Goal: Information Seeking & Learning: Learn about a topic

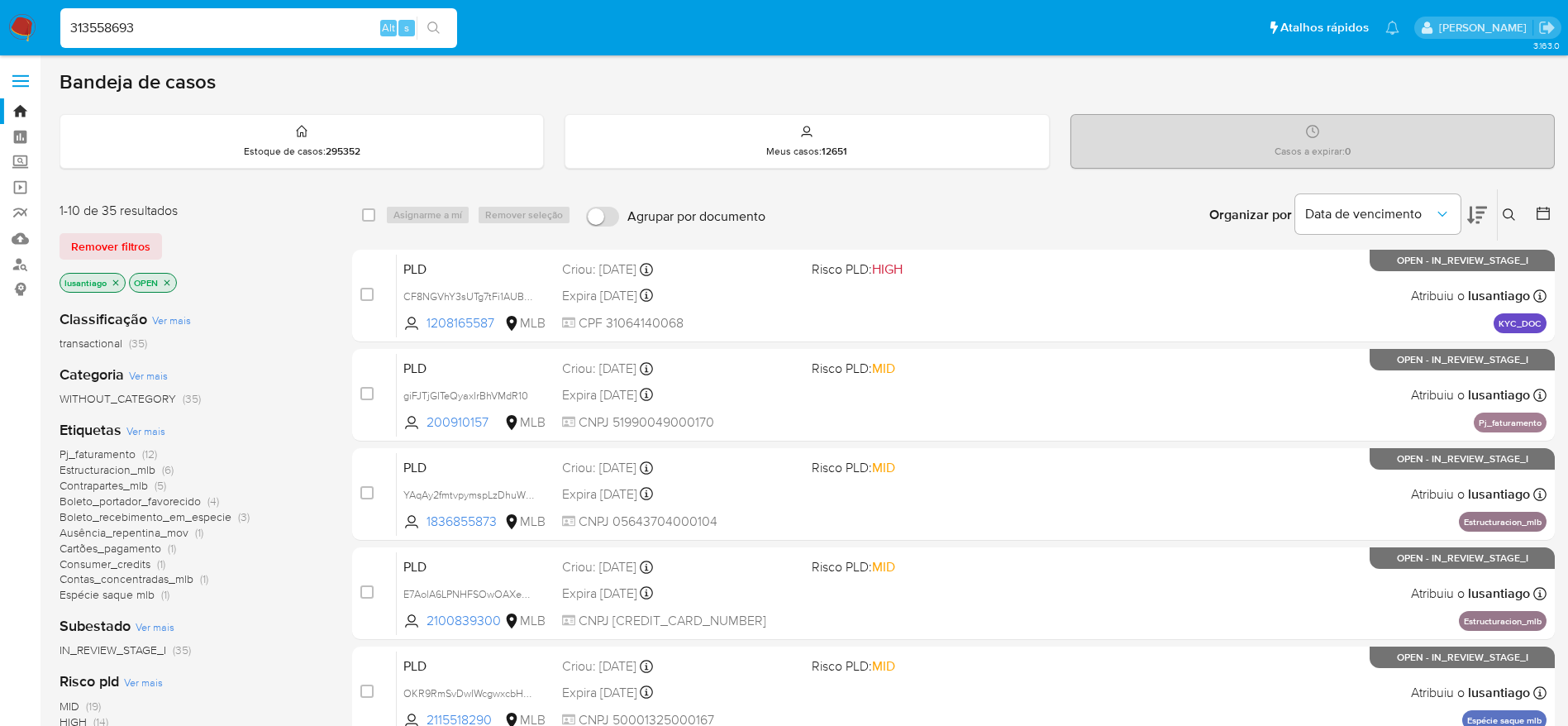
type input "313558693"
click at [433, 21] on icon "search-icon" at bounding box center [433, 27] width 12 height 12
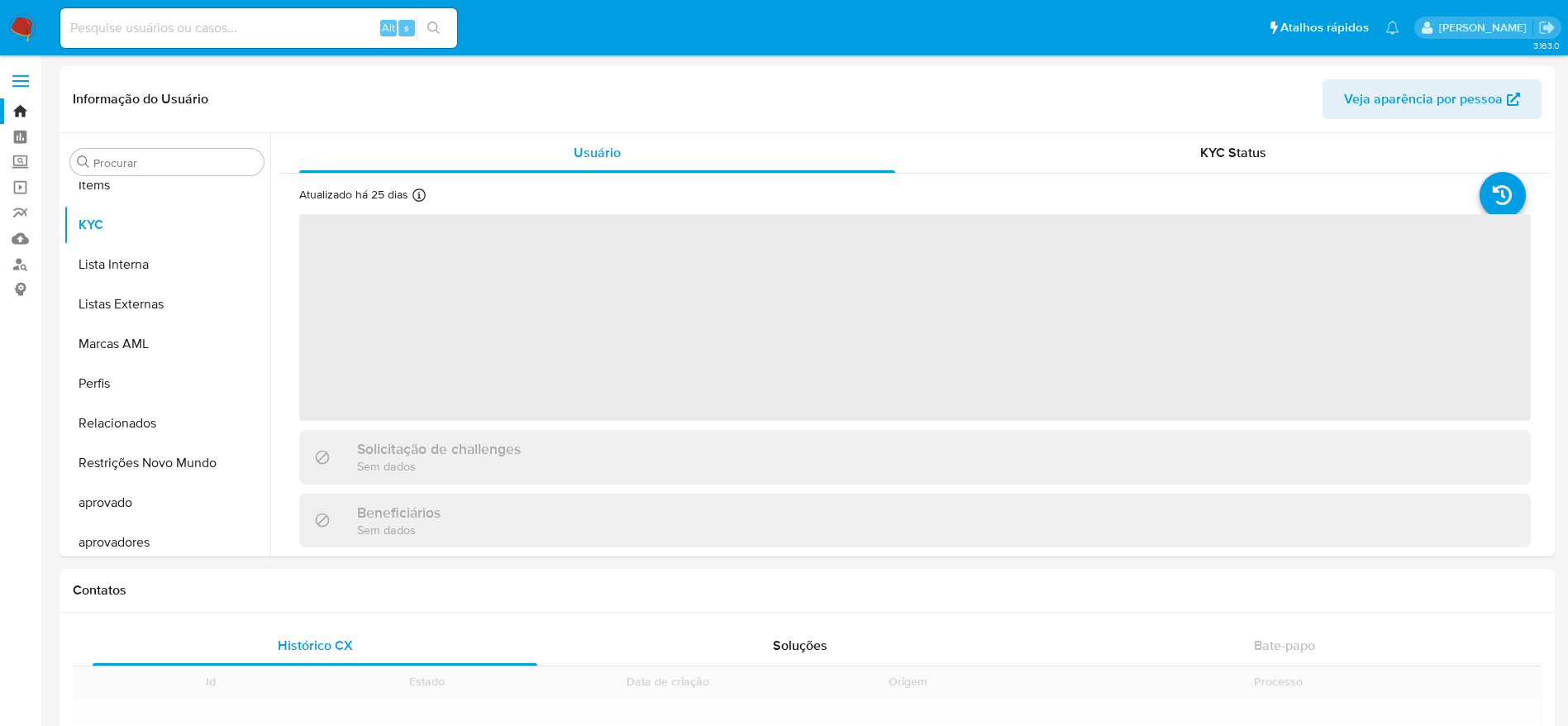
scroll to position [897, 0]
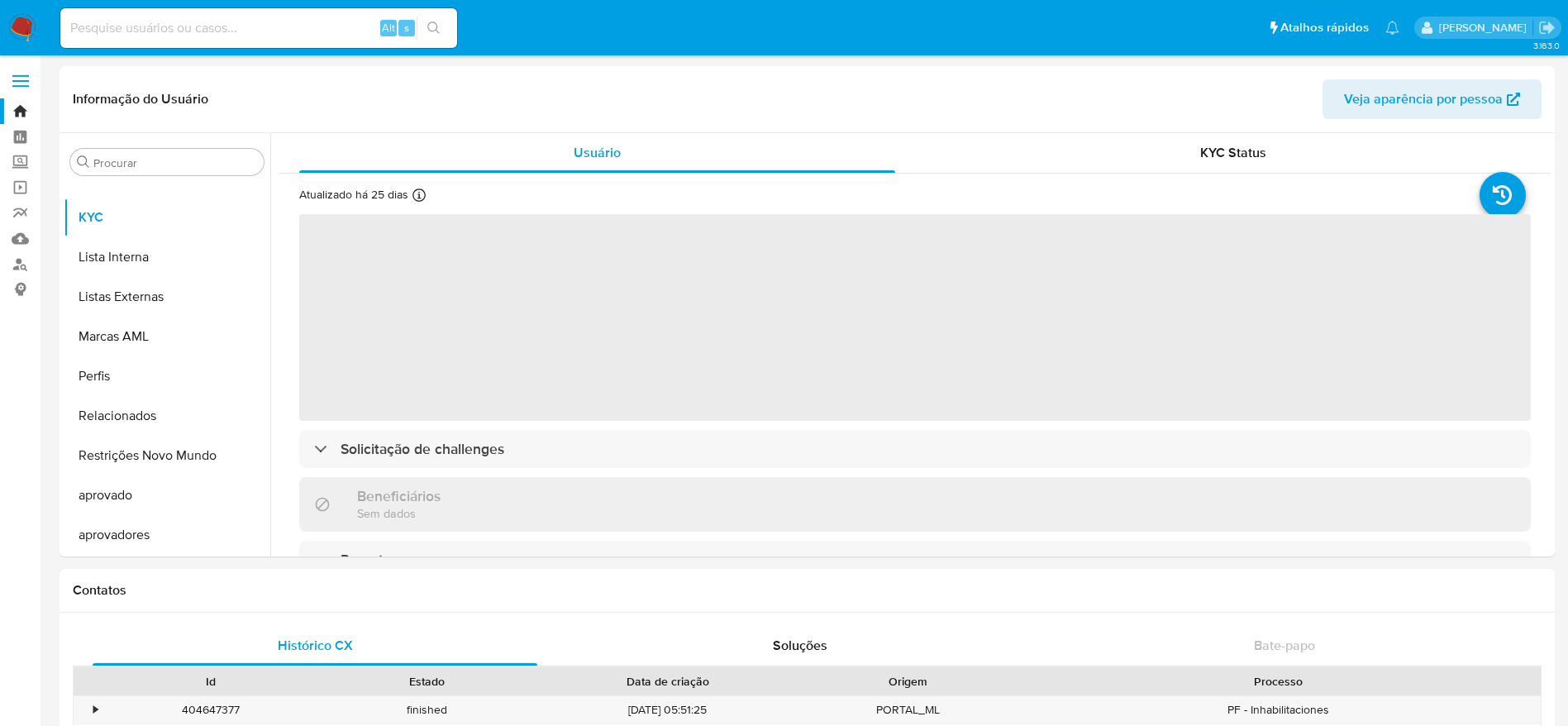
select select "10"
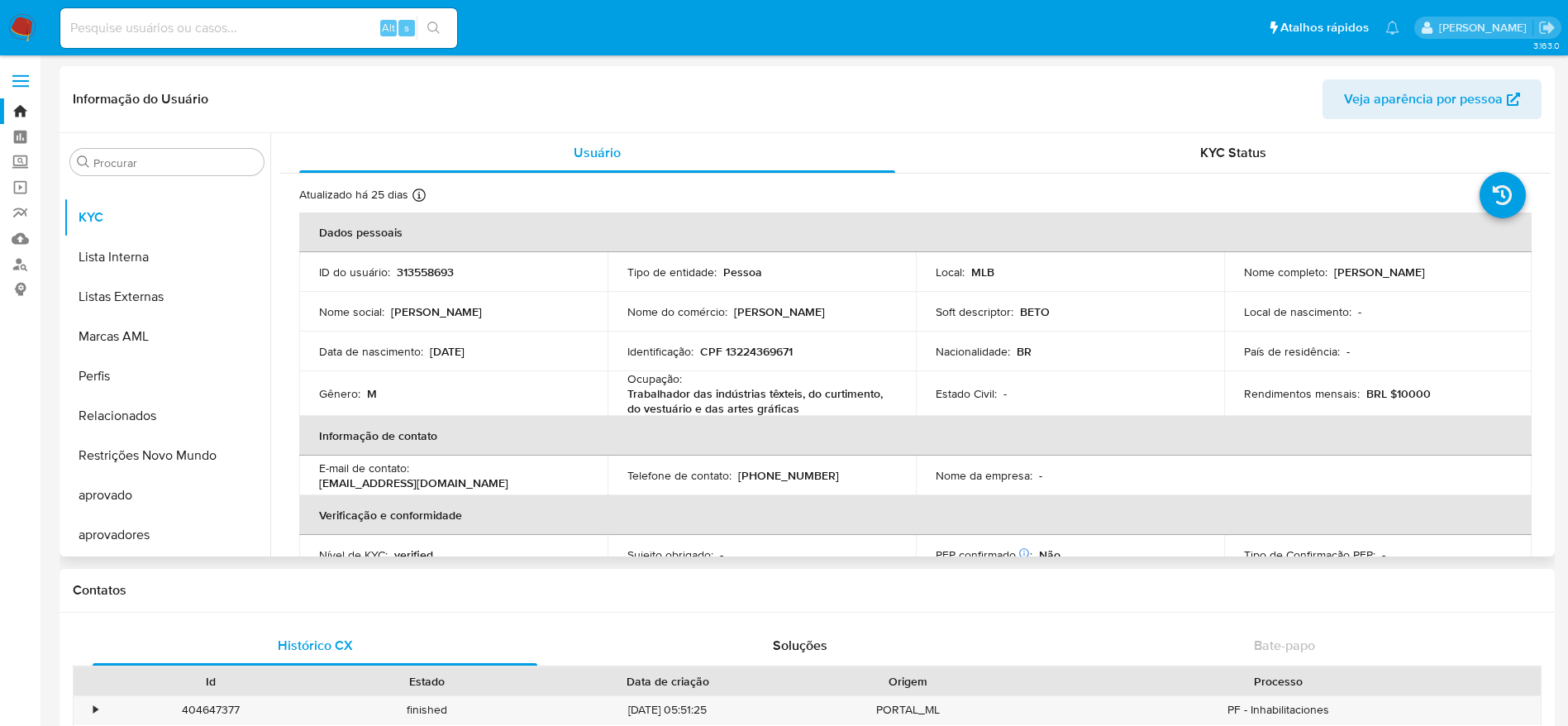
scroll to position [27, 0]
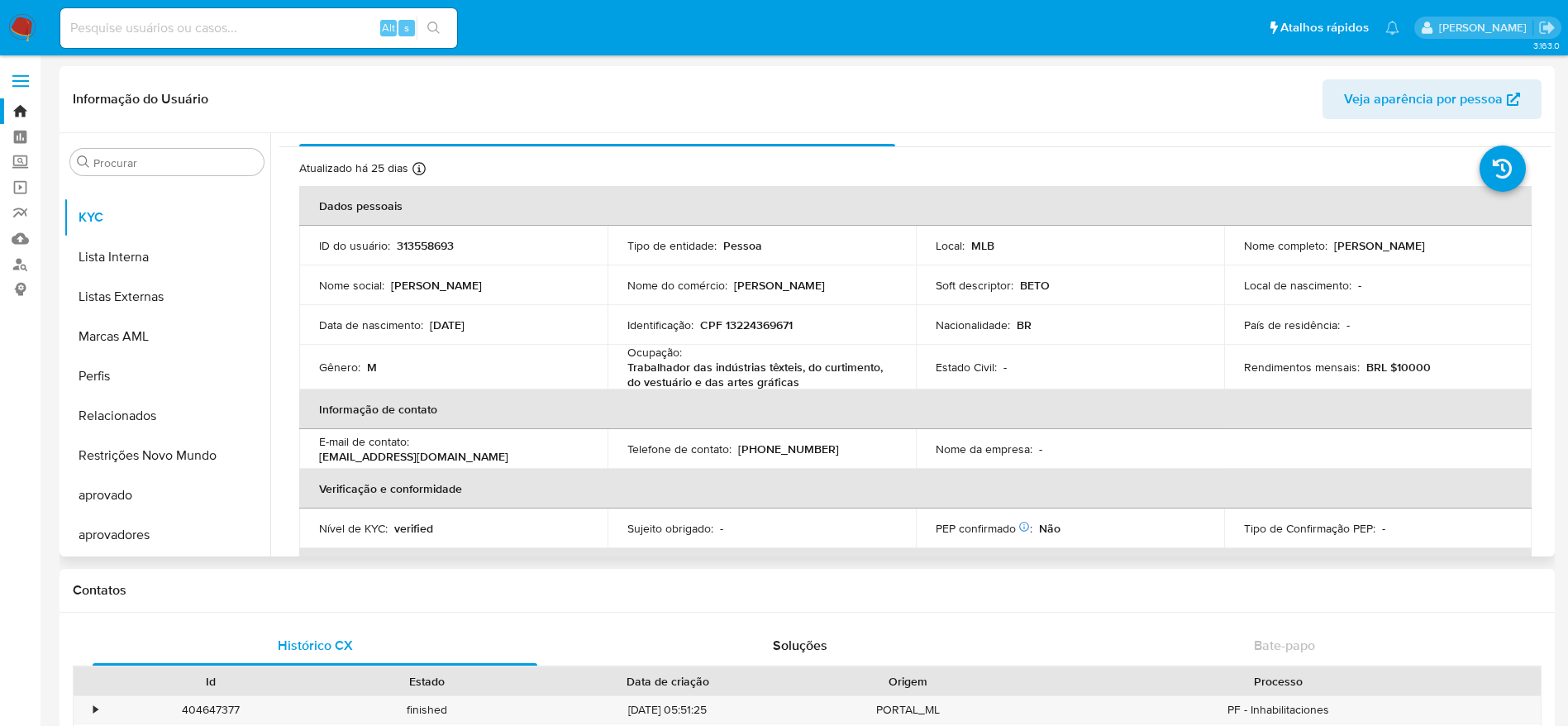
click at [754, 327] on p "CPF 13224369671" at bounding box center [746, 324] width 93 height 15
copy p "13224369671"
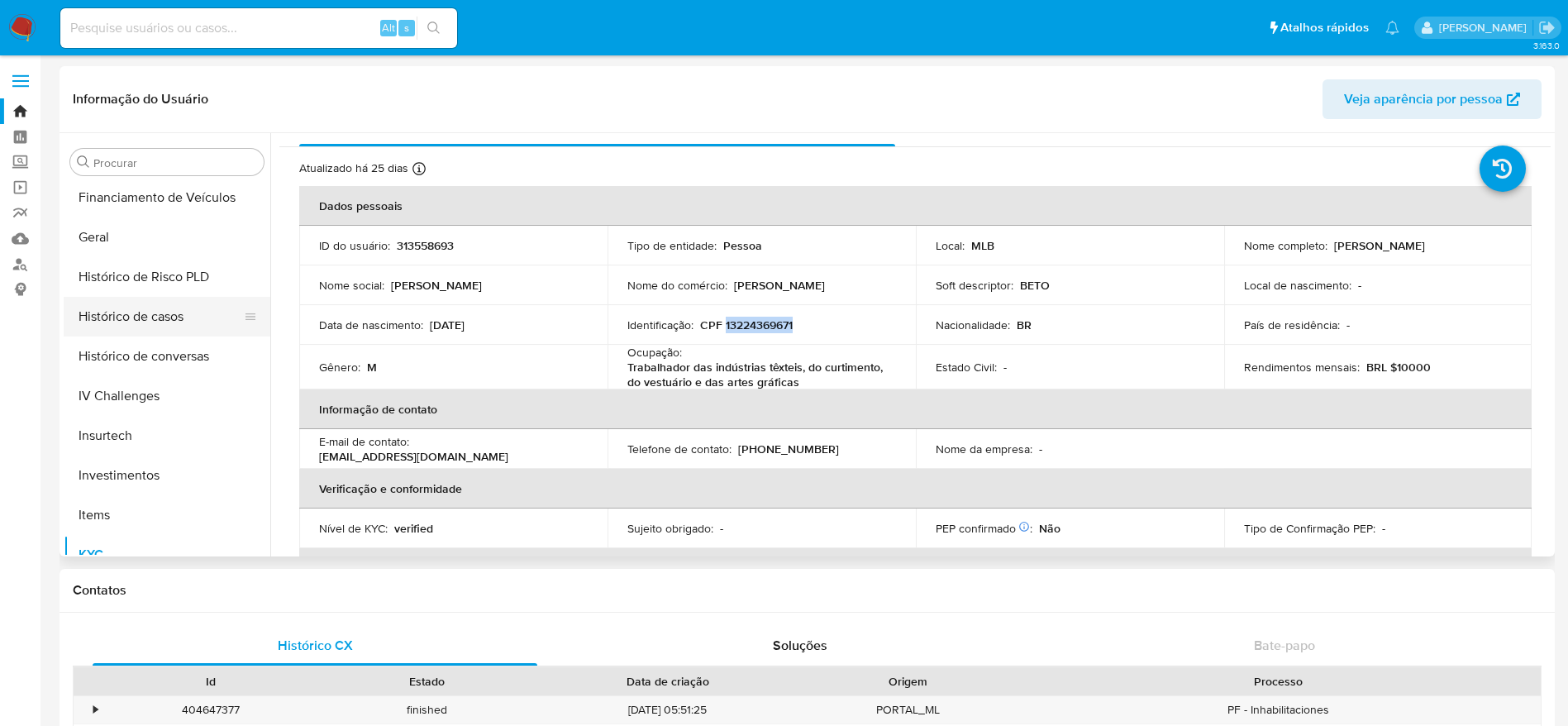
scroll to position [525, 0]
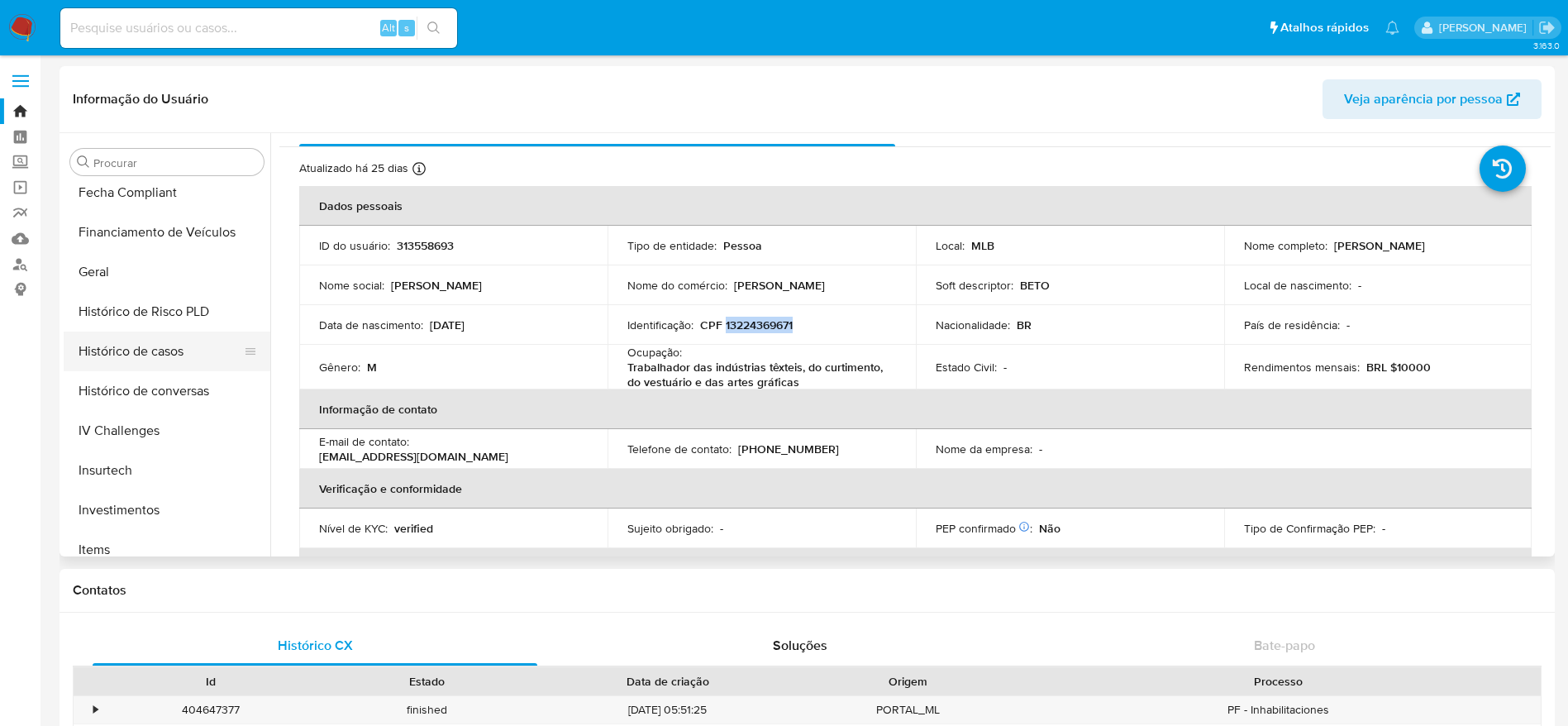
click at [140, 346] on button "Histórico de casos" at bounding box center [160, 351] width 194 height 40
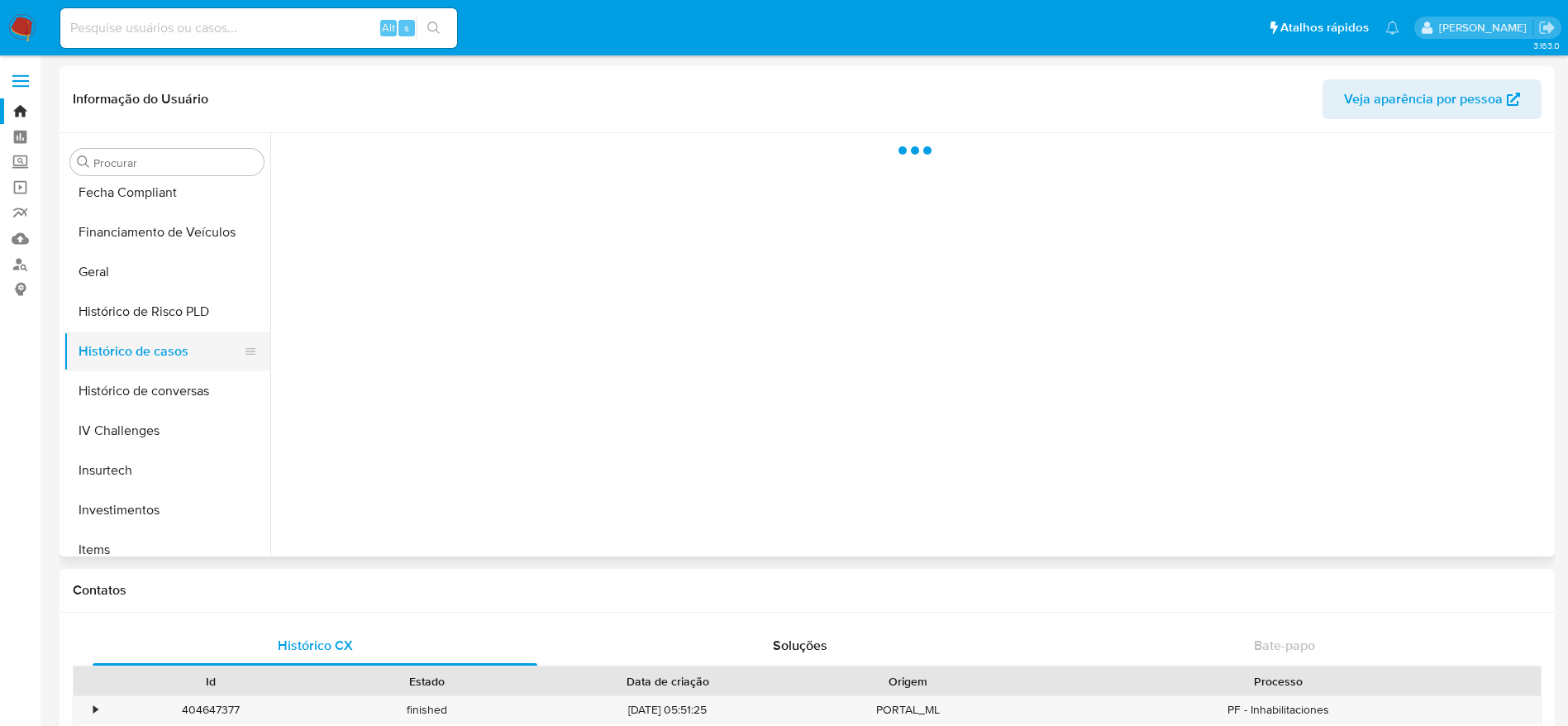
scroll to position [0, 0]
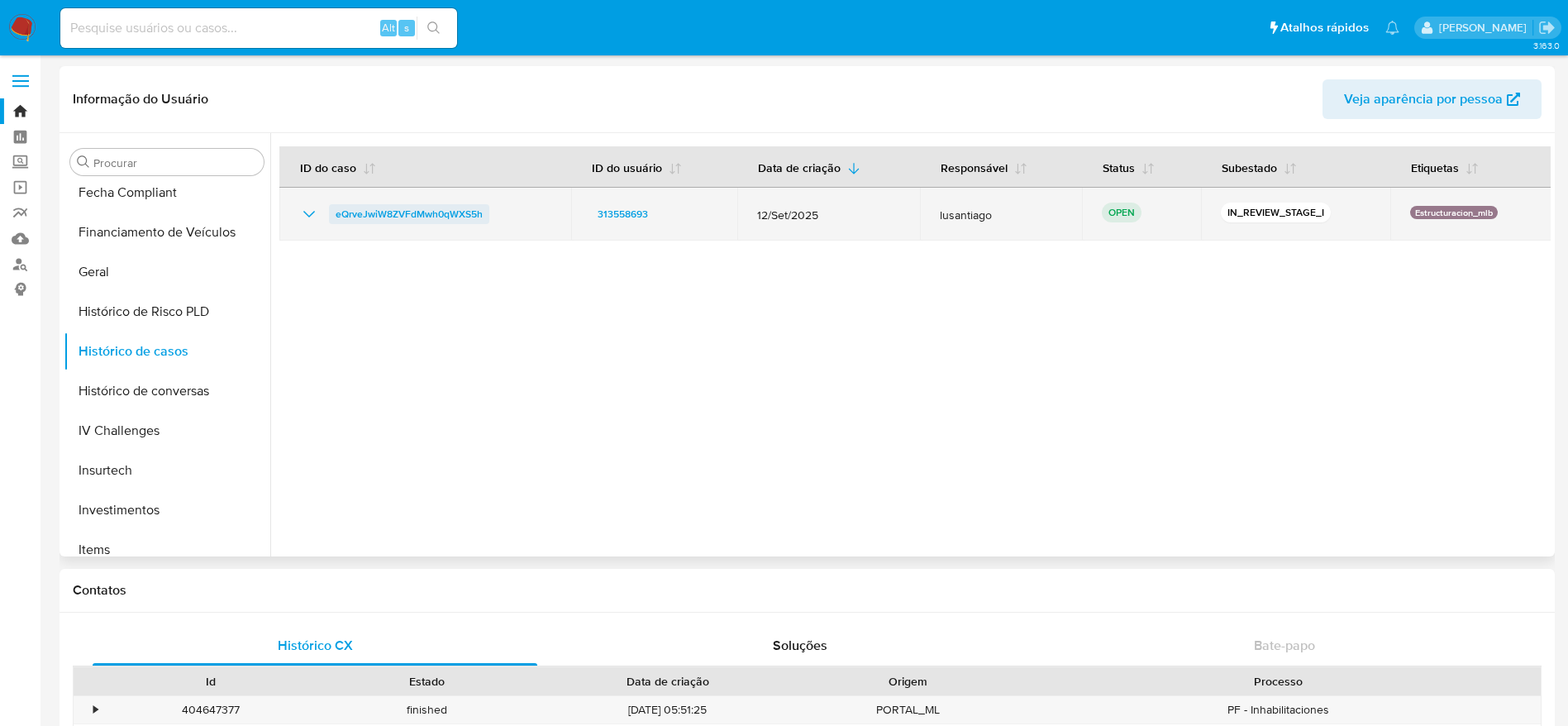
click at [400, 211] on span "eQrveJwiW8ZVFdMwh0qWXS5h" at bounding box center [409, 214] width 147 height 20
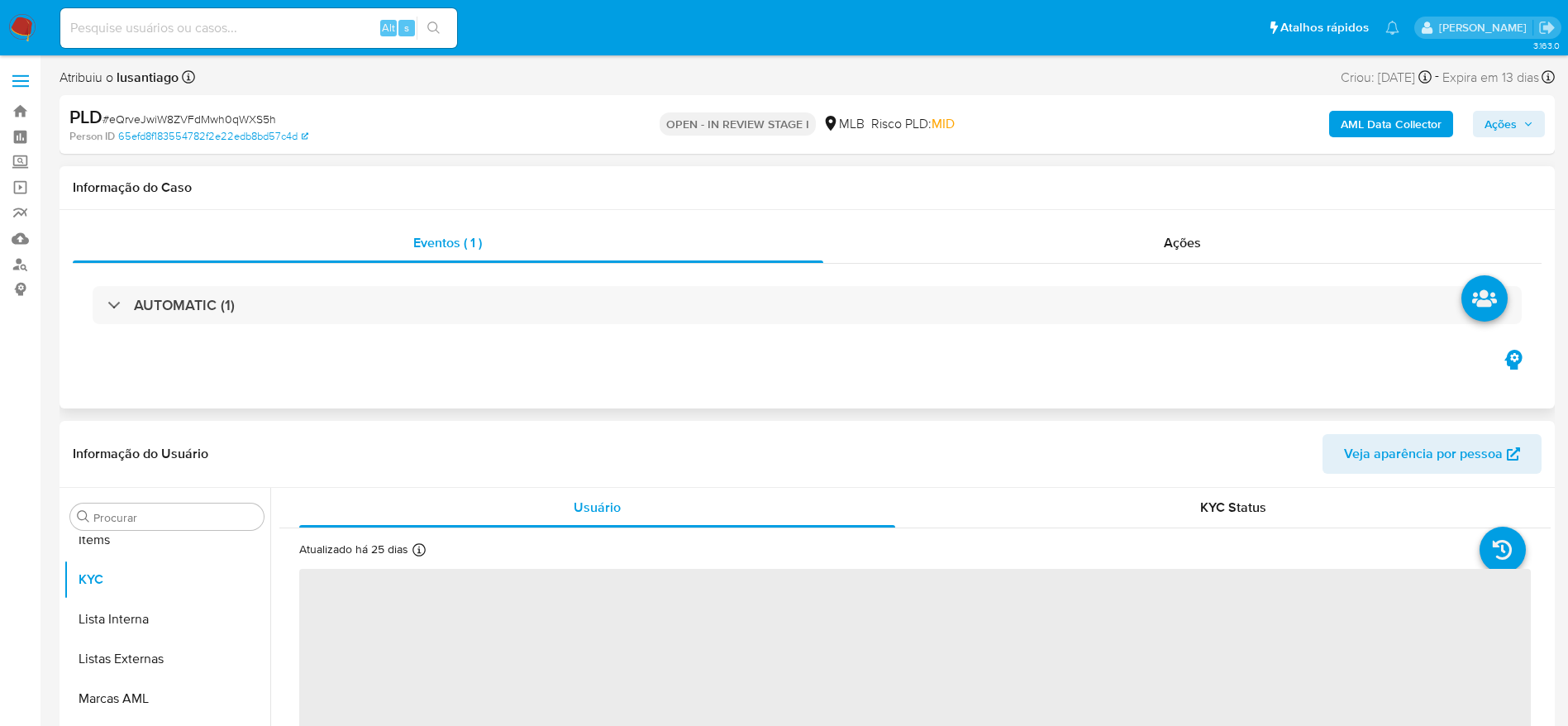
scroll to position [897, 0]
select select "10"
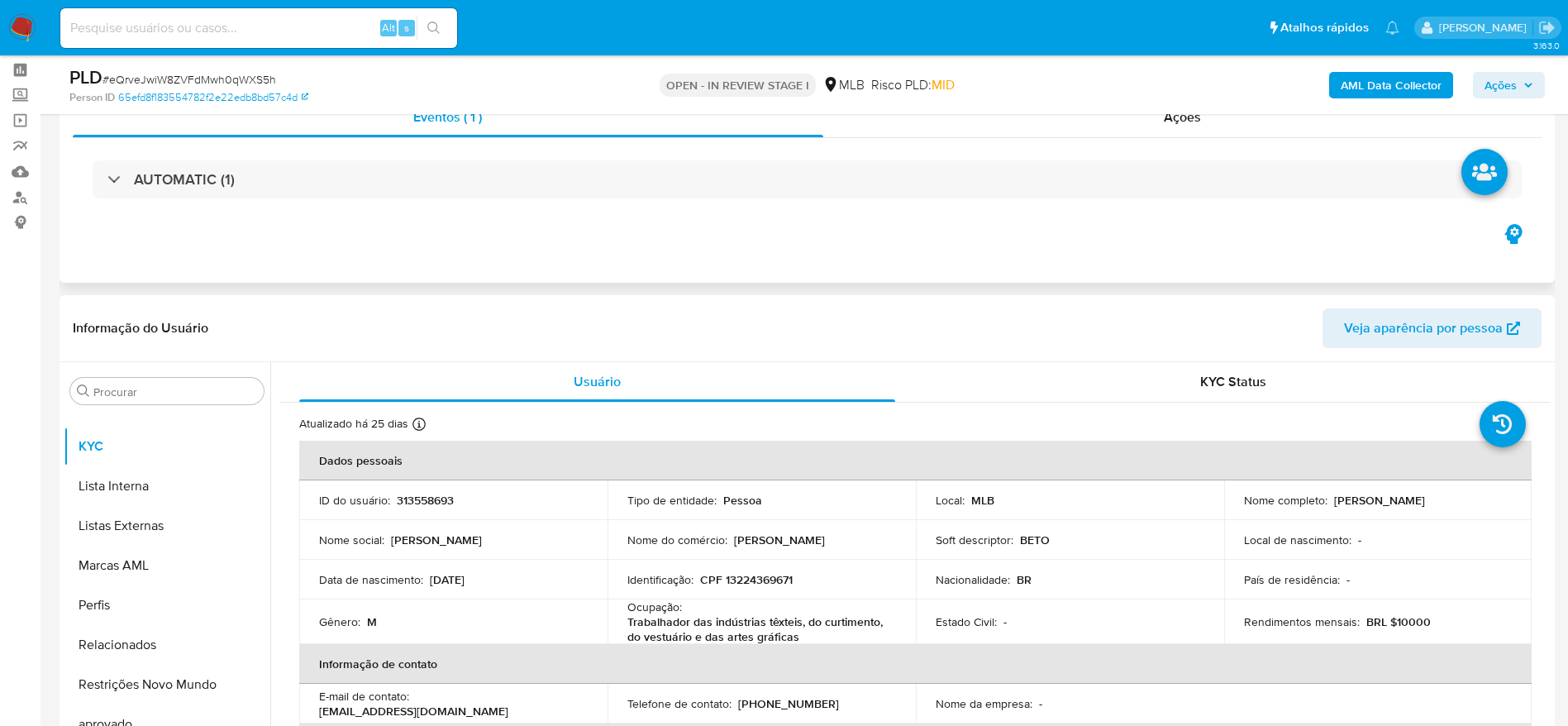
scroll to position [124, 0]
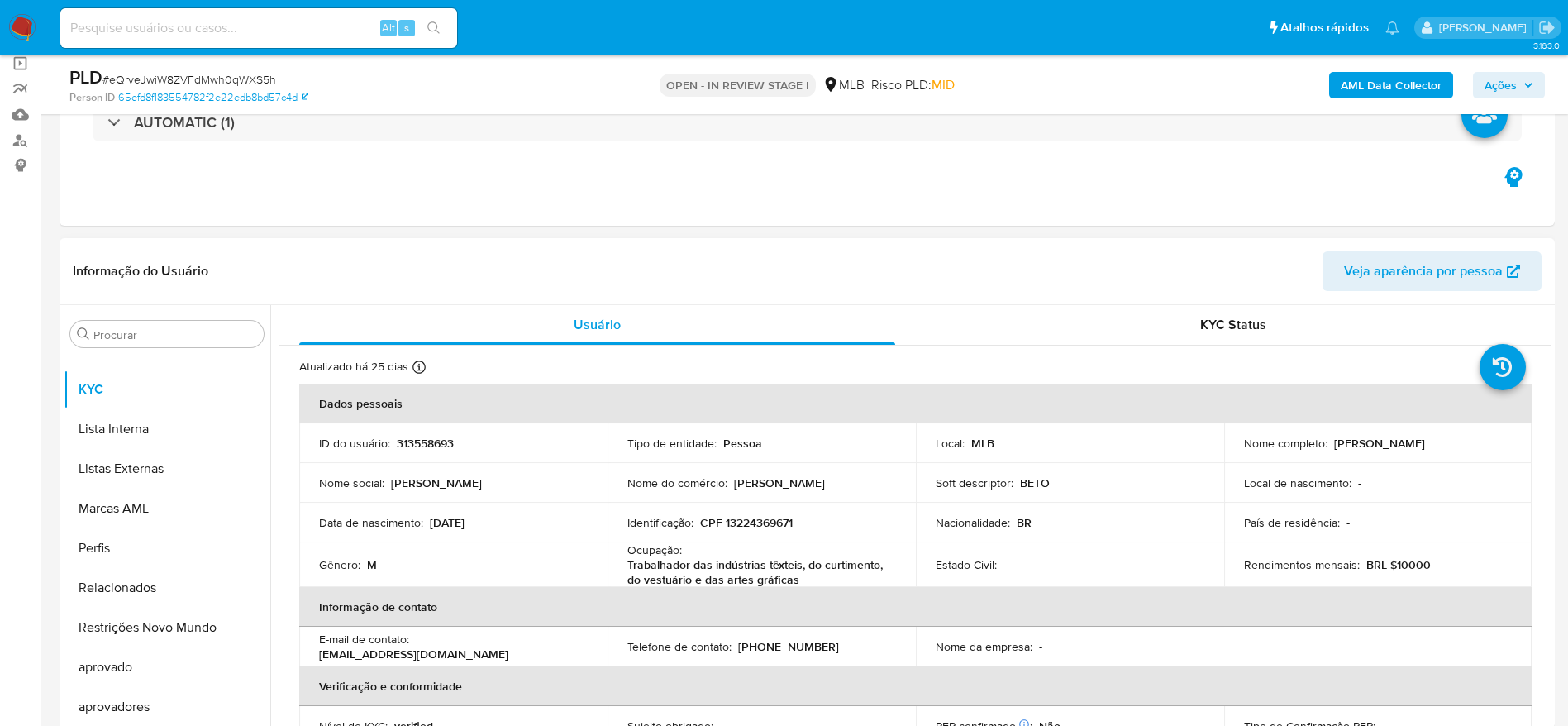
click at [743, 528] on p "CPF 13224369671" at bounding box center [746, 522] width 93 height 15
click at [742, 528] on p "CPF 13224369671" at bounding box center [746, 522] width 93 height 15
copy p "13224369671"
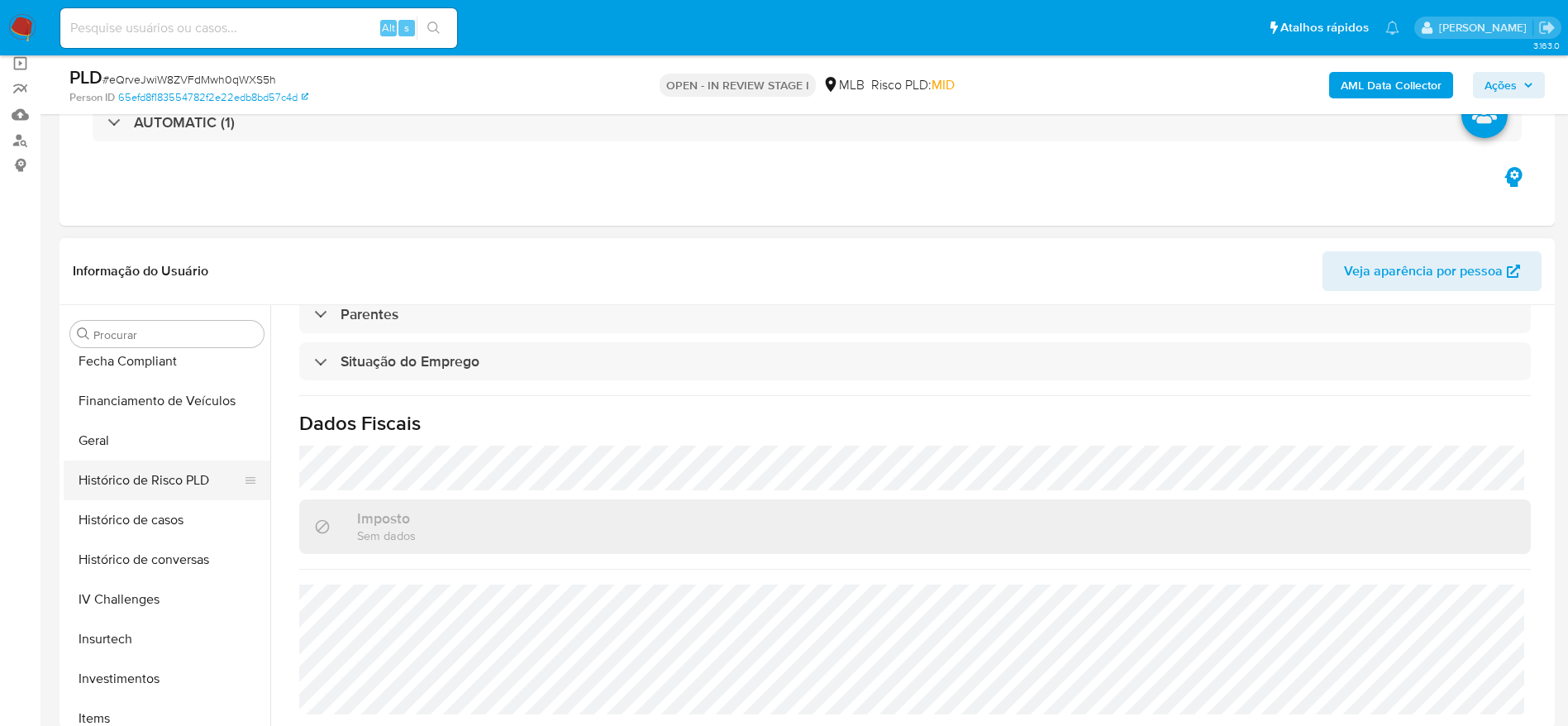
scroll to position [525, 0]
click at [121, 447] on button "Geral" at bounding box center [160, 444] width 194 height 40
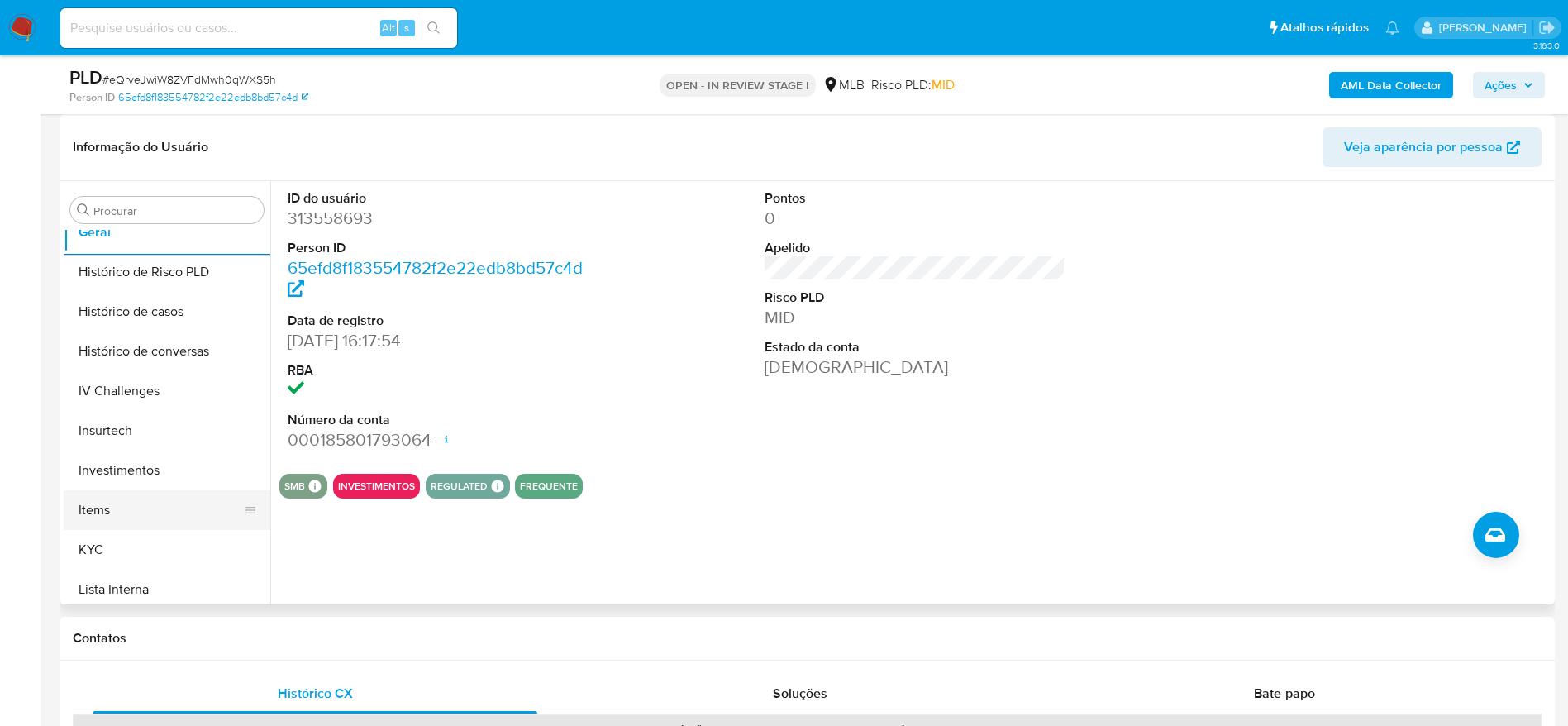
scroll to position [773, 0]
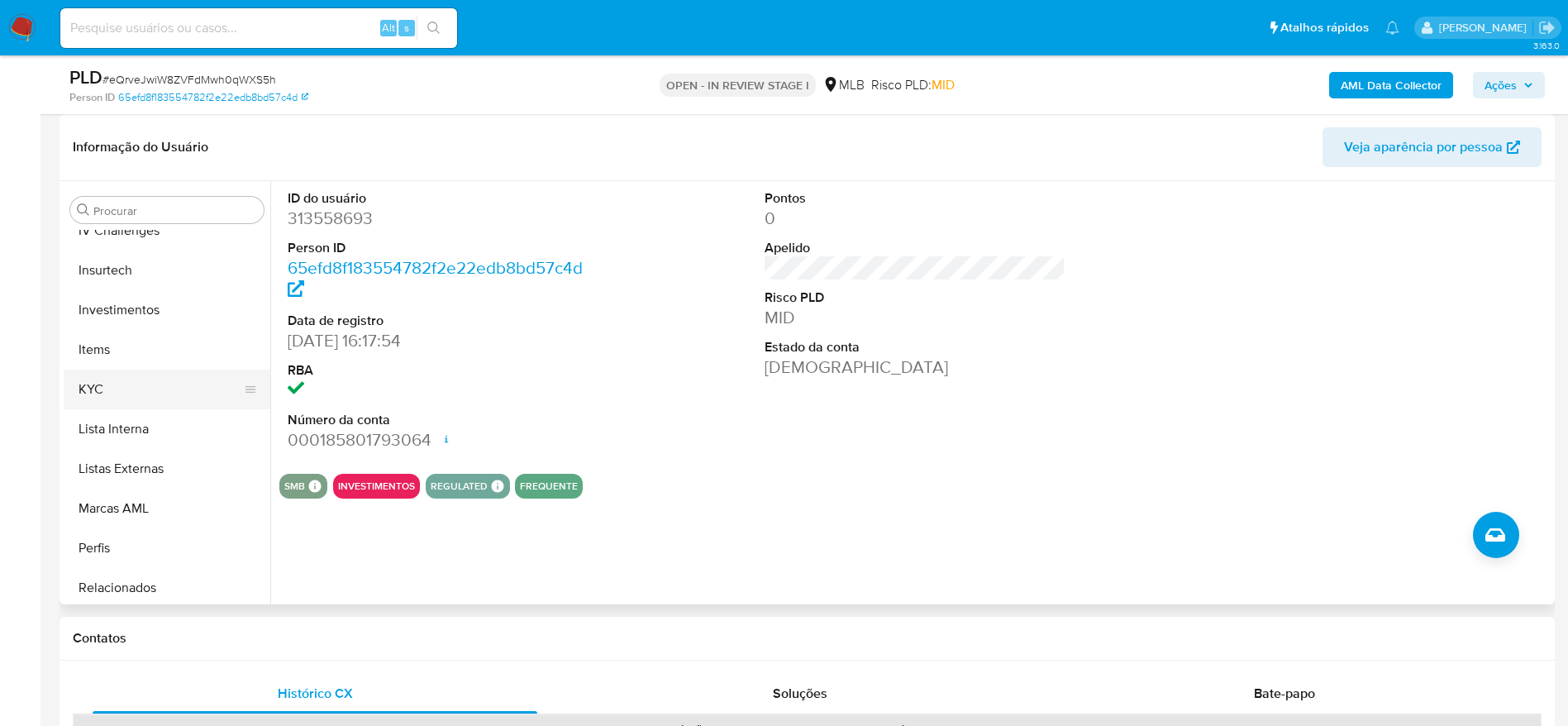
click at [126, 406] on button "KYC" at bounding box center [160, 389] width 194 height 40
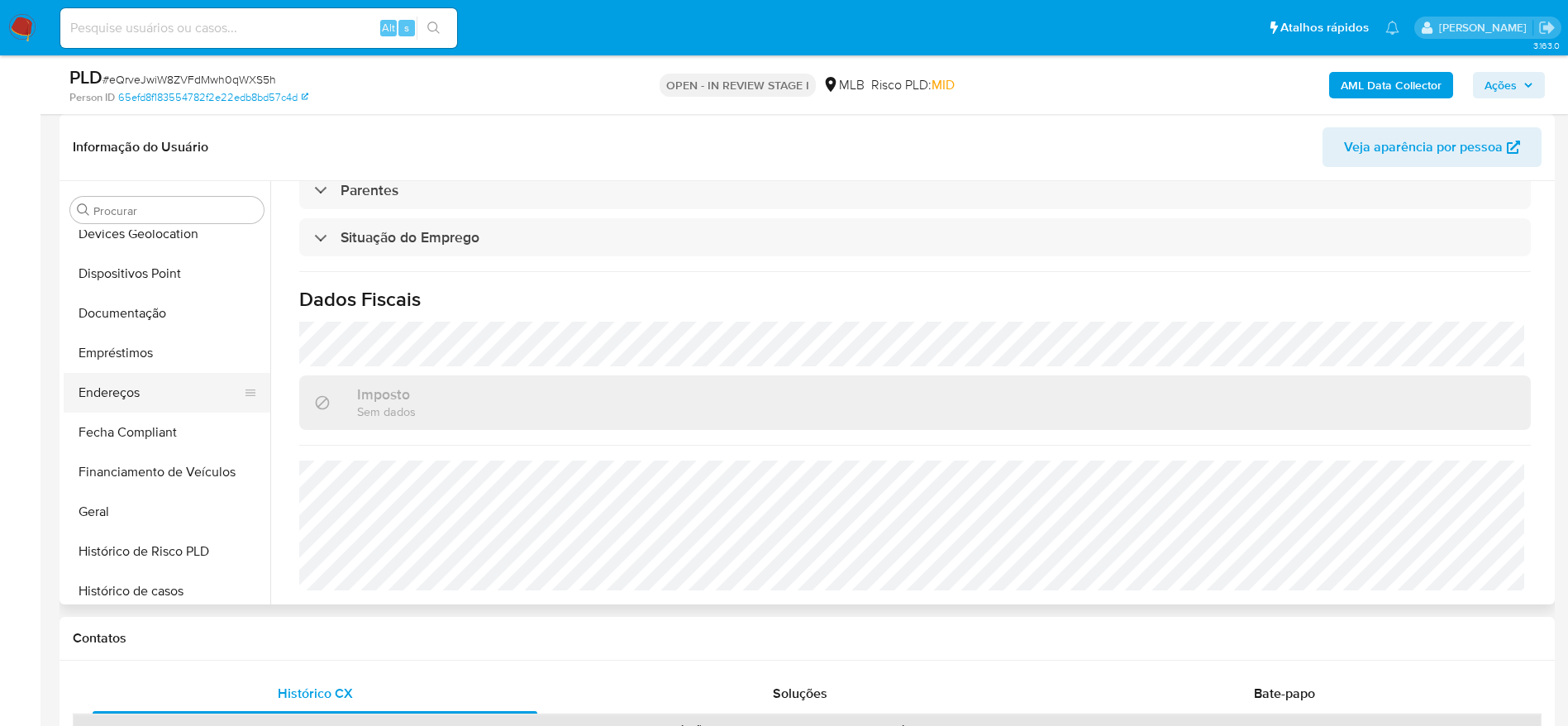
scroll to position [277, 0]
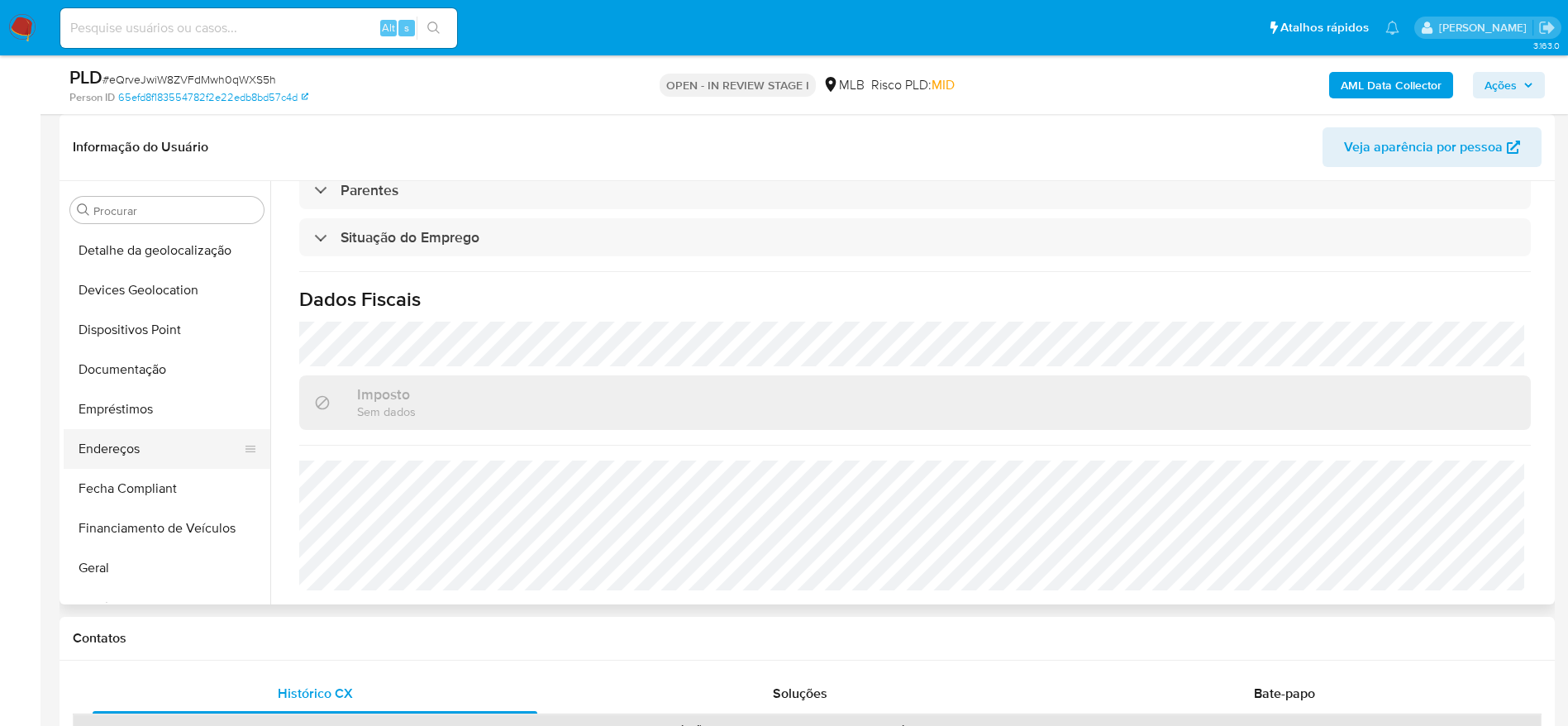
click at [147, 459] on button "Endereços" at bounding box center [160, 448] width 194 height 40
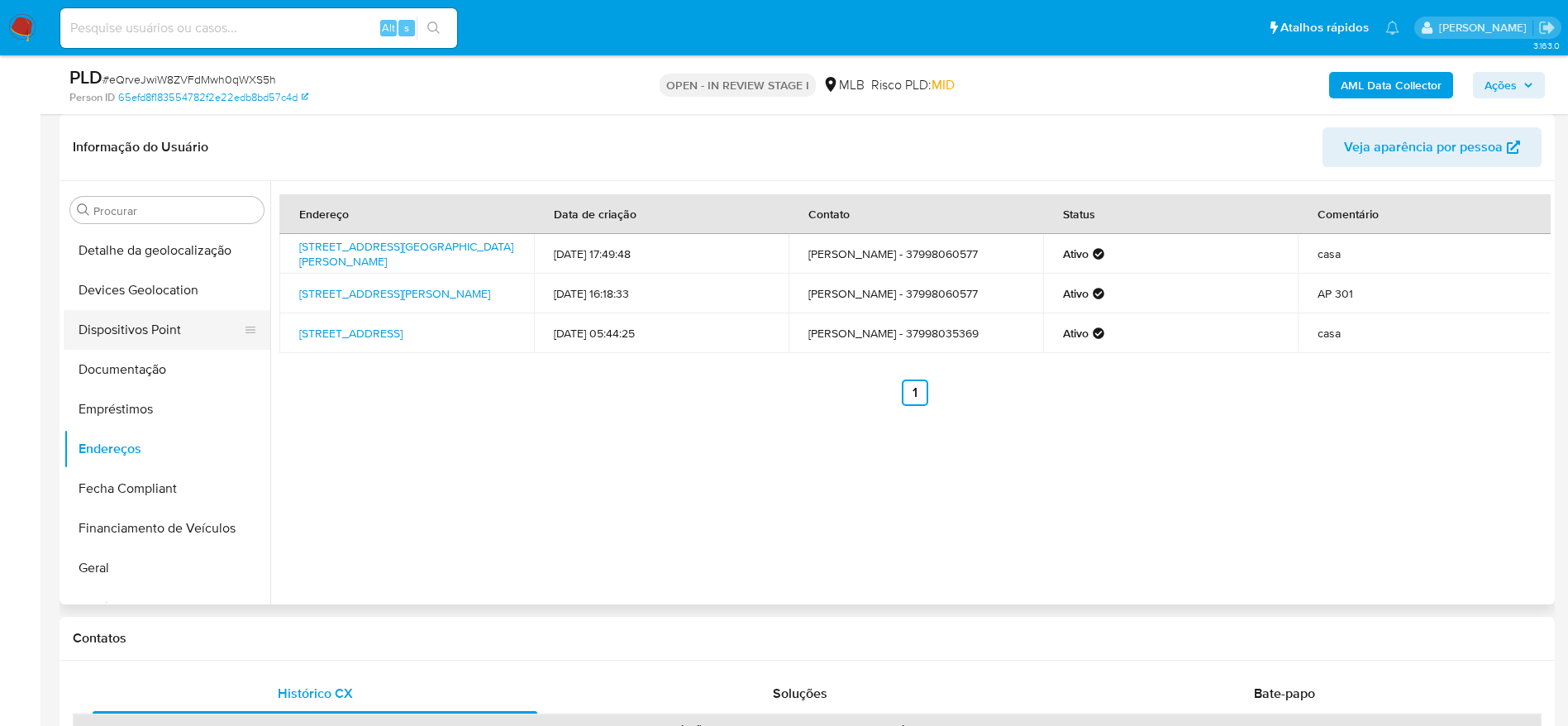
scroll to position [153, 0]
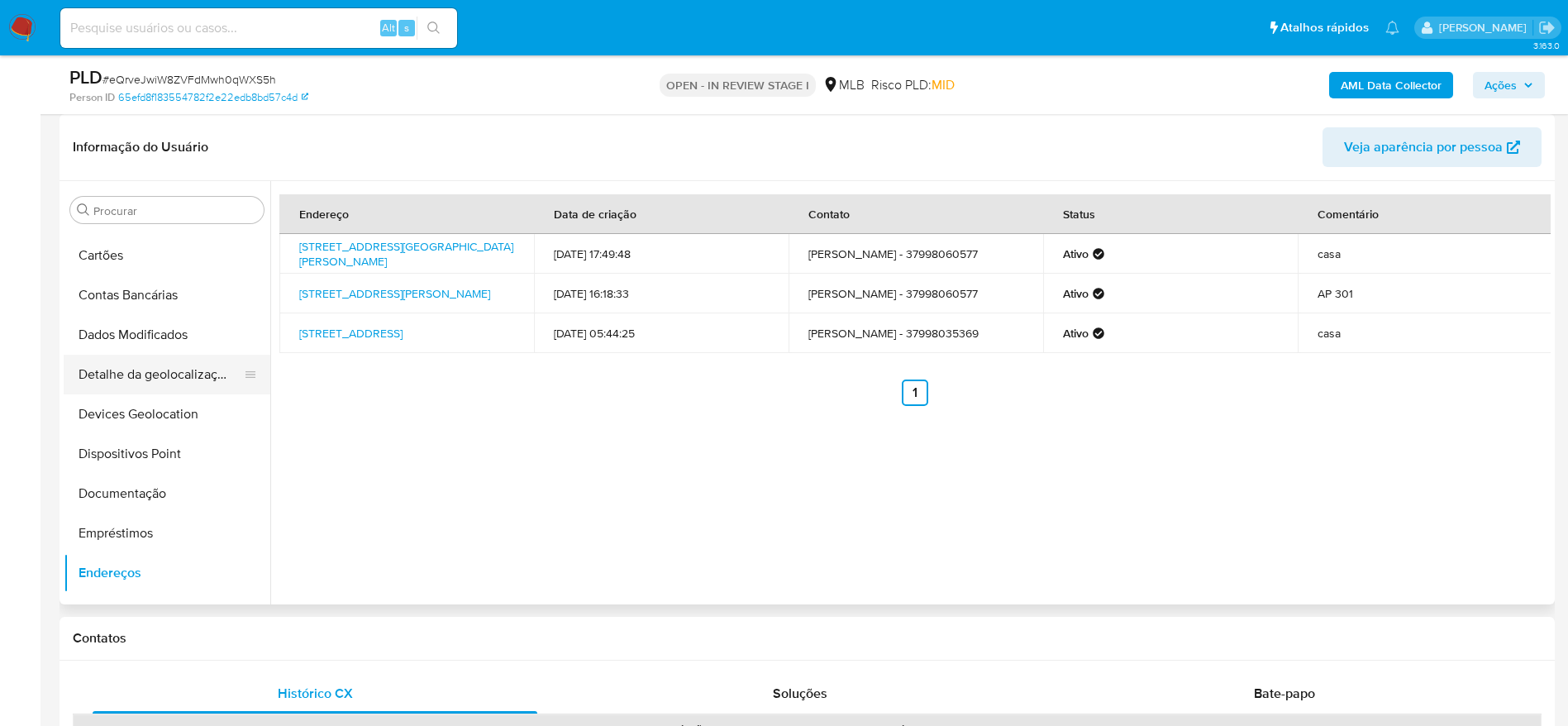
click at [153, 371] on button "Detalhe da geolocalização" at bounding box center [160, 374] width 194 height 40
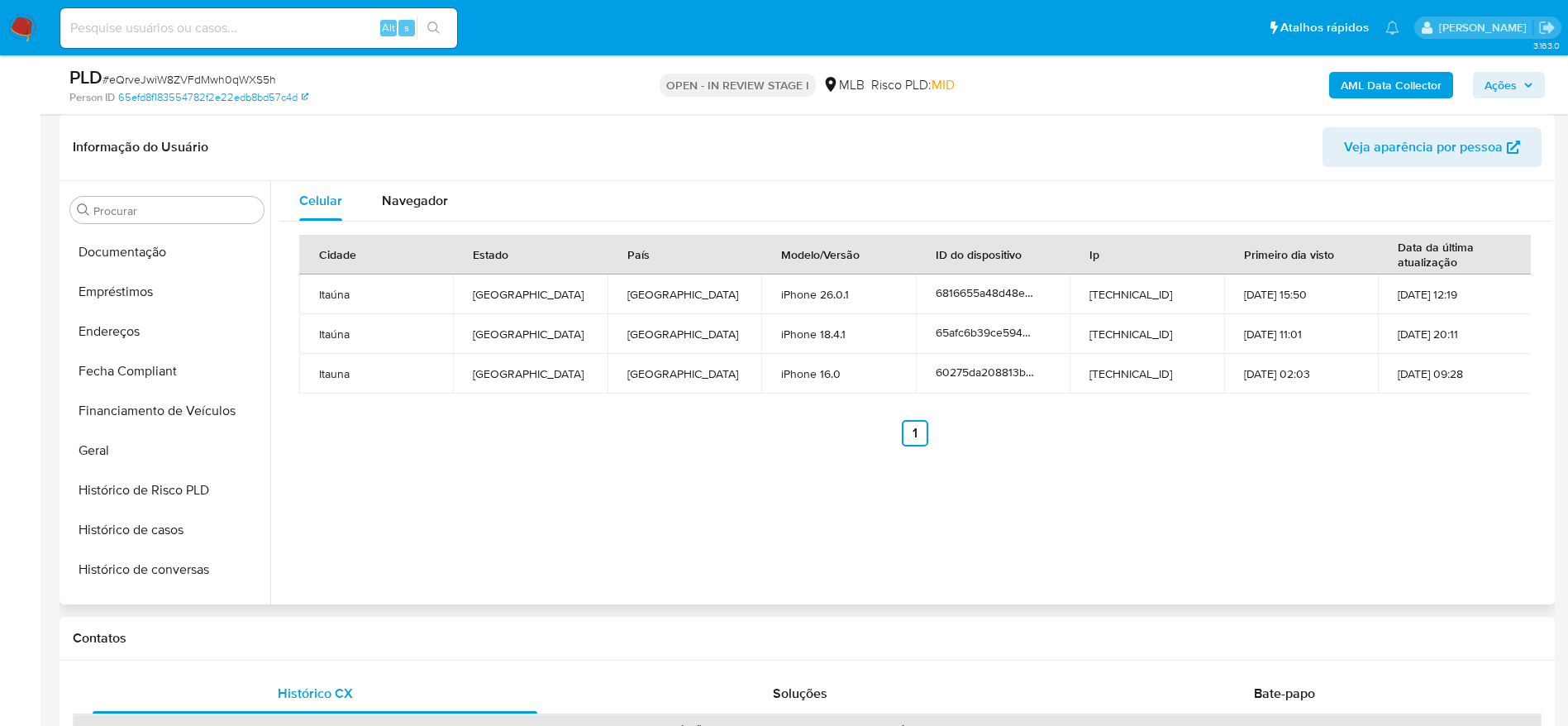
scroll to position [897, 0]
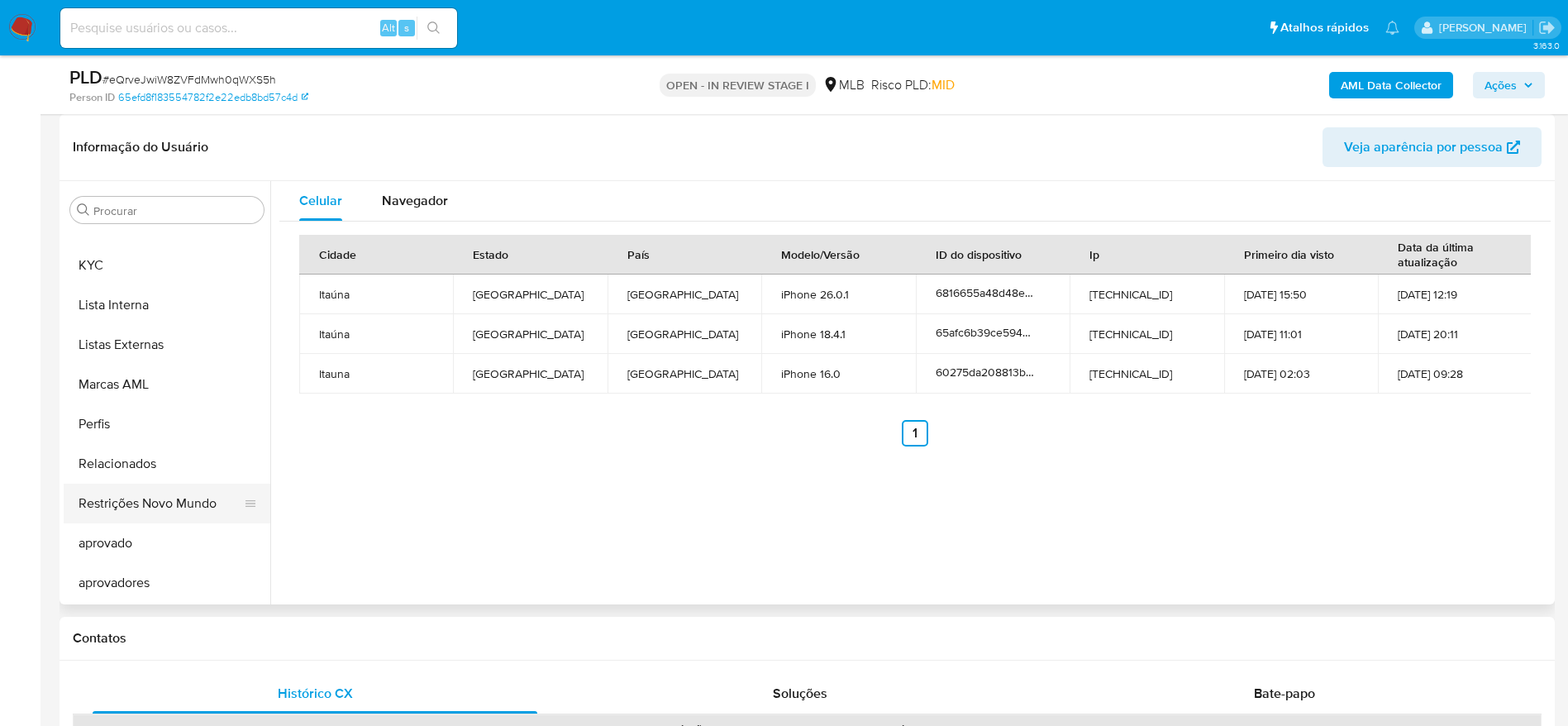
click at [151, 509] on button "Restrições Novo Mundo" at bounding box center [160, 503] width 194 height 40
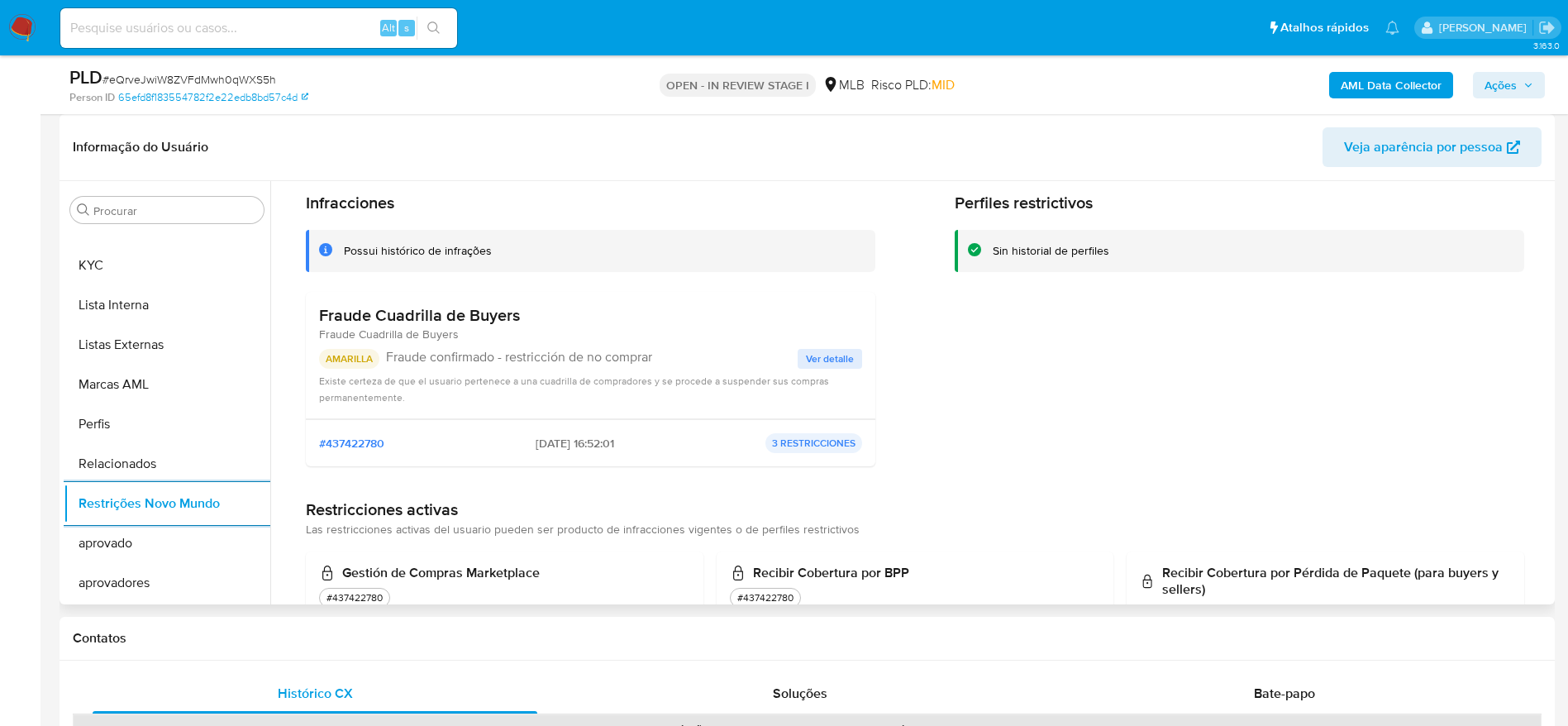
scroll to position [3, 0]
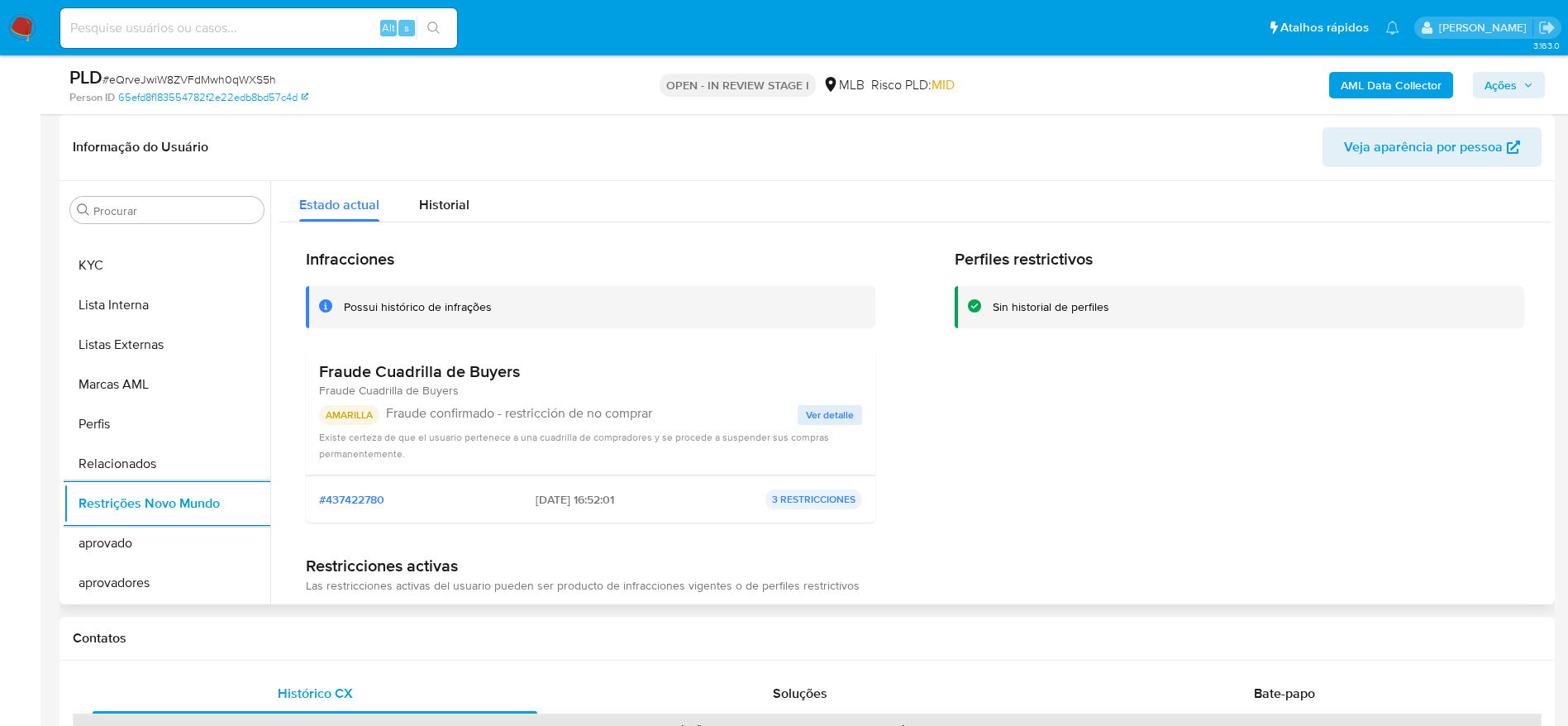
click at [830, 416] on span "Ver detalle" at bounding box center [829, 415] width 48 height 17
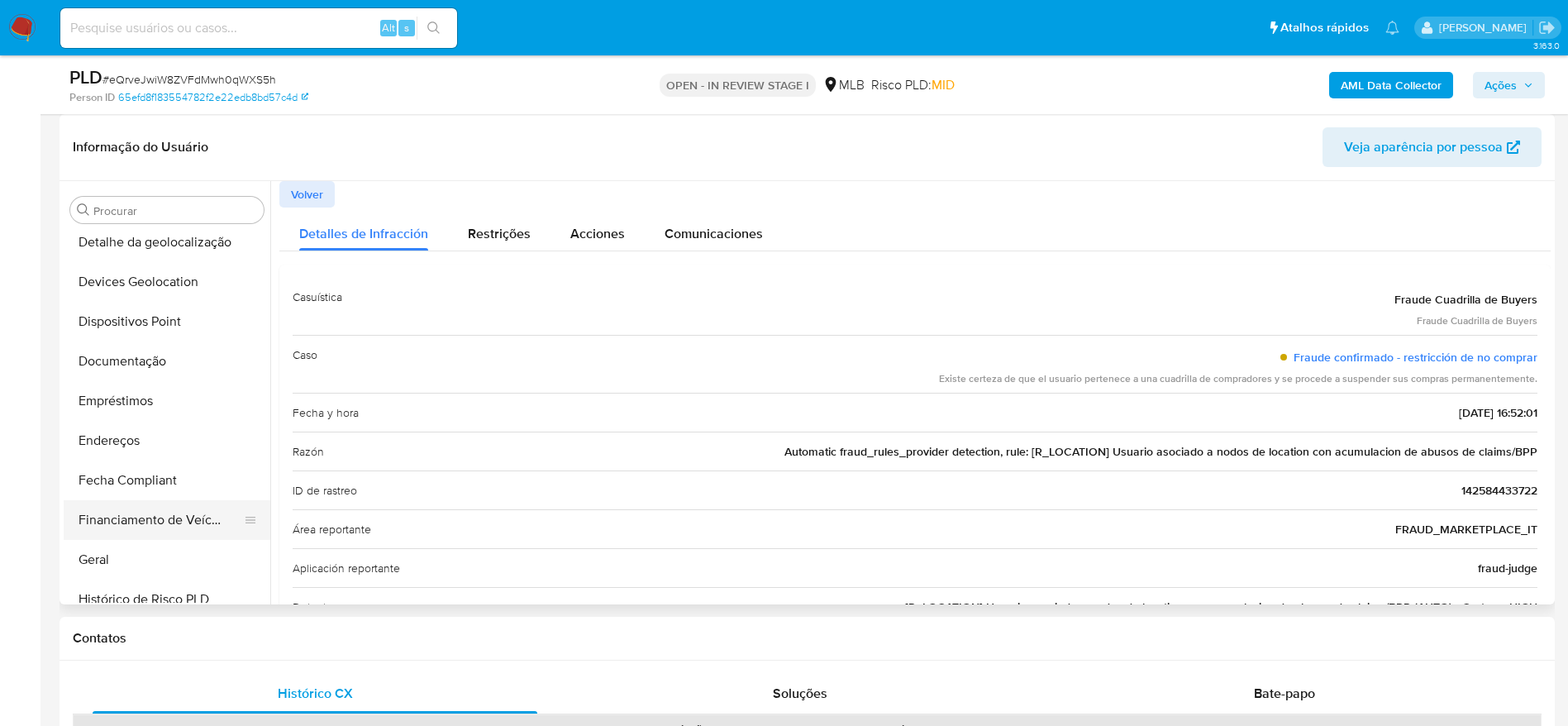
scroll to position [153, 0]
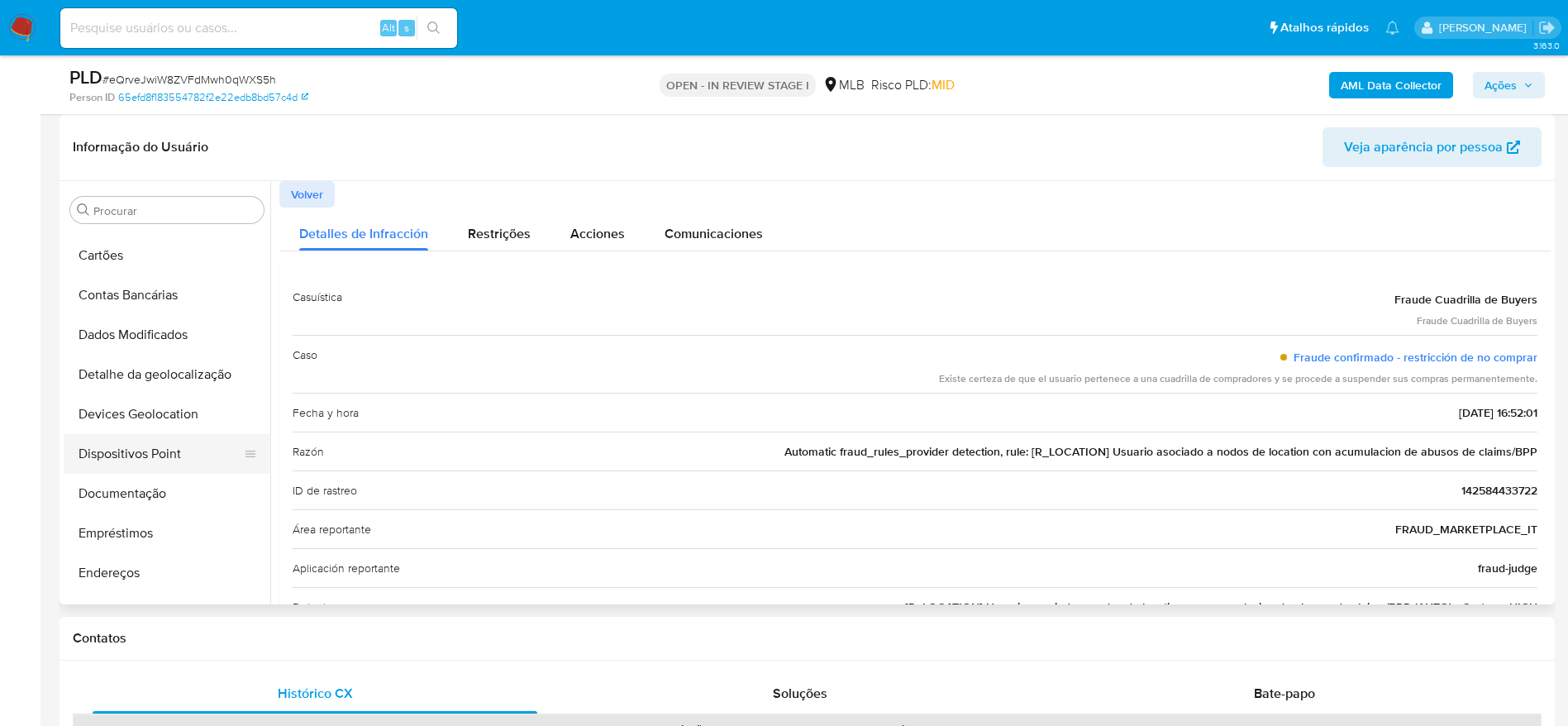
click at [149, 453] on button "Dispositivos Point" at bounding box center [160, 453] width 194 height 40
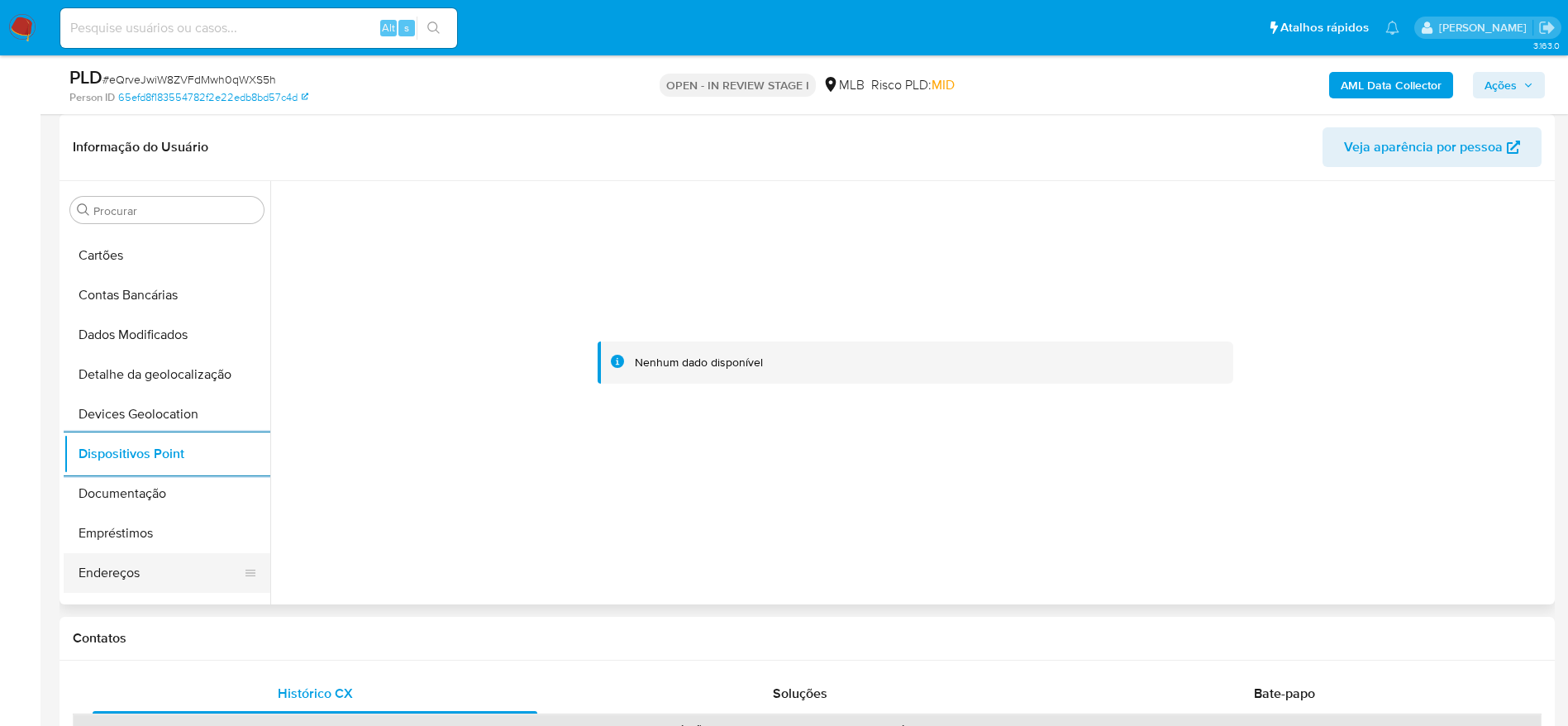
click at [133, 573] on button "Endereços" at bounding box center [160, 573] width 194 height 40
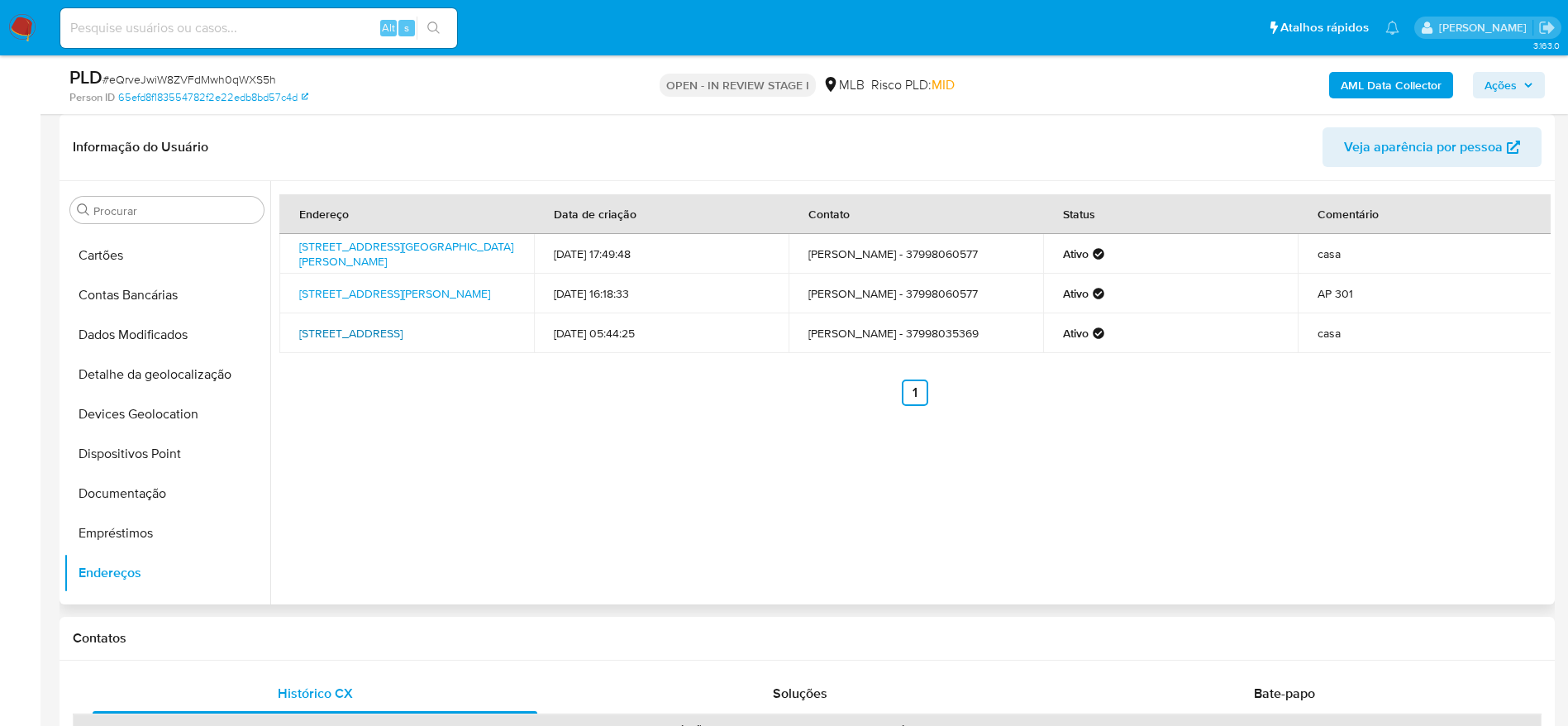
click at [363, 327] on link "Rua Clóves Pereira 85, Itaúna, Minas Gerais, 35681004, Brasil 85" at bounding box center [351, 334] width 103 height 17
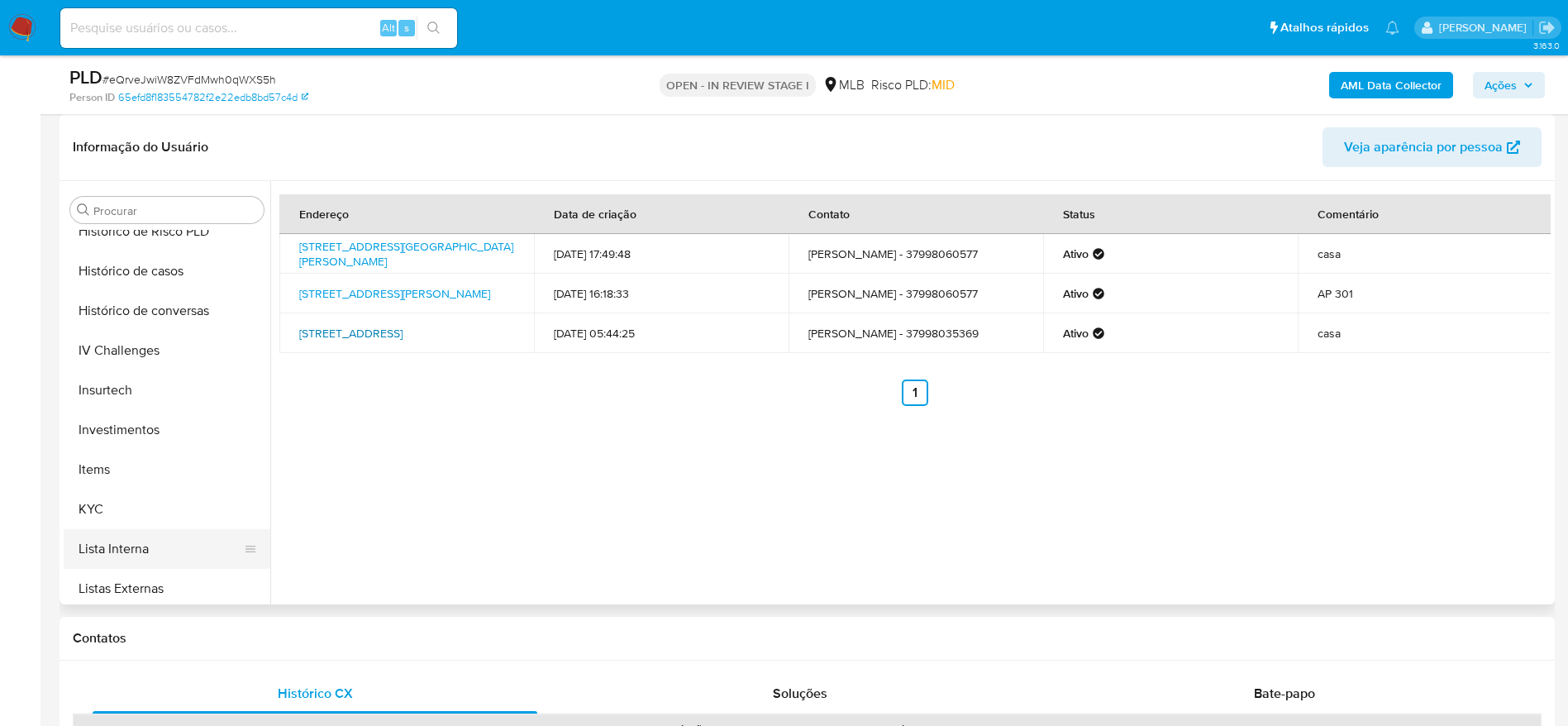
scroll to position [773, 0]
click at [105, 386] on button "KYC" at bounding box center [160, 389] width 194 height 40
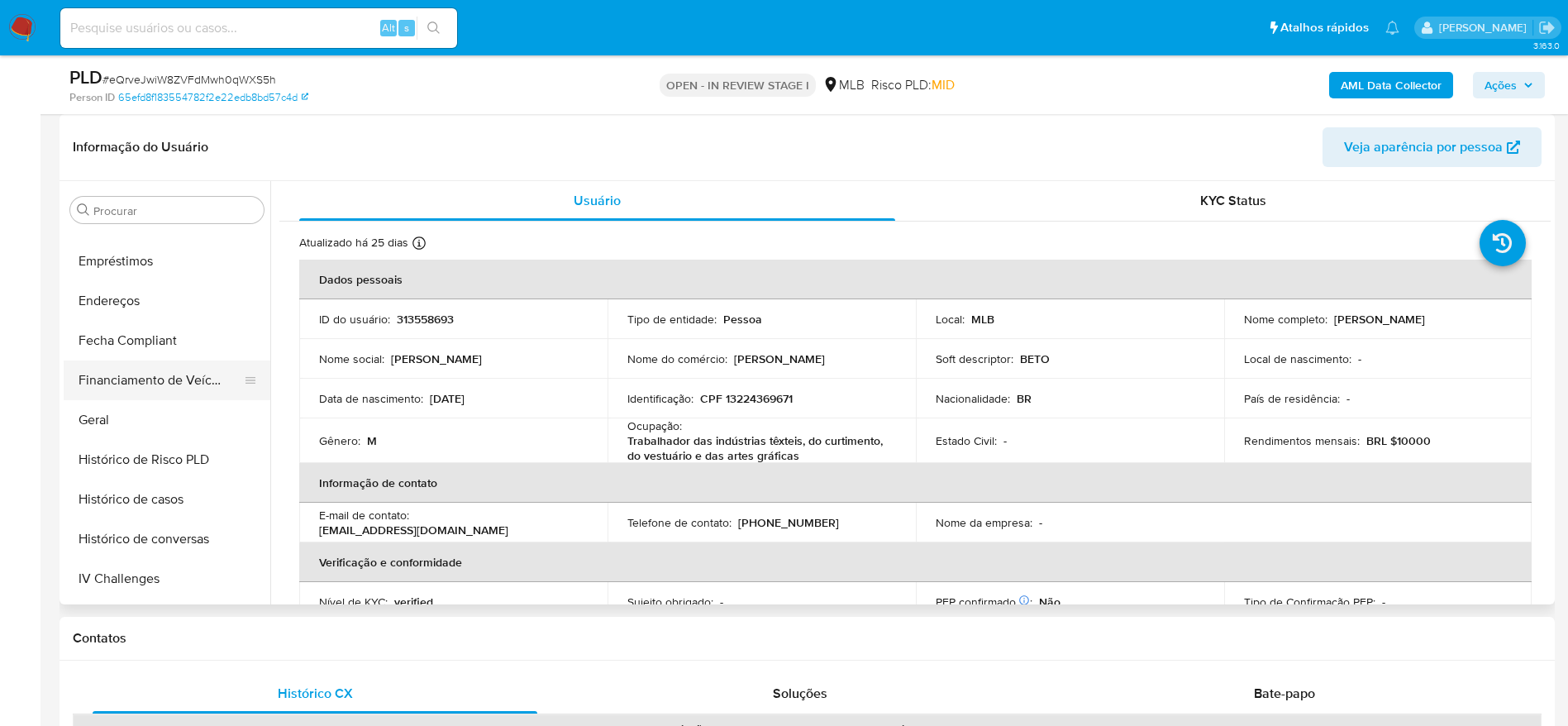
scroll to position [401, 0]
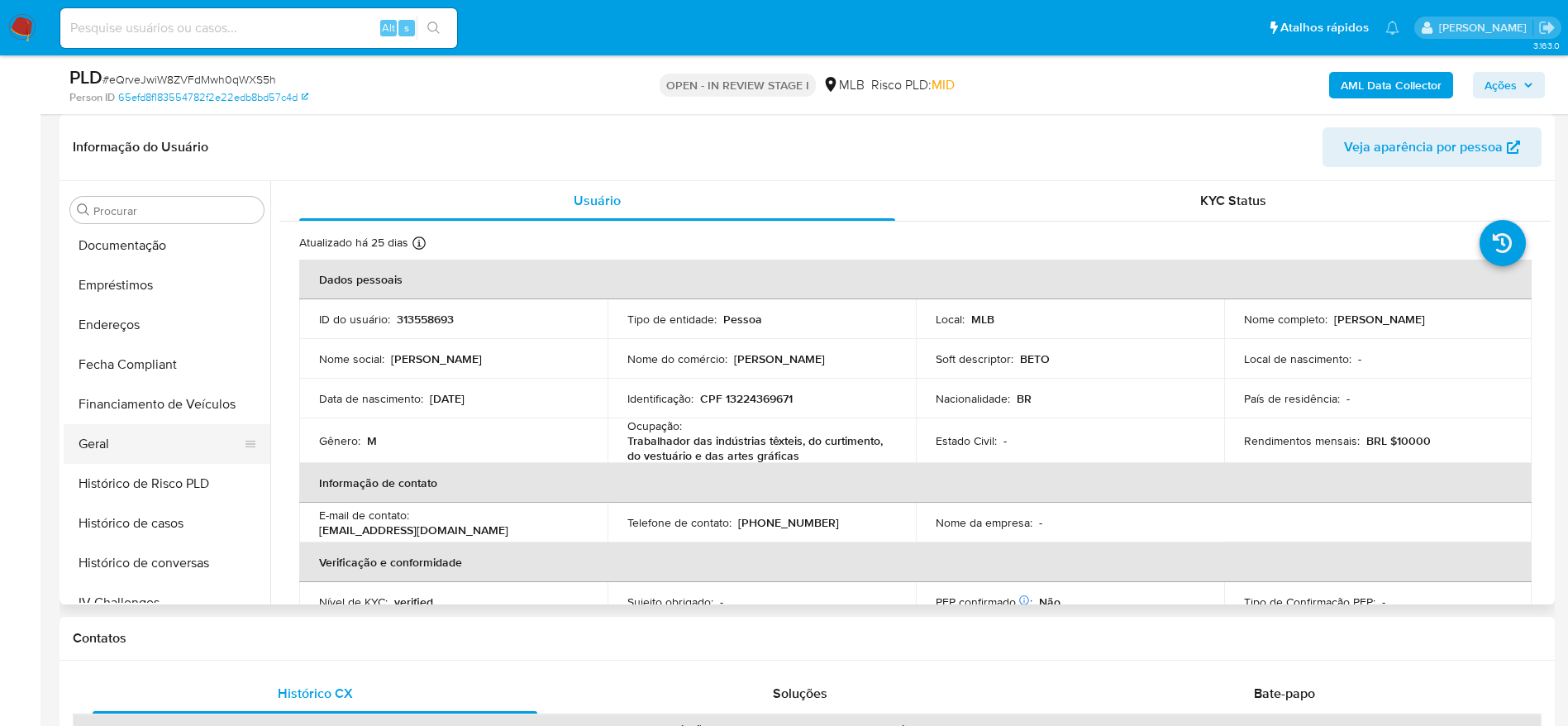
click at [131, 448] on button "Geral" at bounding box center [160, 444] width 194 height 40
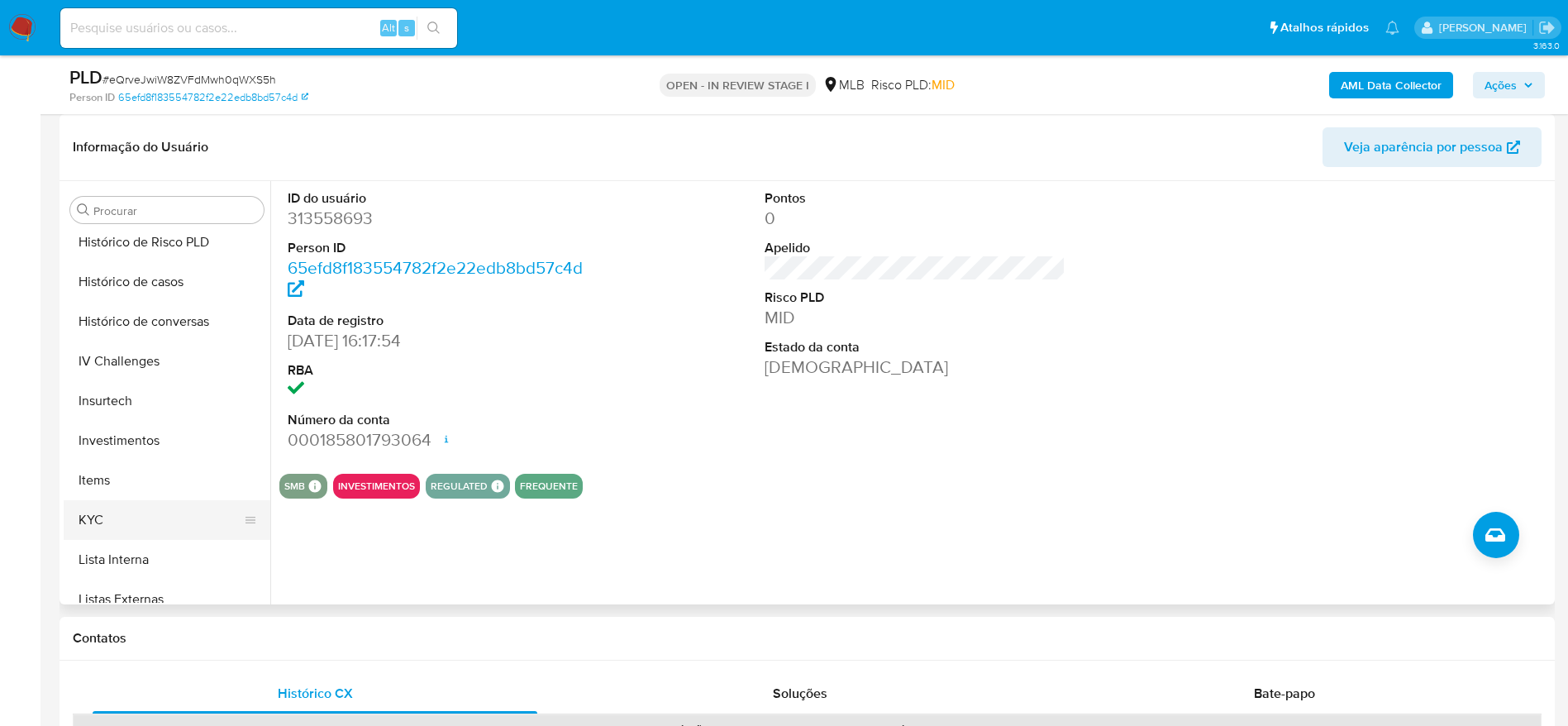
scroll to position [649, 0]
click at [139, 501] on button "KYC" at bounding box center [160, 513] width 194 height 40
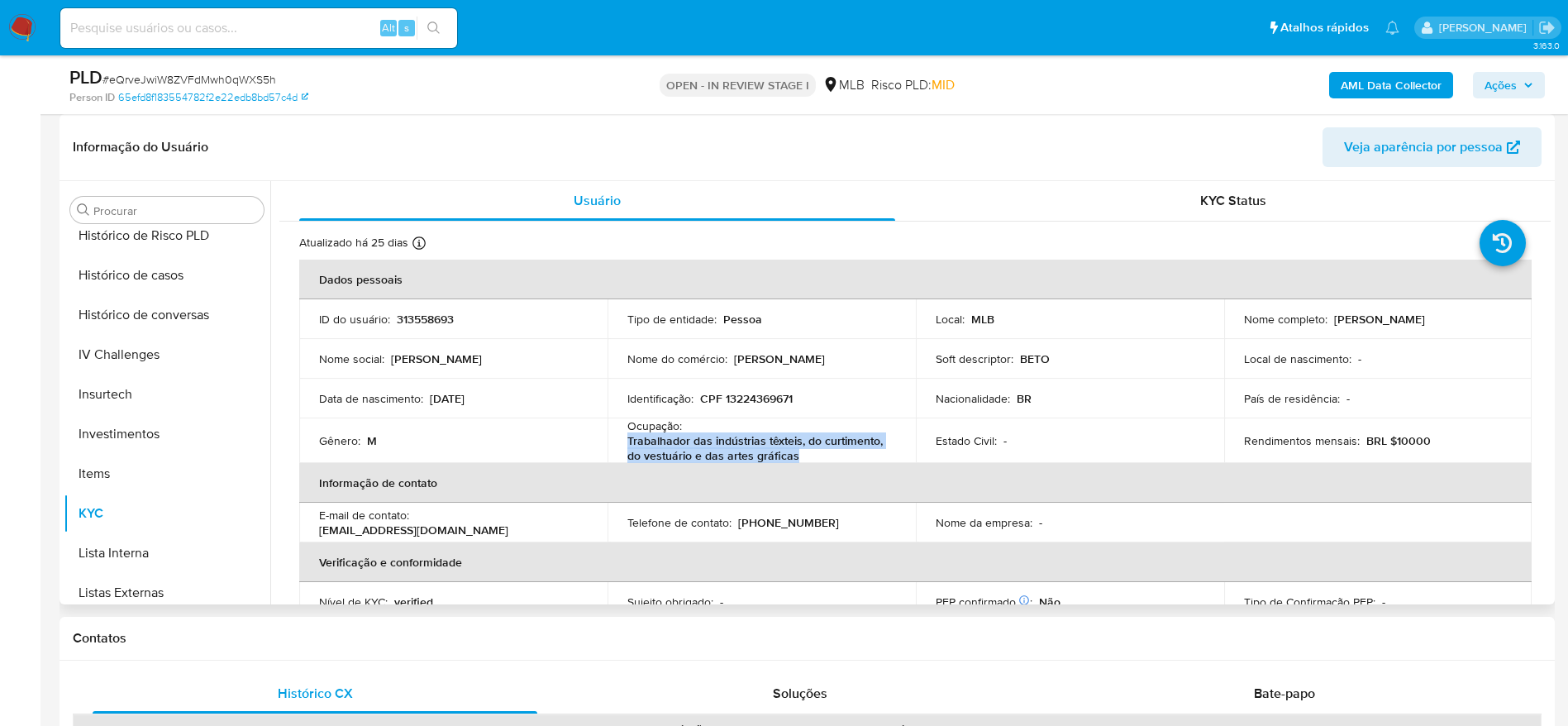
drag, startPoint x: 799, startPoint y: 458, endPoint x: 620, endPoint y: 443, distance: 179.6
click at [620, 443] on td "Ocupação : Trabalhador das indústrias têxteis, do curtimento, do vestuário e da…" at bounding box center [761, 440] width 309 height 45
copy p "Trabalhador das indústrias têxteis, do curtimento, do vestuário e das artes grá…"
click at [1529, 80] on icon "button" at bounding box center [1528, 85] width 10 height 10
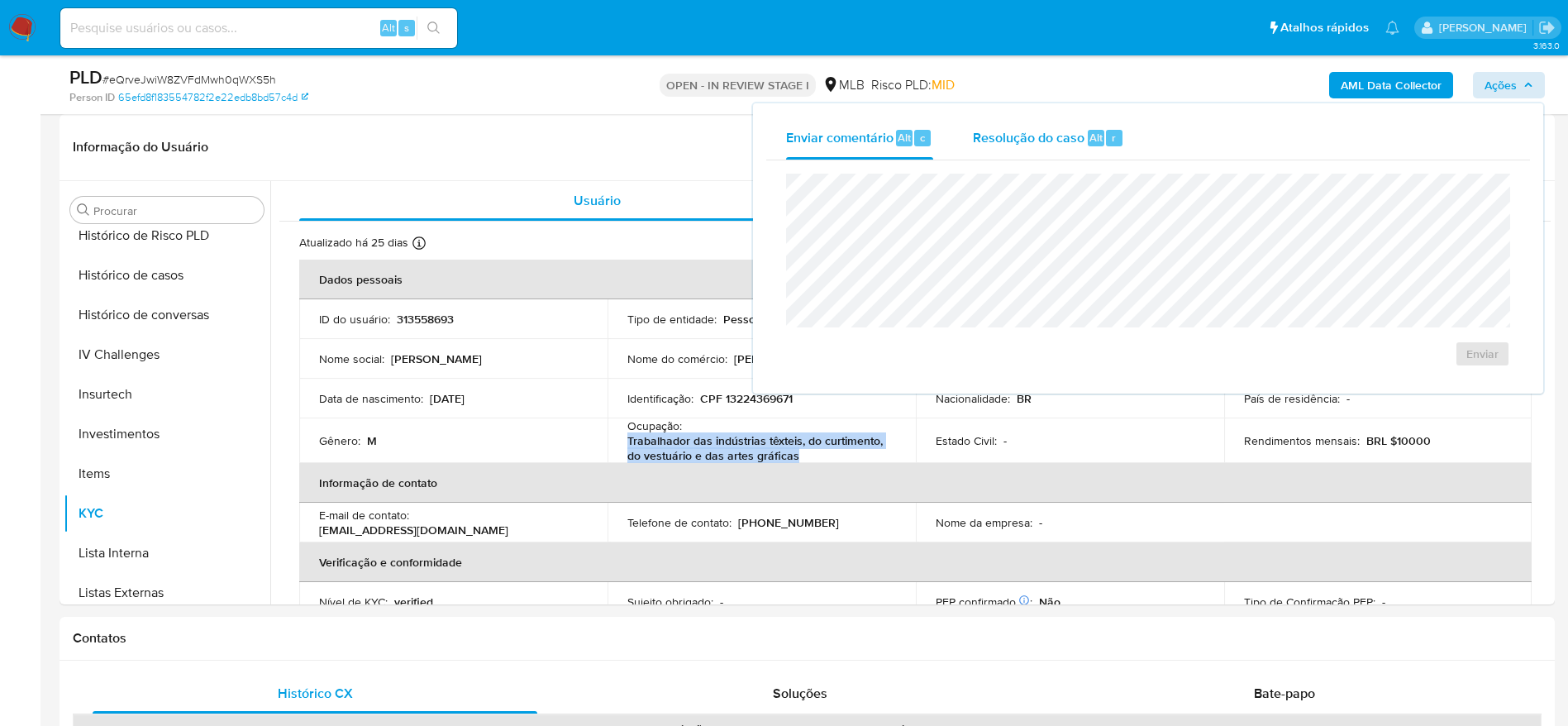
click at [1049, 149] on div "Resolução do caso Alt r" at bounding box center [1048, 138] width 152 height 43
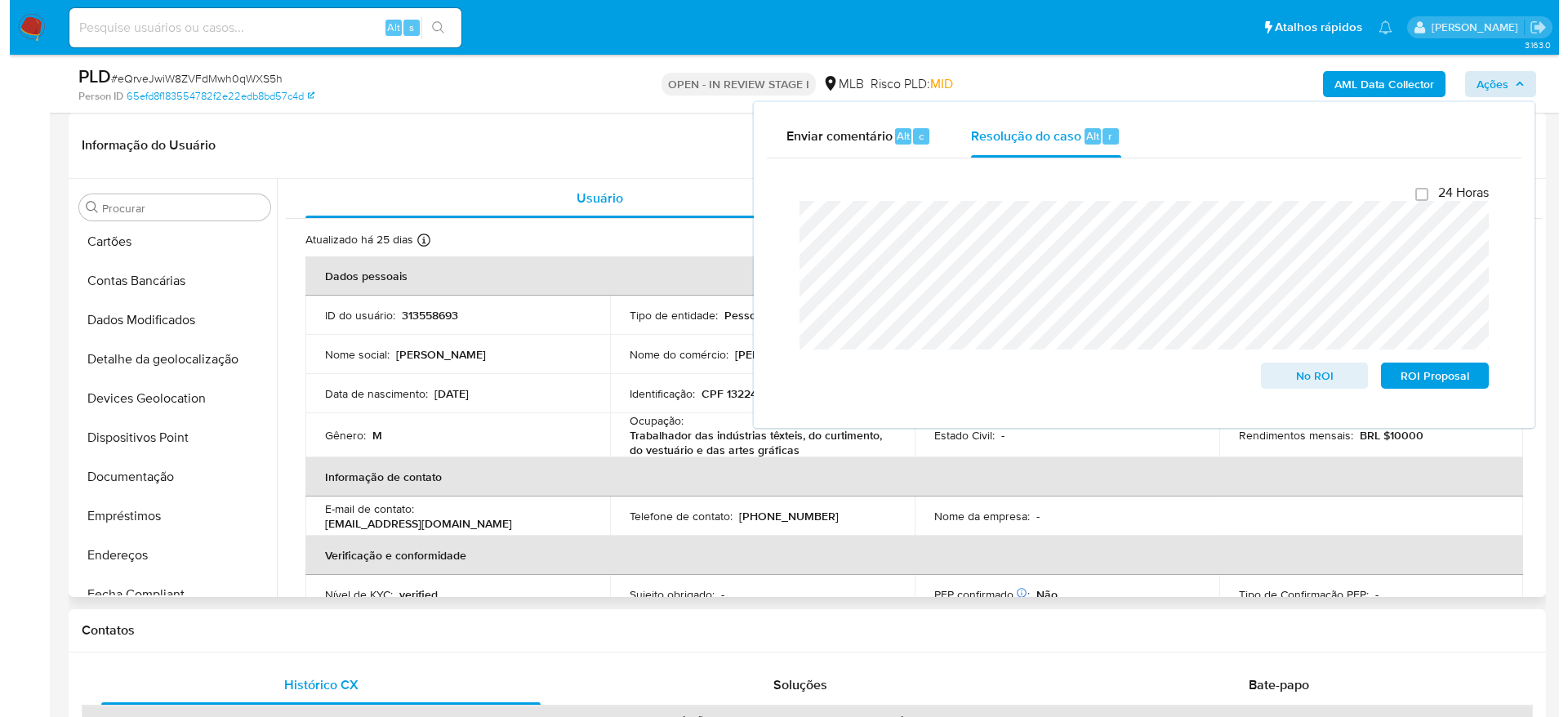
scroll to position [0, 0]
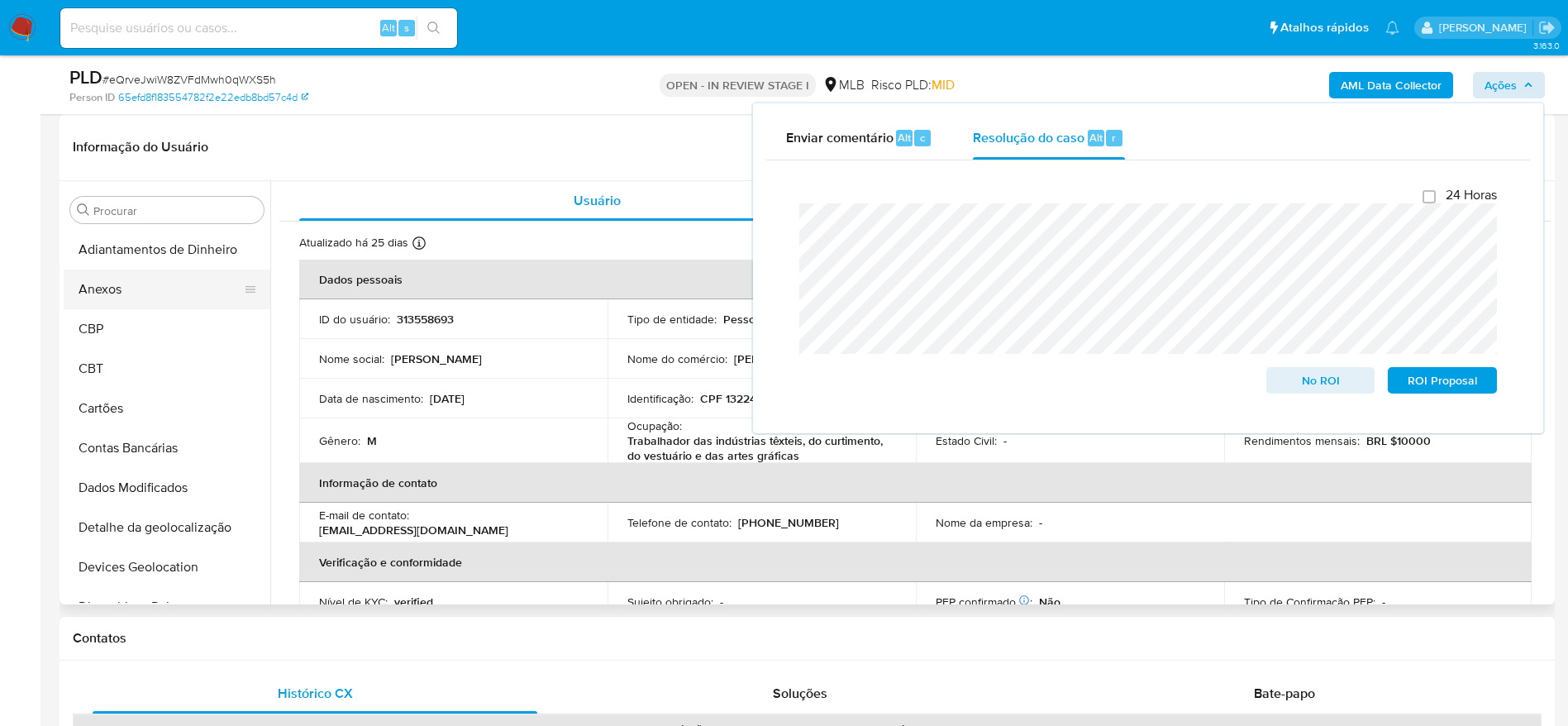
click at [151, 290] on button "Anexos" at bounding box center [160, 289] width 194 height 40
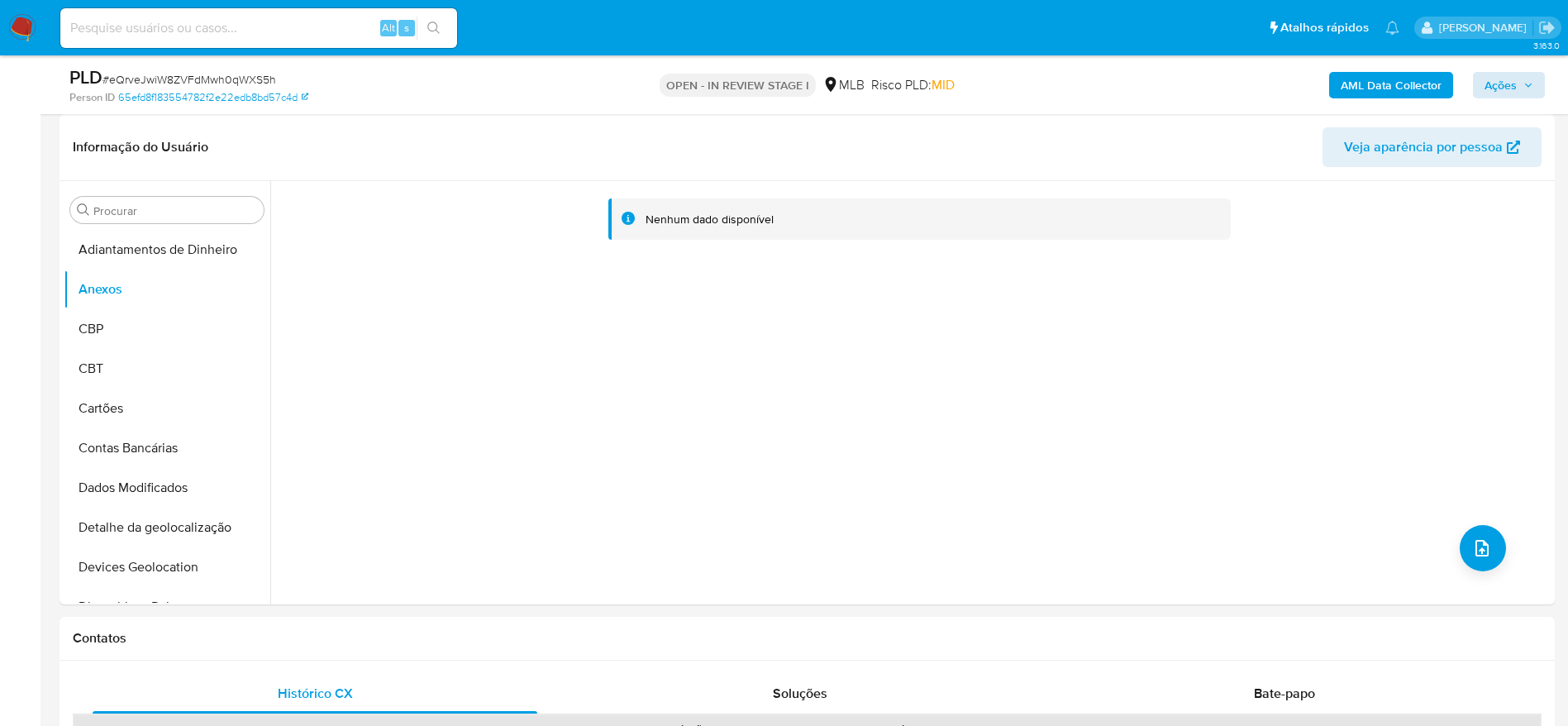
click at [1391, 83] on b "AML Data Collector" at bounding box center [1391, 85] width 101 height 27
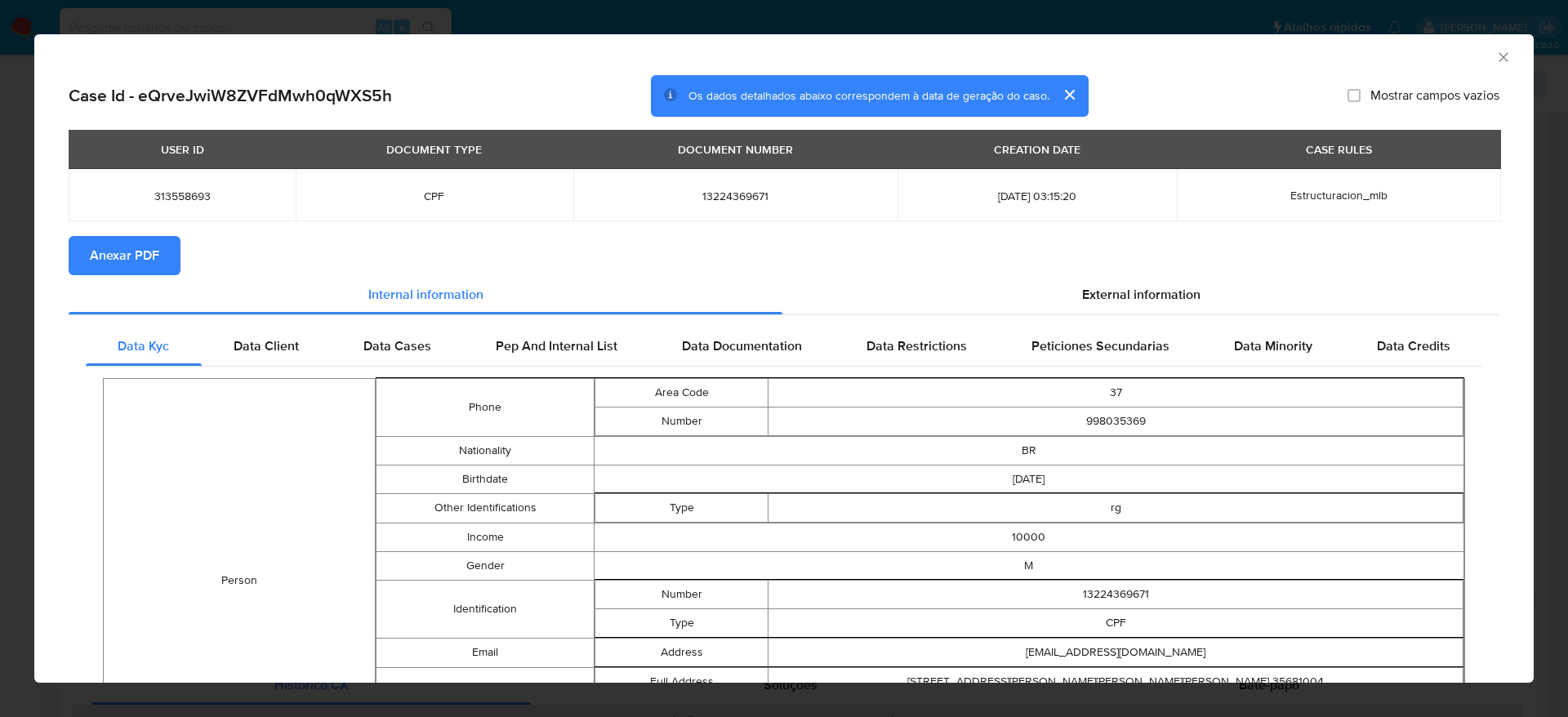
click at [134, 249] on span "Anexar PDF" at bounding box center [124, 256] width 69 height 36
click at [1499, 59] on icon "Fechar a janela" at bounding box center [1504, 57] width 9 height 9
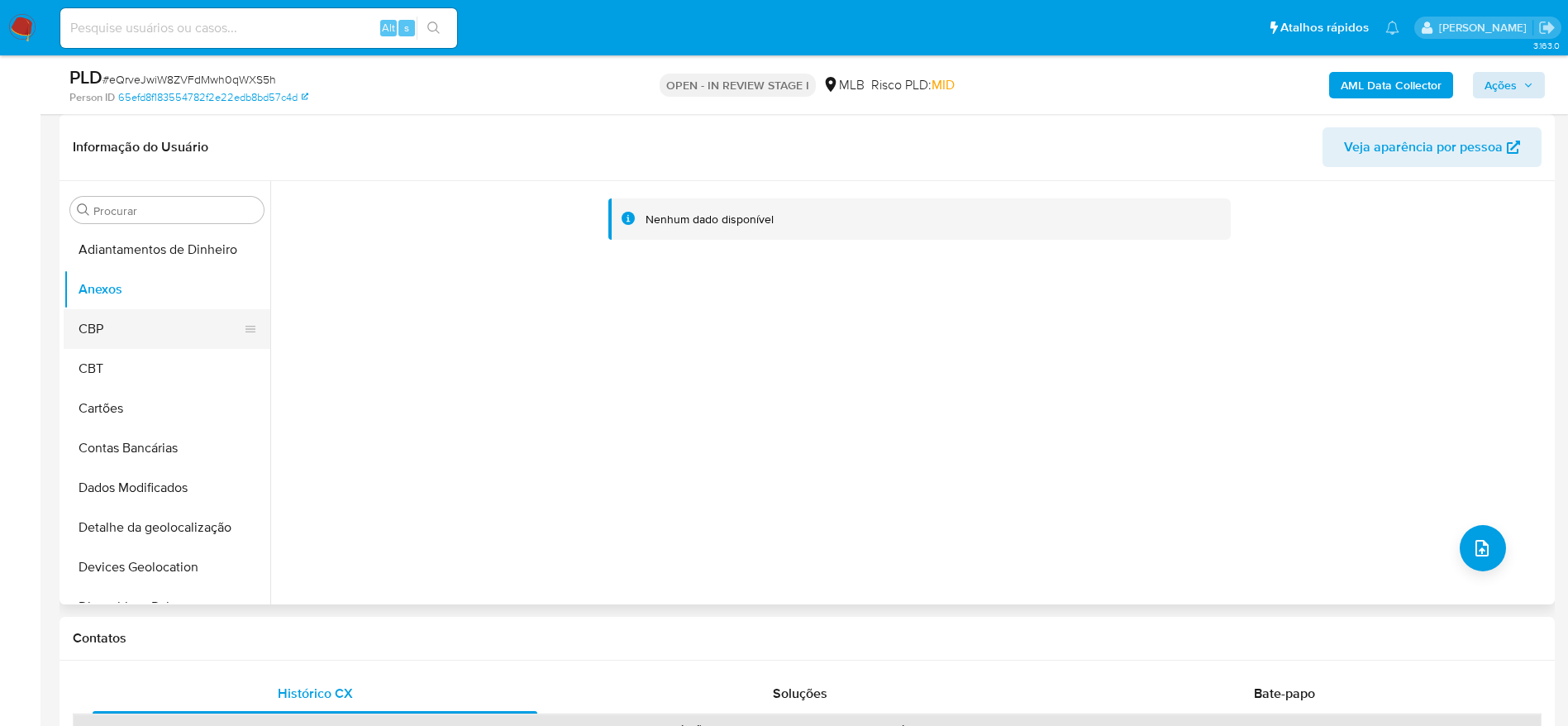
click at [86, 326] on button "CBP" at bounding box center [160, 328] width 194 height 40
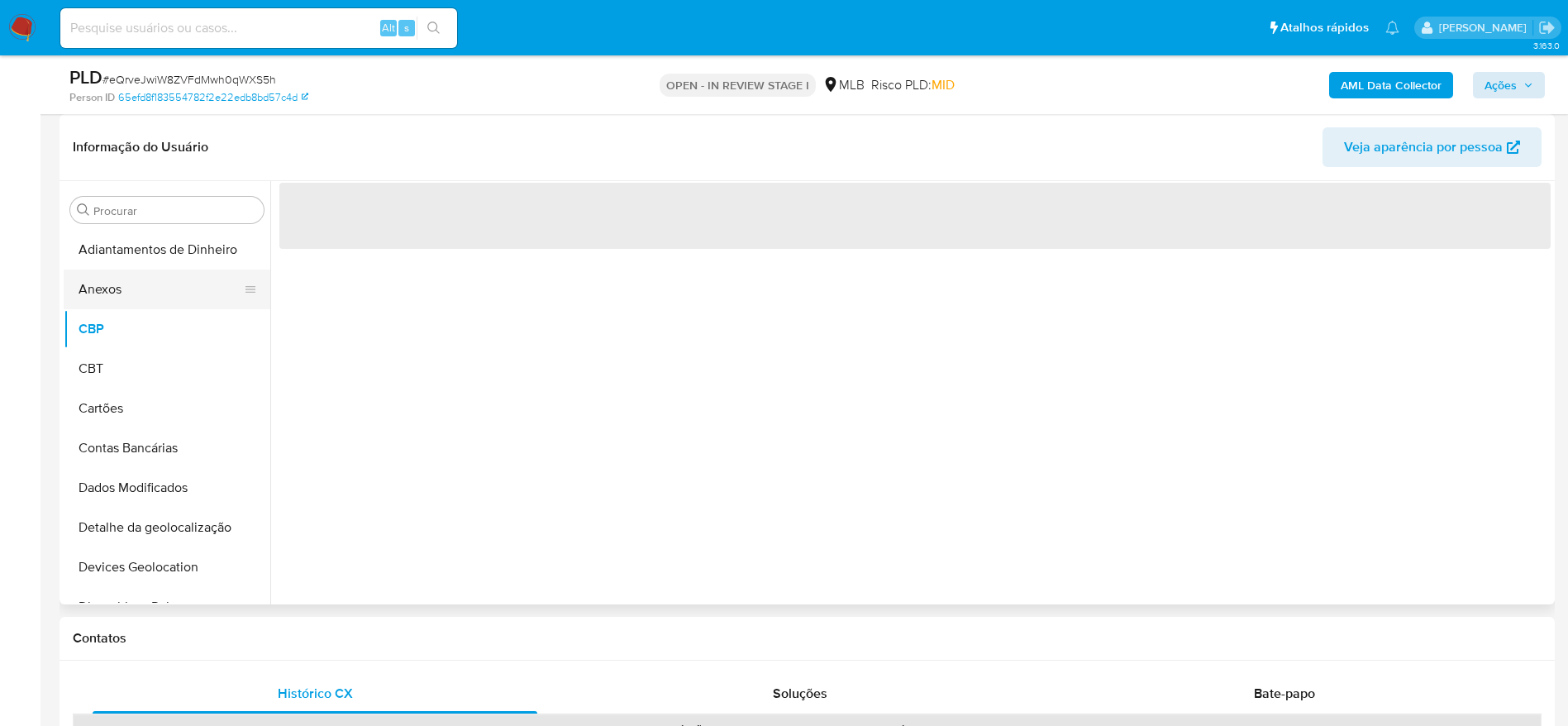
click at [97, 287] on button "Anexos" at bounding box center [160, 289] width 194 height 40
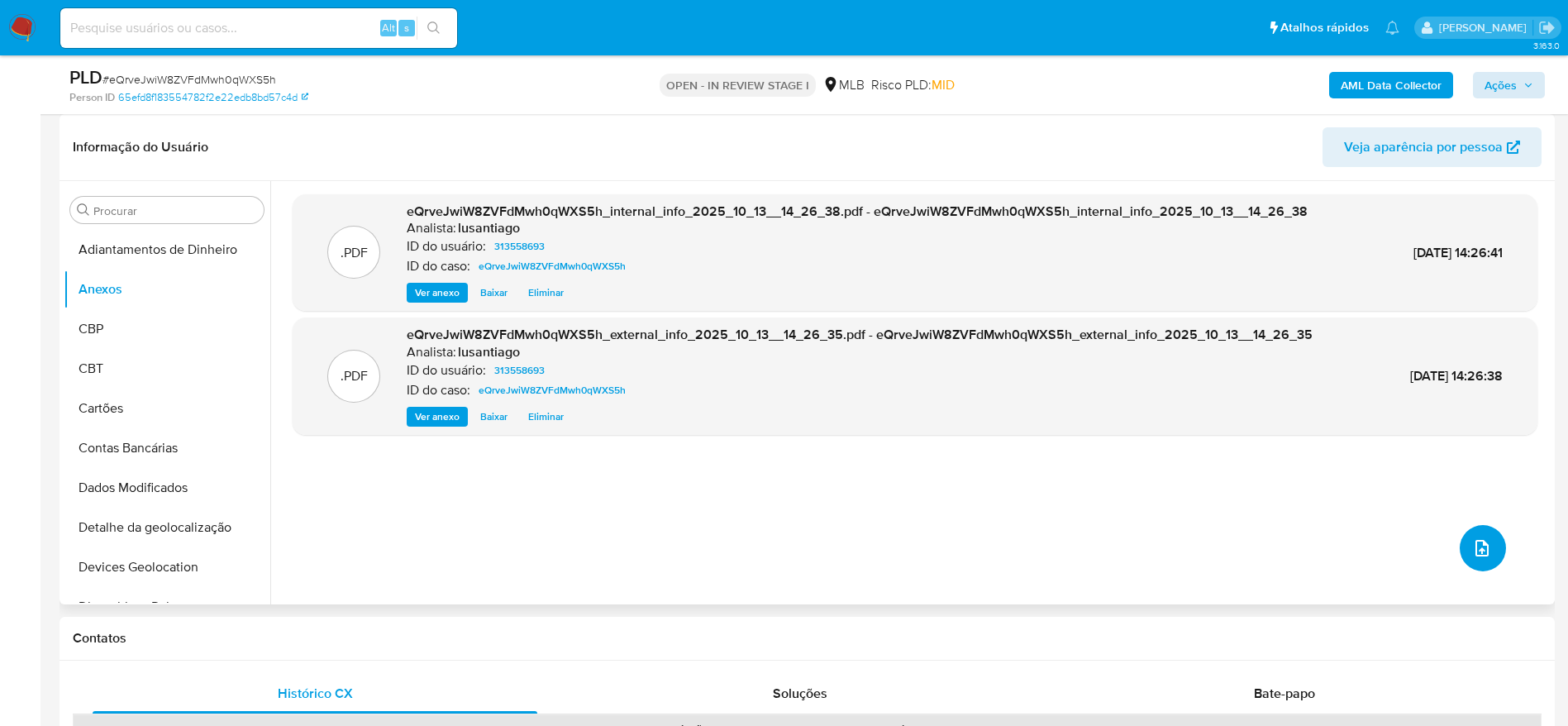
click at [1484, 548] on icon "upload-file" at bounding box center [1482, 549] width 20 height 20
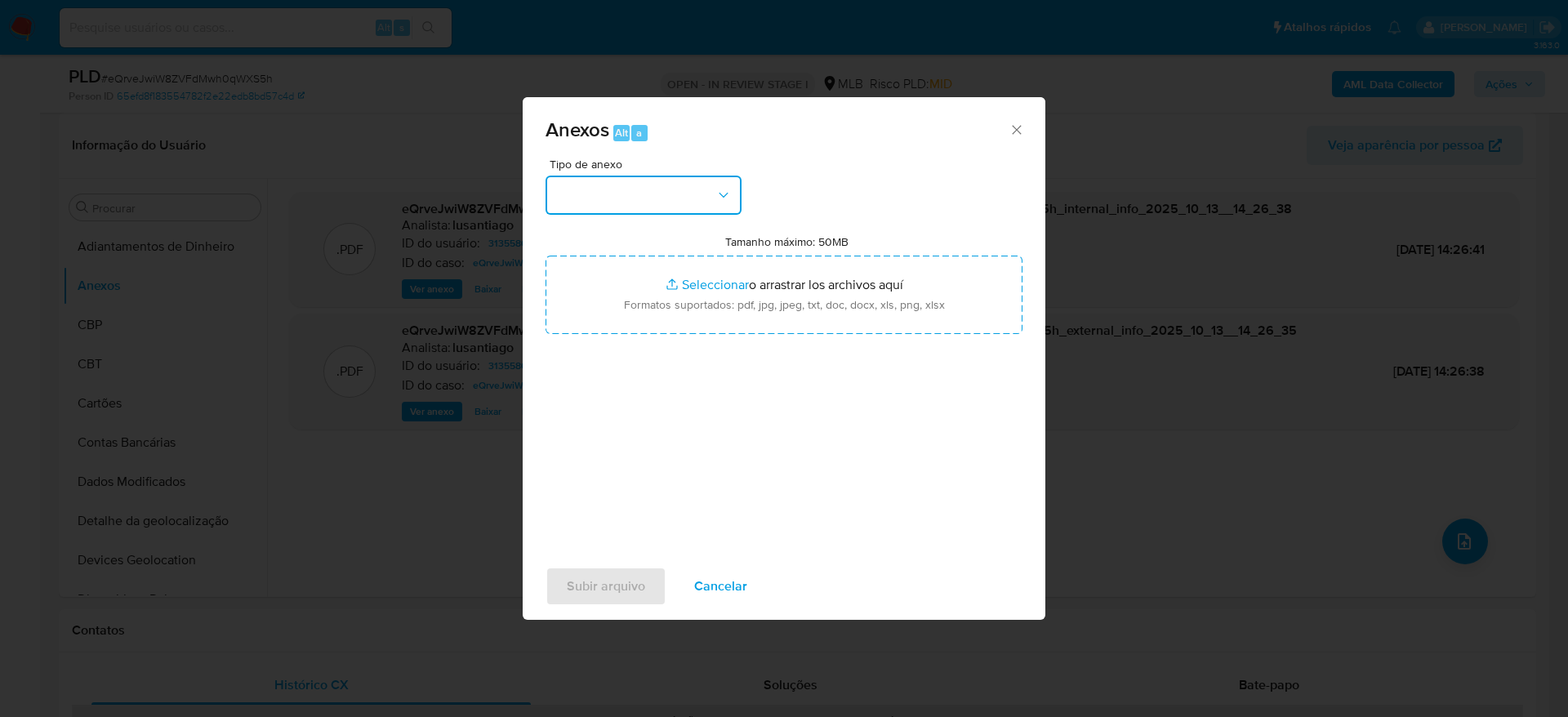
click at [577, 192] on button "button" at bounding box center [644, 194] width 196 height 39
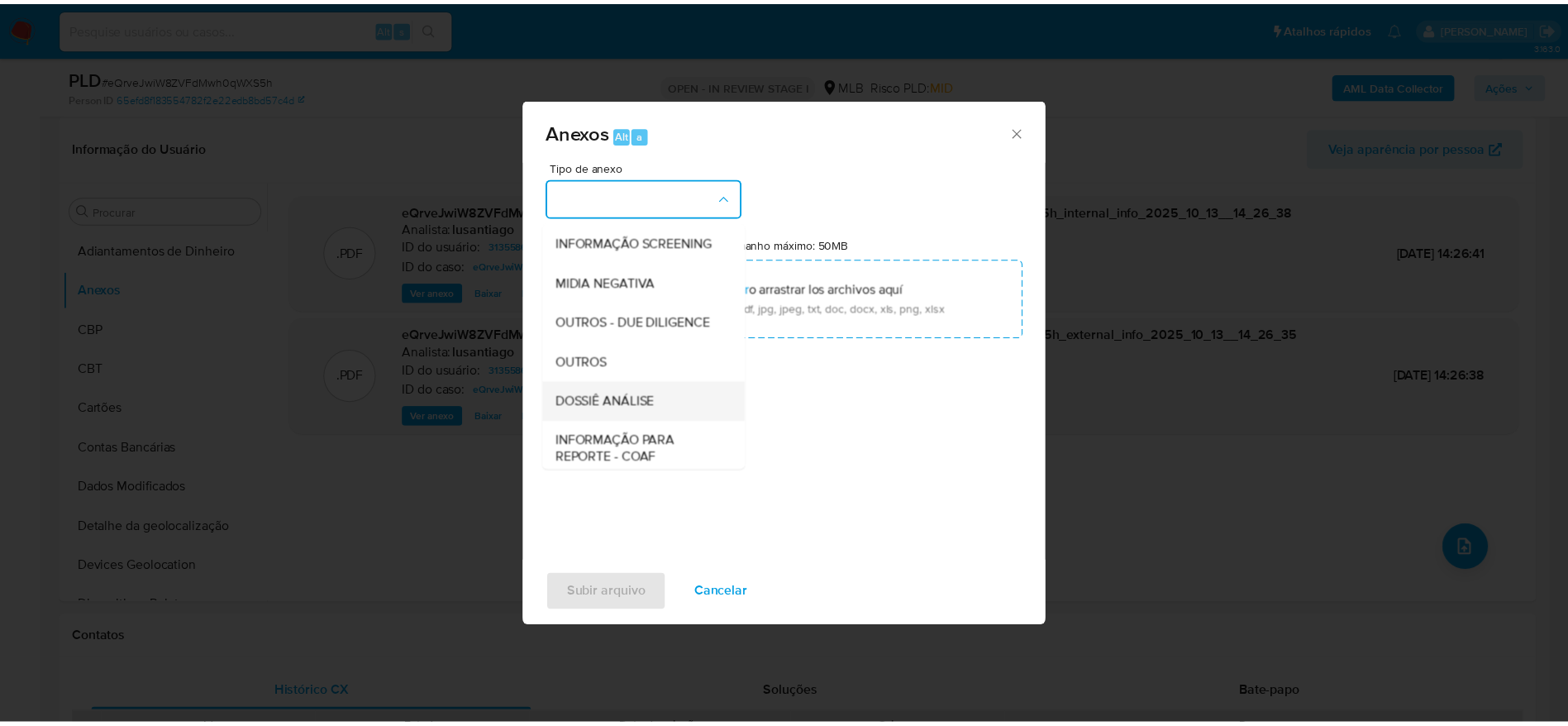
scroll to position [255, 0]
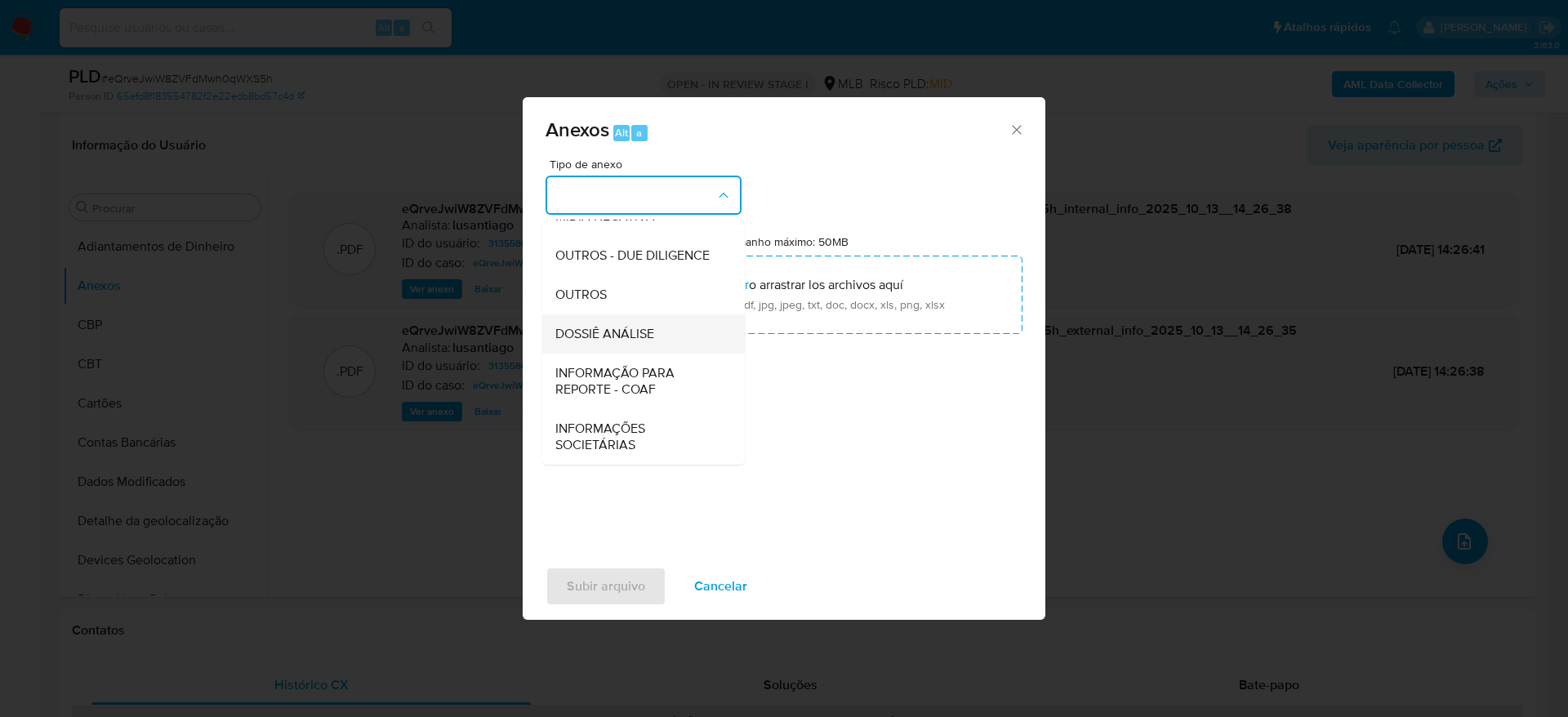
click at [593, 329] on span "DOSSIÊ ANÁLISE" at bounding box center [605, 334] width 99 height 16
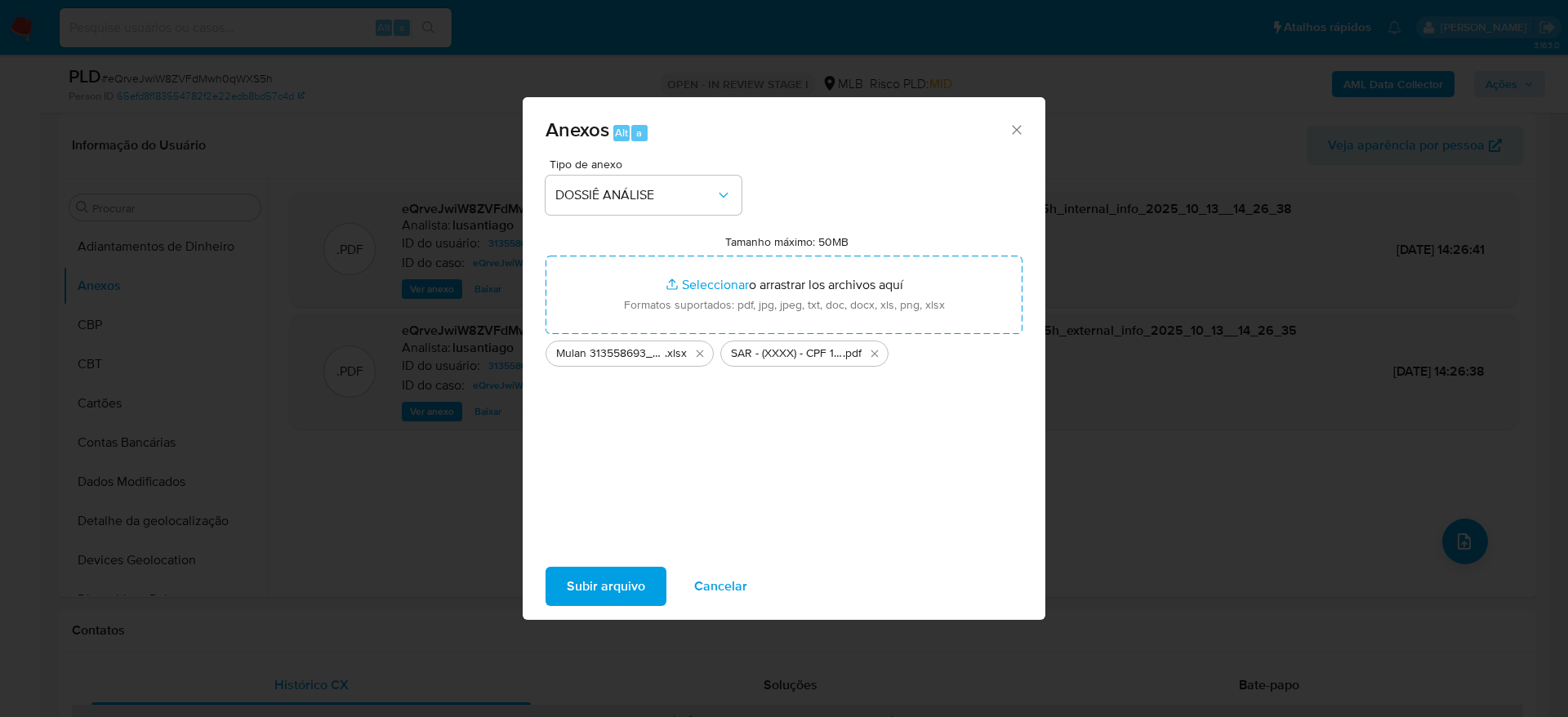
click at [604, 584] on span "Subir arquivo" at bounding box center [606, 586] width 78 height 36
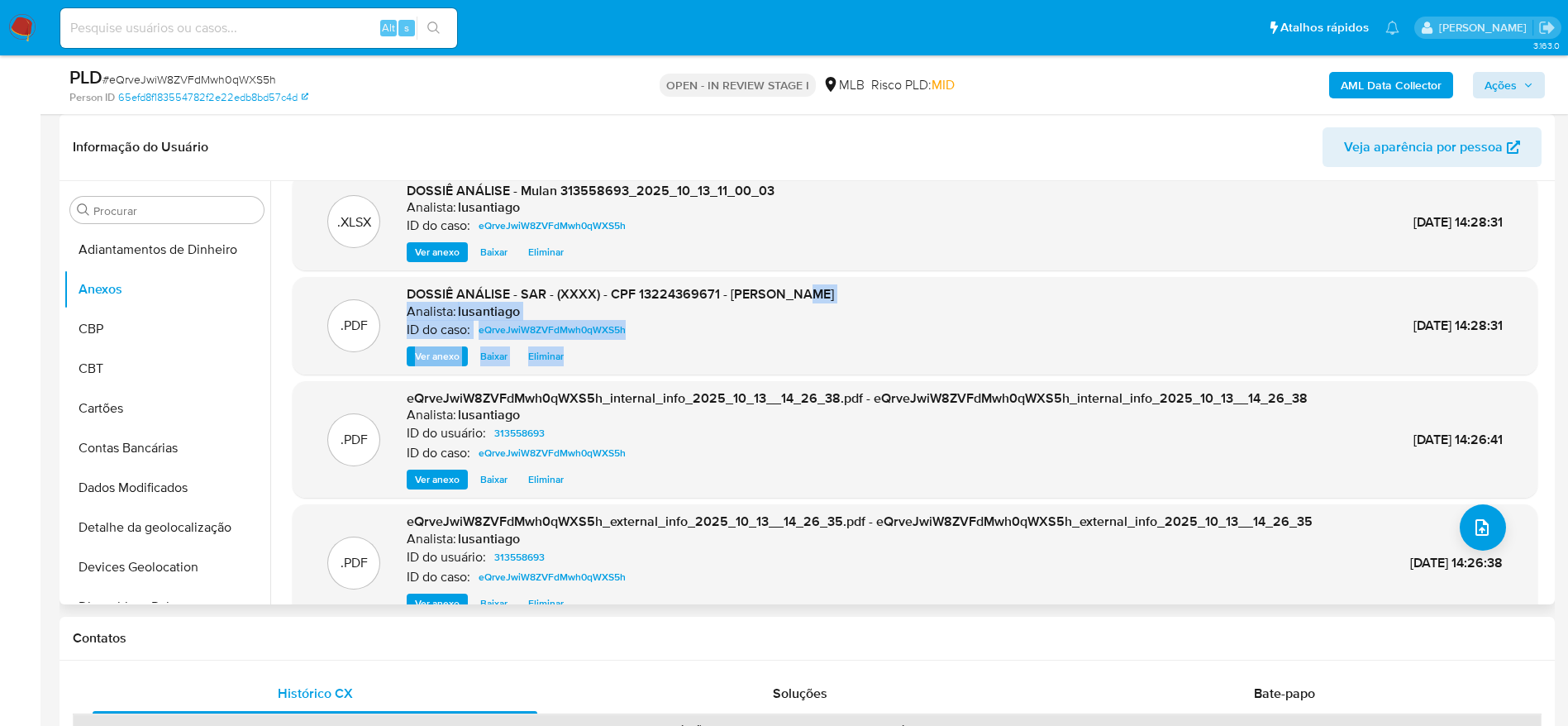
scroll to position [53, 0]
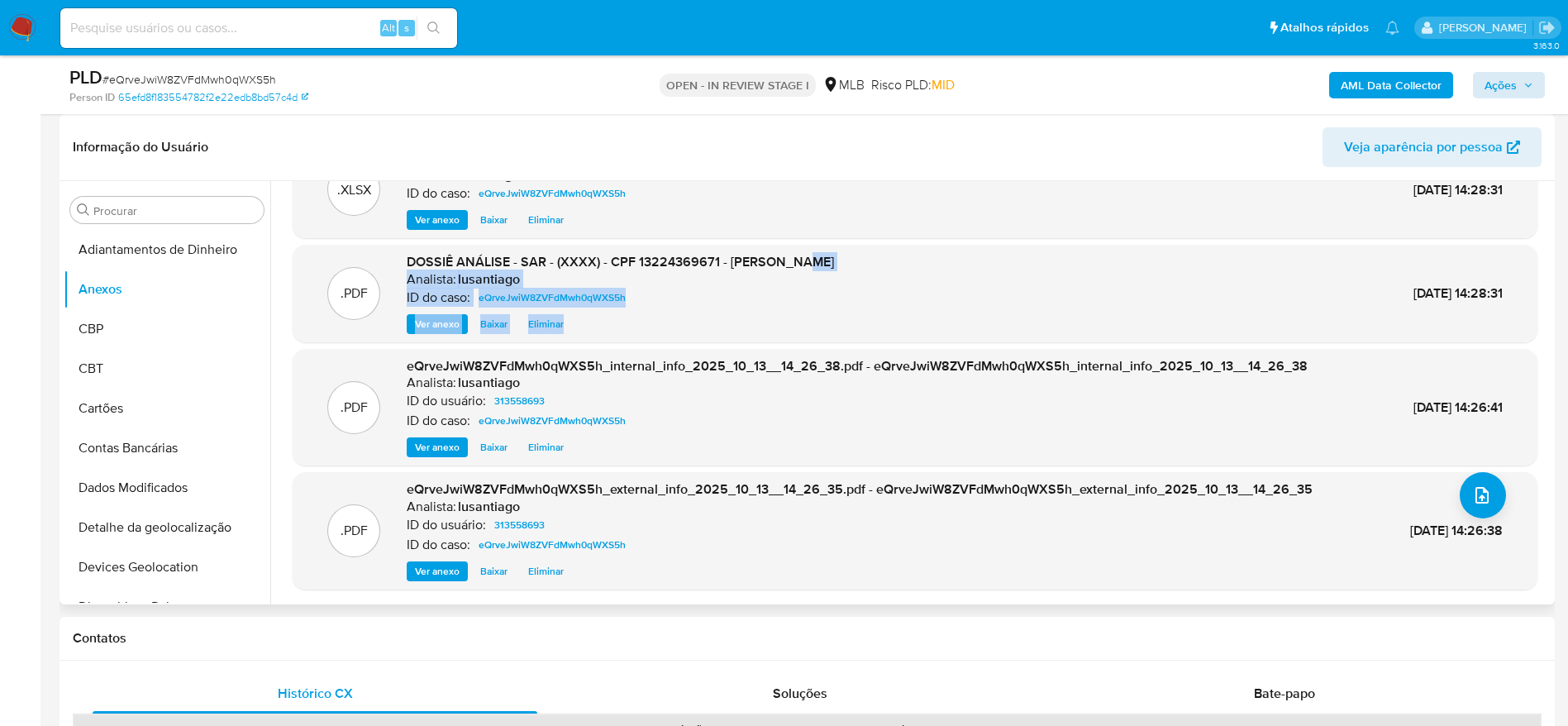
drag, startPoint x: 957, startPoint y: 325, endPoint x: 1018, endPoint y: 337, distance: 62.2
click at [1018, 337] on div ".PDF DOSSIÊ ANÁLISE - SAR - (XXXX) - CPF 13224369671 - HUMBERTO VINICIUS SILVA …" at bounding box center [914, 293] width 1245 height 97
click at [1510, 80] on span "Ações" at bounding box center [1500, 85] width 32 height 27
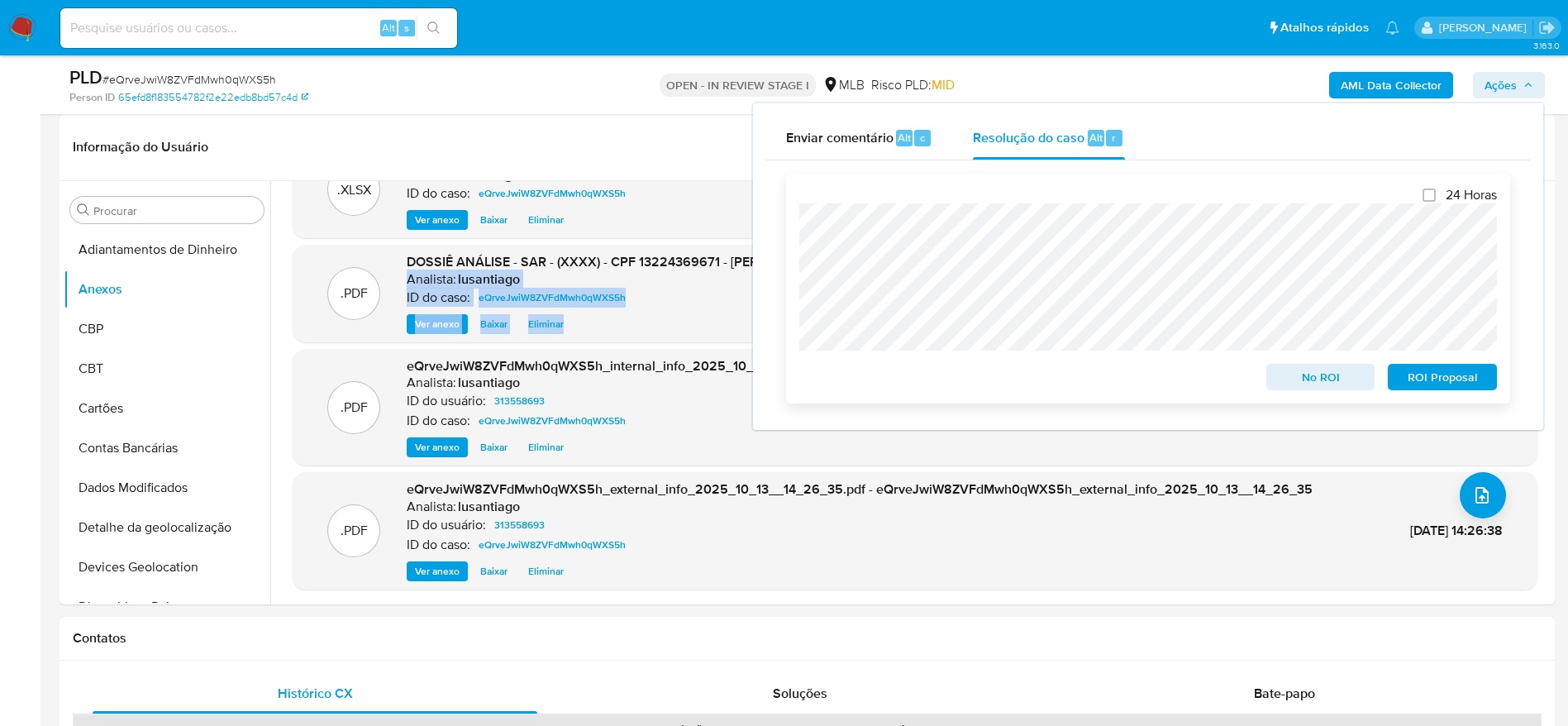
click at [1445, 381] on span "ROI Proposal" at bounding box center [1442, 377] width 86 height 23
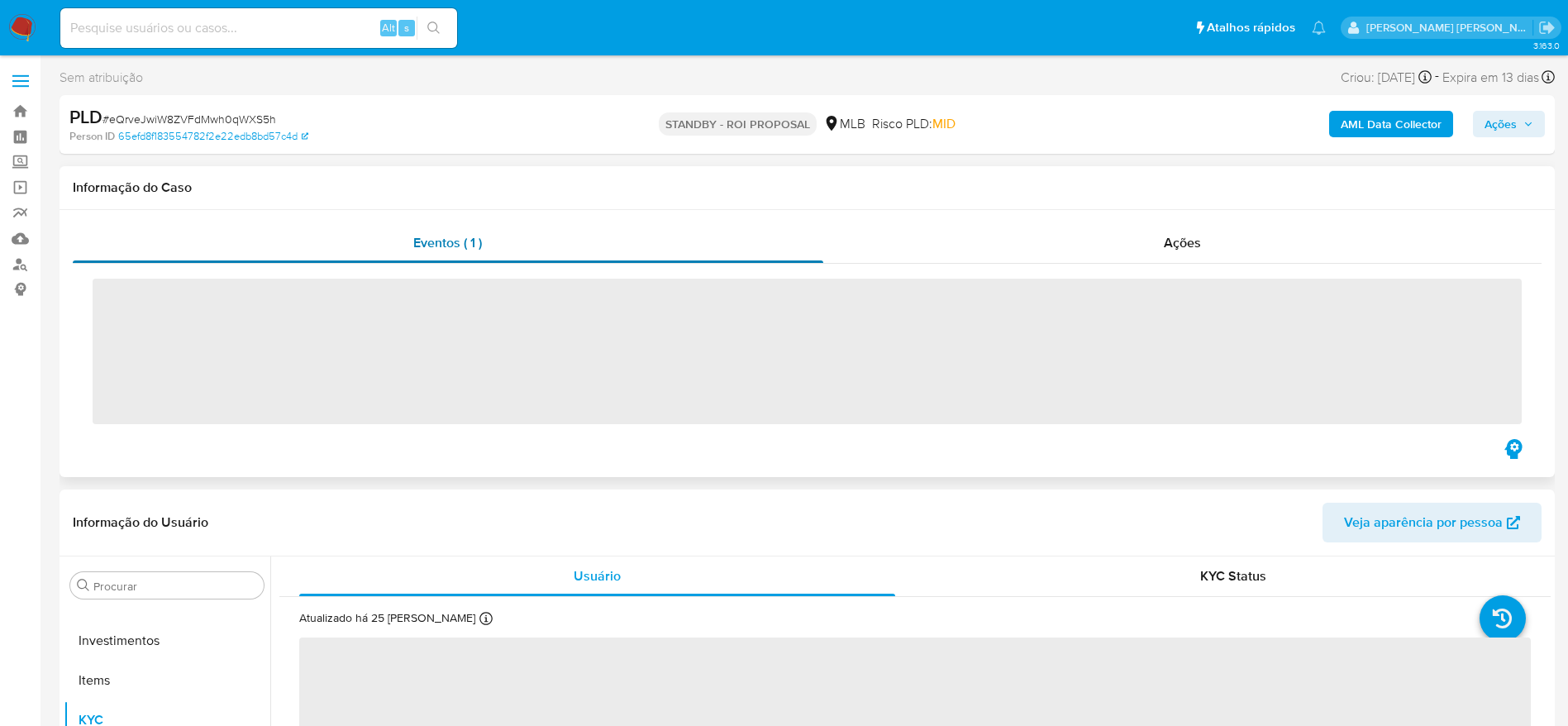
scroll to position [897, 0]
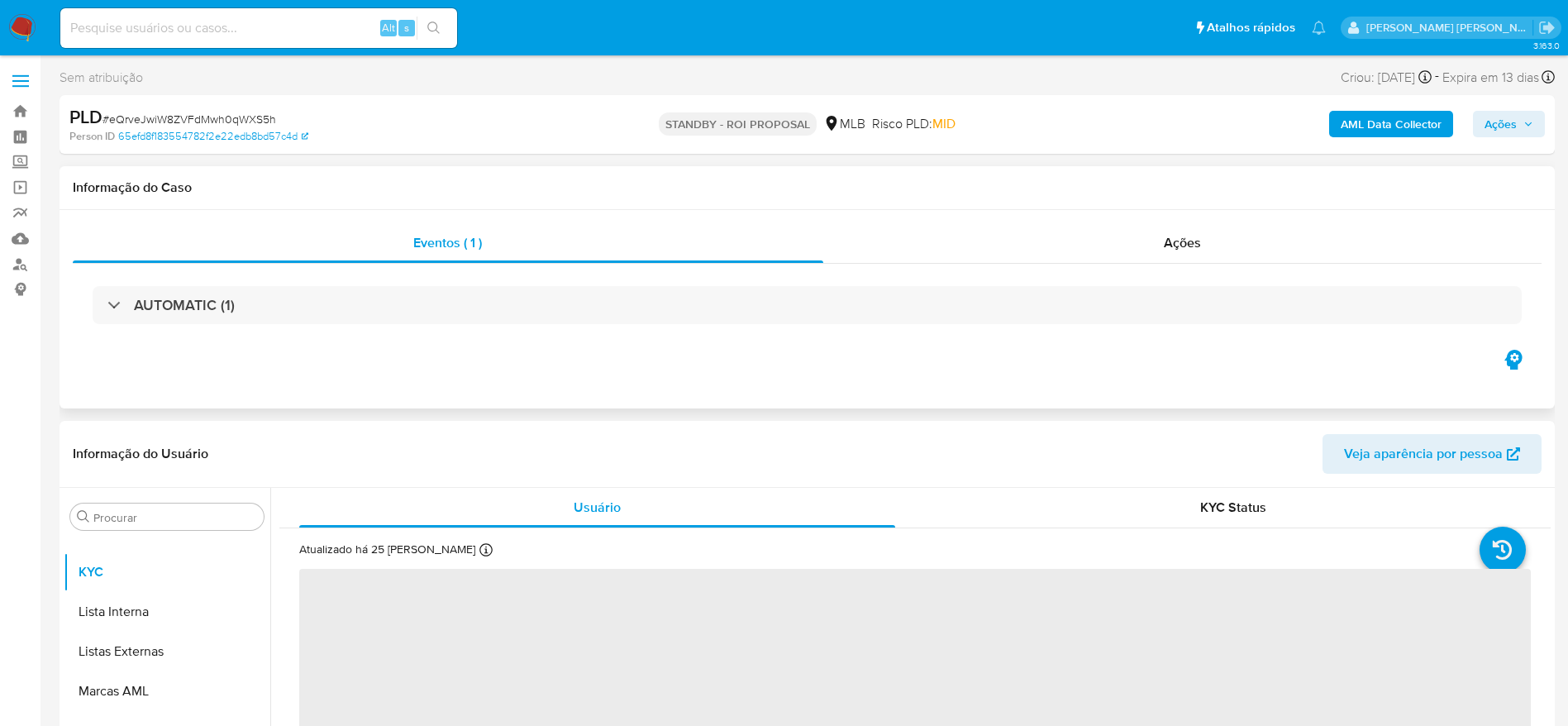
select select "10"
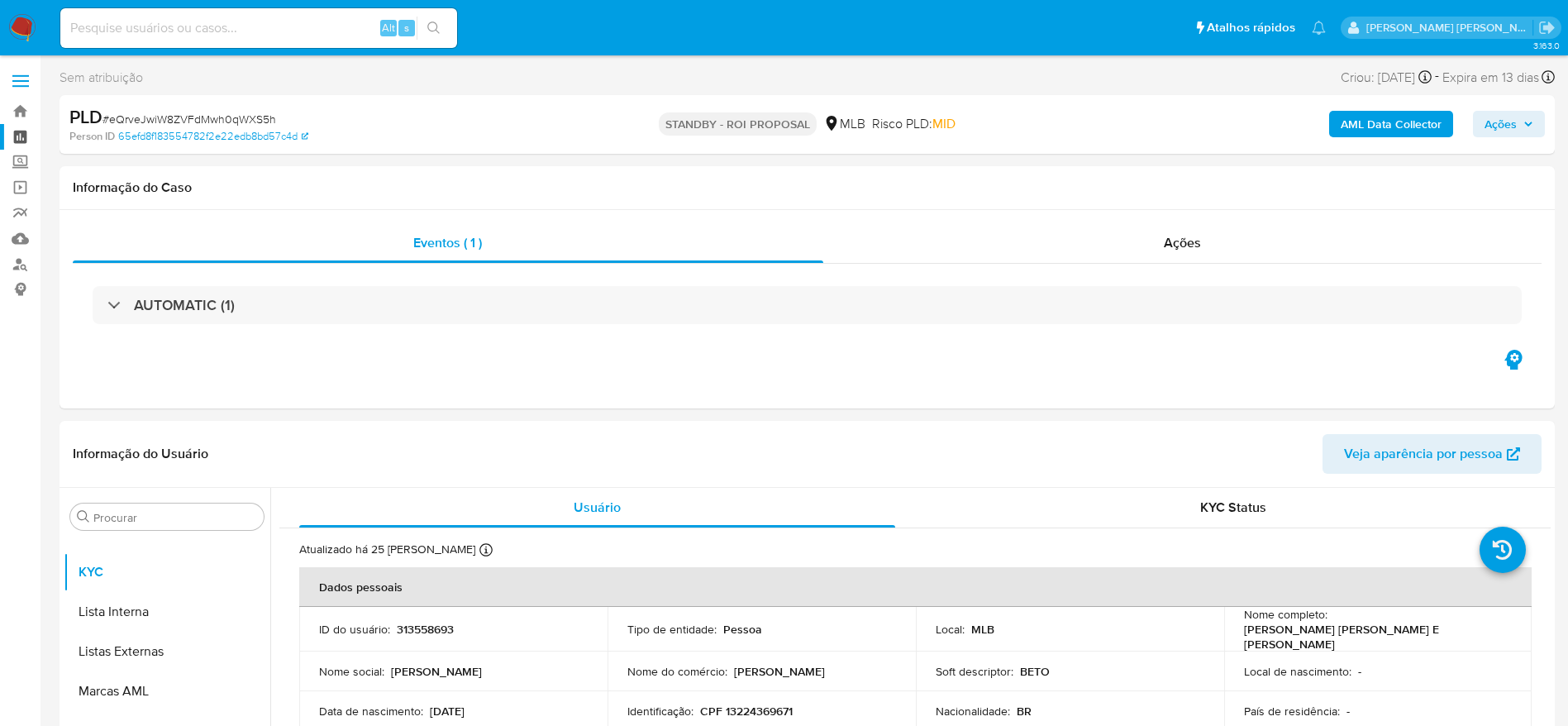
click at [13, 137] on link "Painel" at bounding box center [98, 137] width 197 height 26
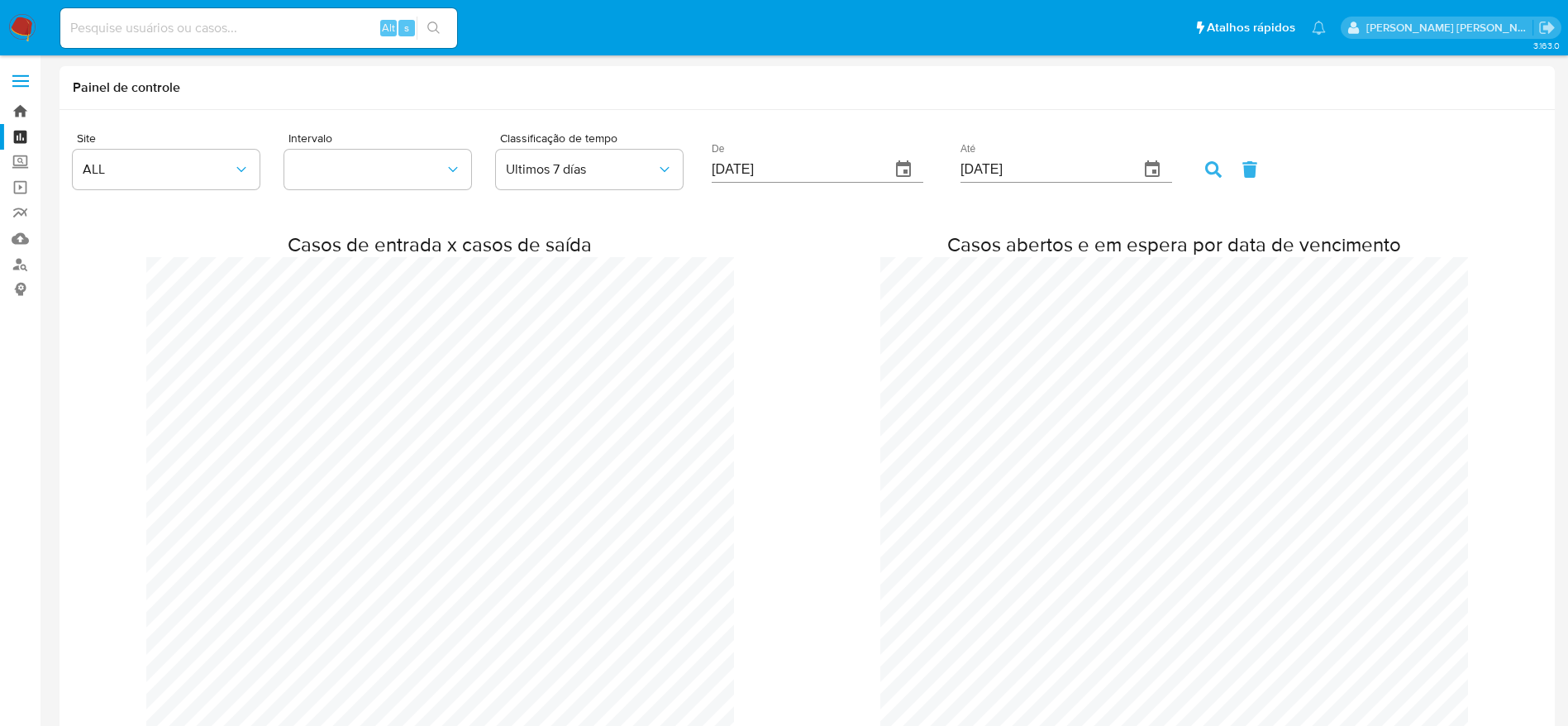
click at [22, 109] on link "Bandeja" at bounding box center [98, 111] width 197 height 26
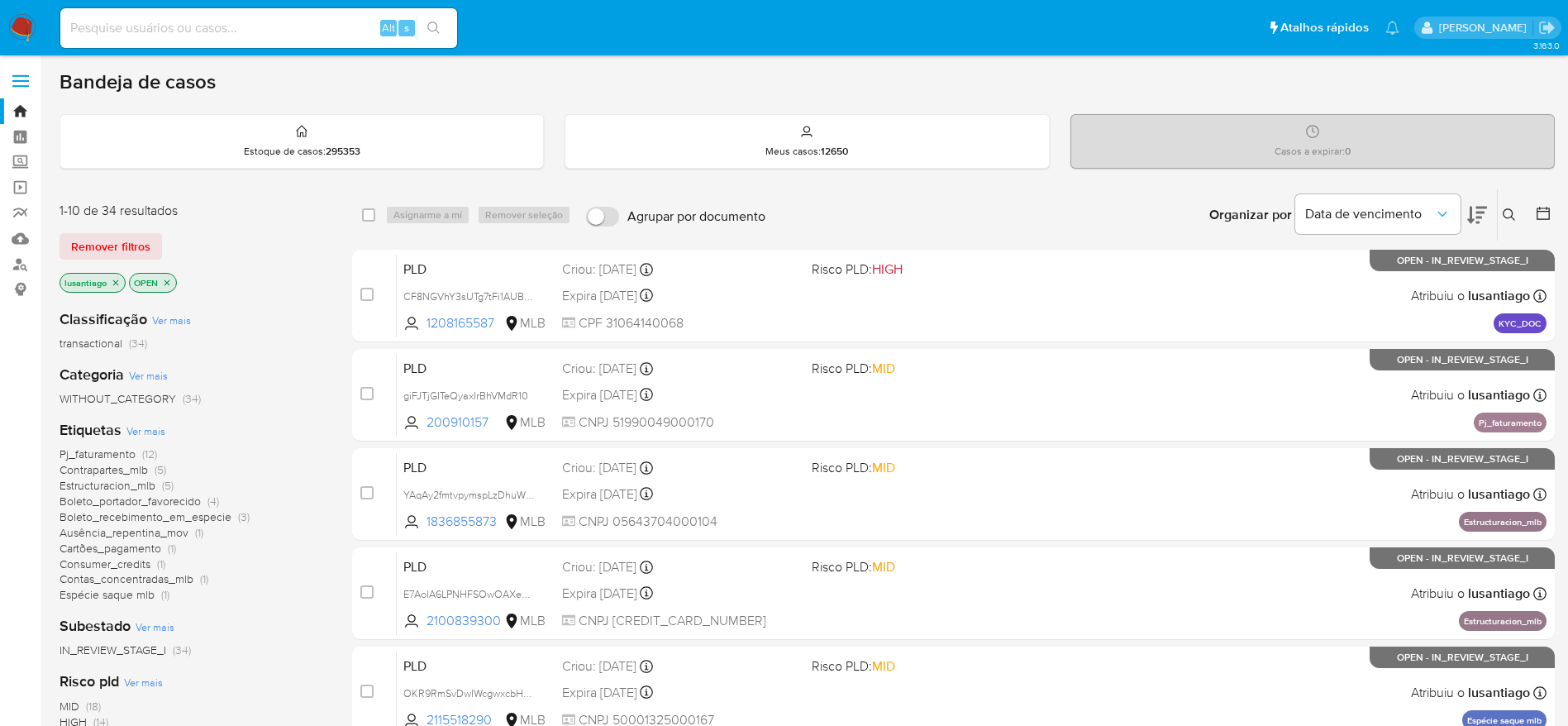
click at [152, 40] on div "Alt s" at bounding box center [259, 28] width 397 height 40
click at [157, 29] on input at bounding box center [259, 28] width 397 height 21
paste input "1687112540"
type input "1687112540"
click at [436, 28] on icon "search-icon" at bounding box center [433, 27] width 12 height 12
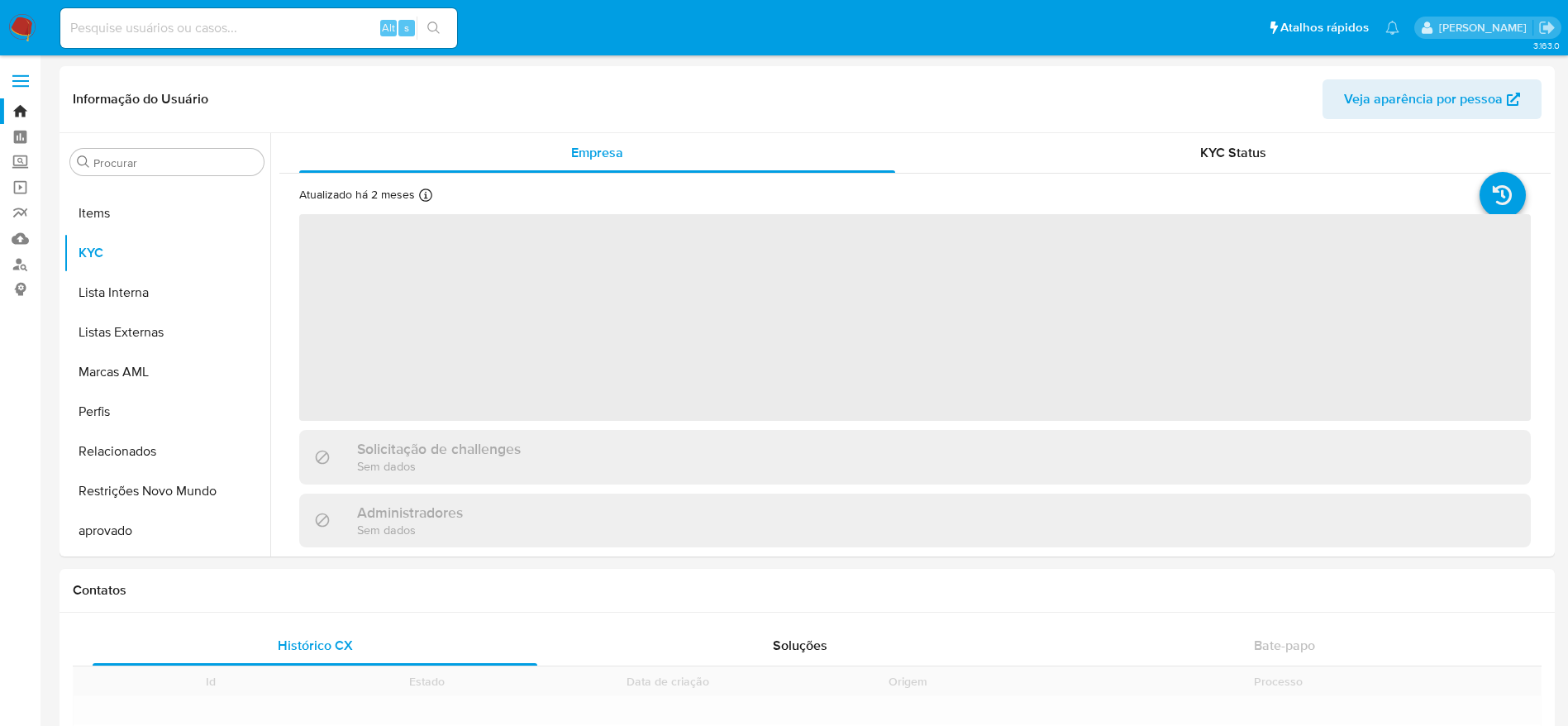
scroll to position [897, 0]
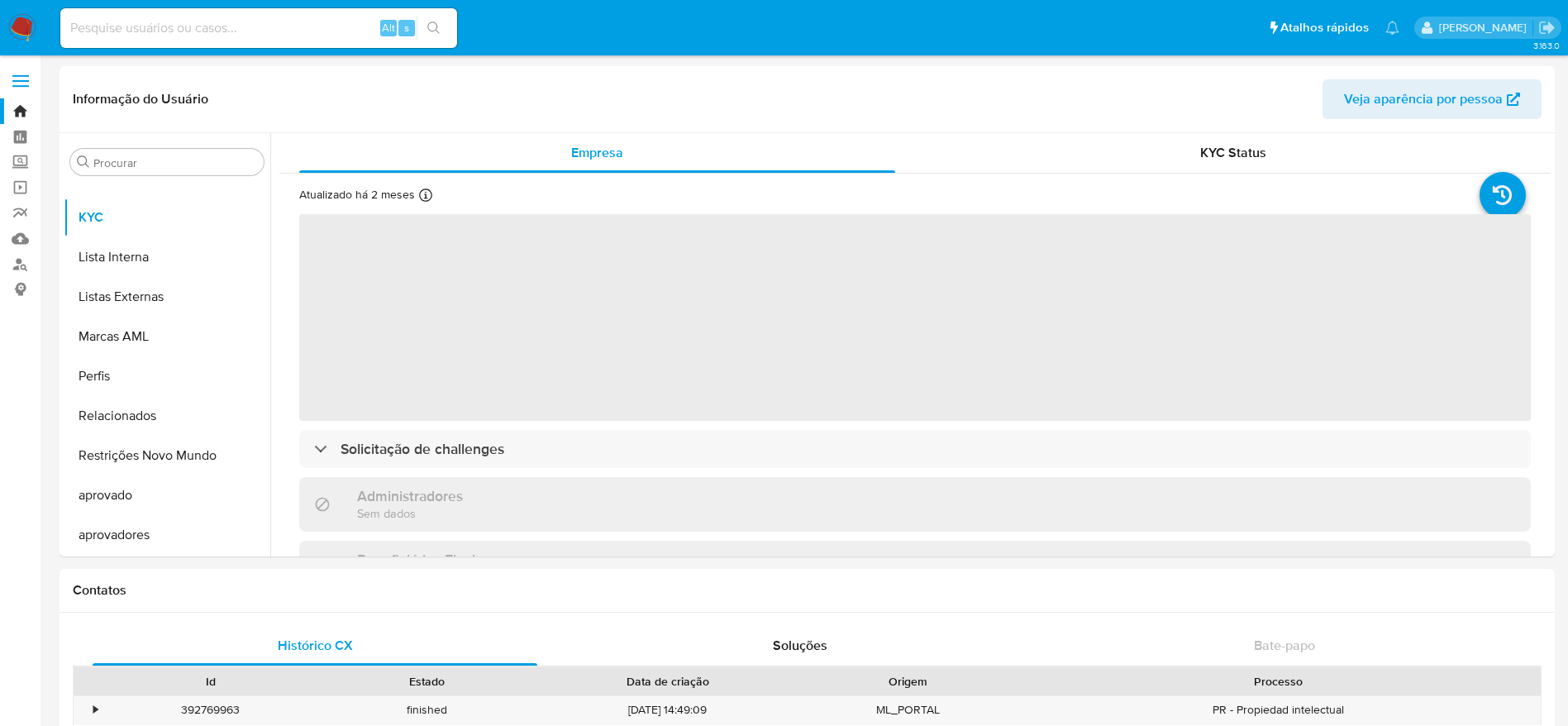
select select "10"
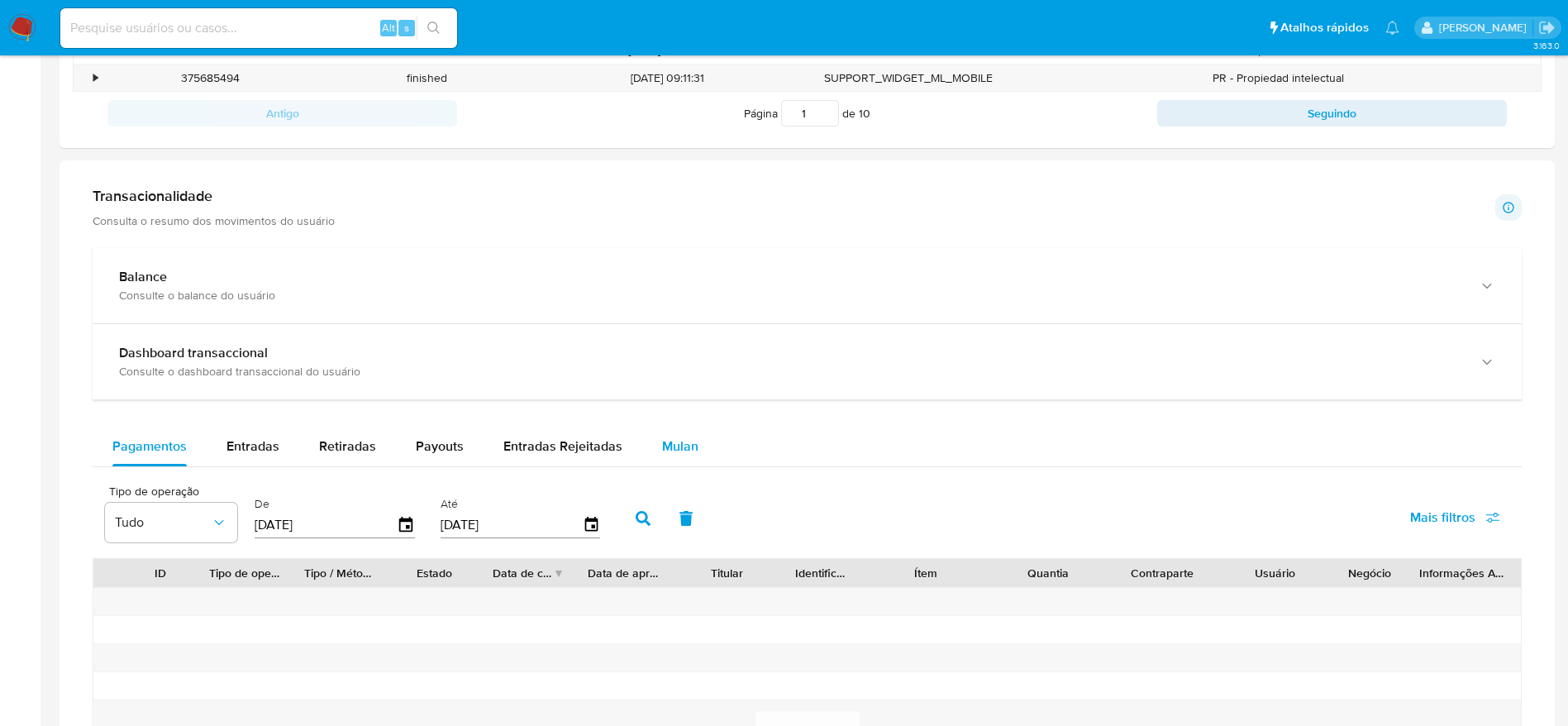
click at [664, 440] on span "Mulan" at bounding box center [681, 446] width 37 height 19
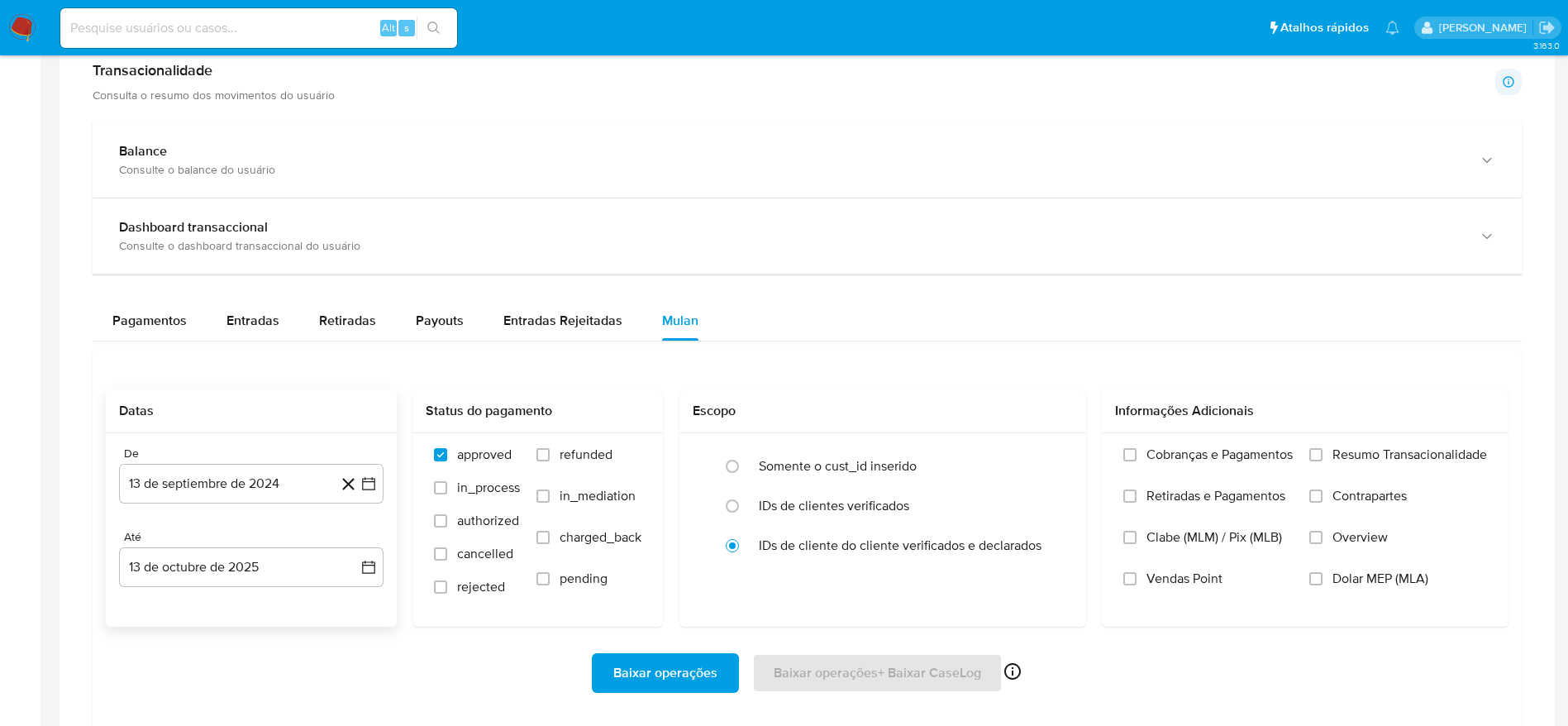
scroll to position [993, 0]
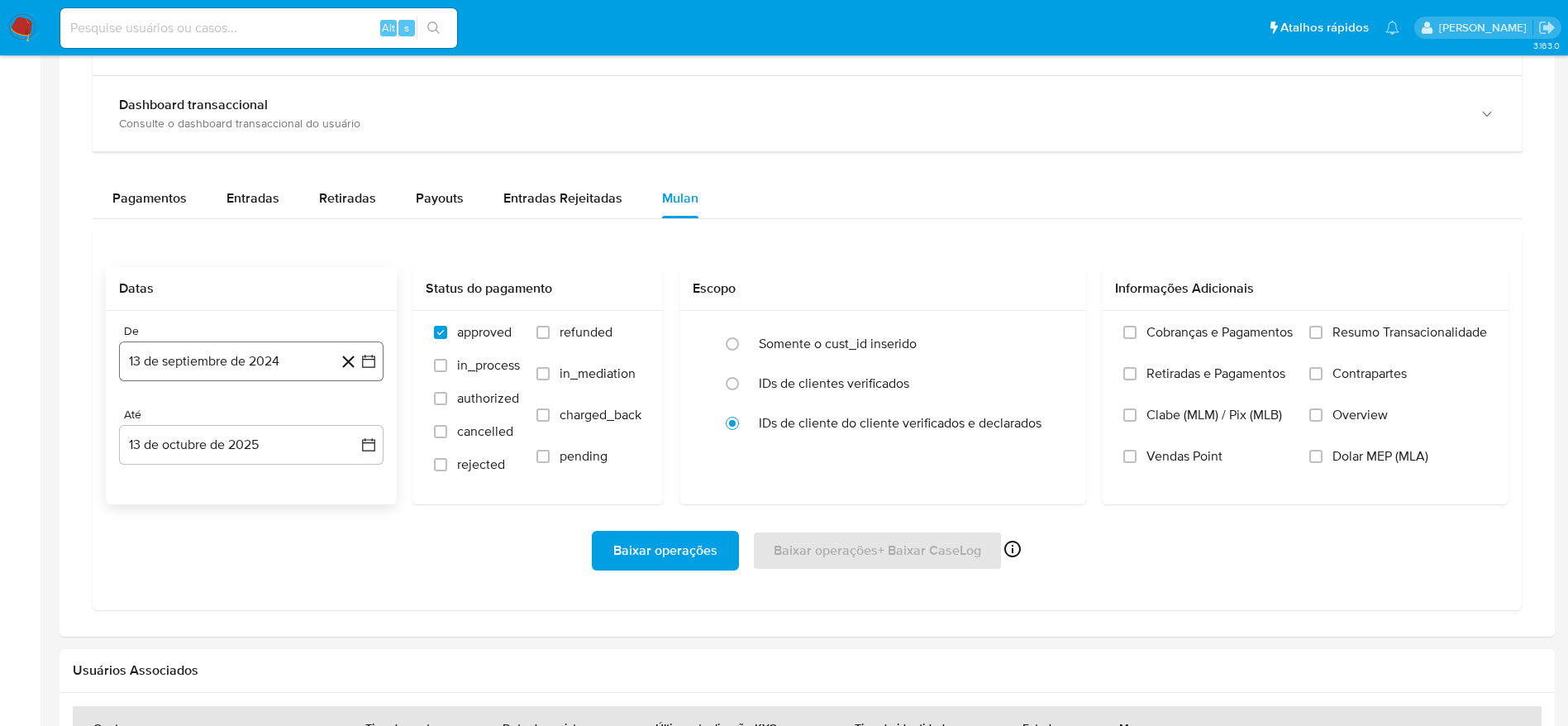
click at [227, 365] on button "13 de septiembre de 2024" at bounding box center [252, 361] width 265 height 40
click at [221, 420] on span "septiembre 2024" at bounding box center [243, 421] width 101 height 17
click at [355, 420] on icon "Año siguiente" at bounding box center [351, 421] width 20 height 20
click at [170, 475] on span "ene" at bounding box center [179, 481] width 20 height 13
click at [211, 481] on button "1" at bounding box center [218, 482] width 27 height 27
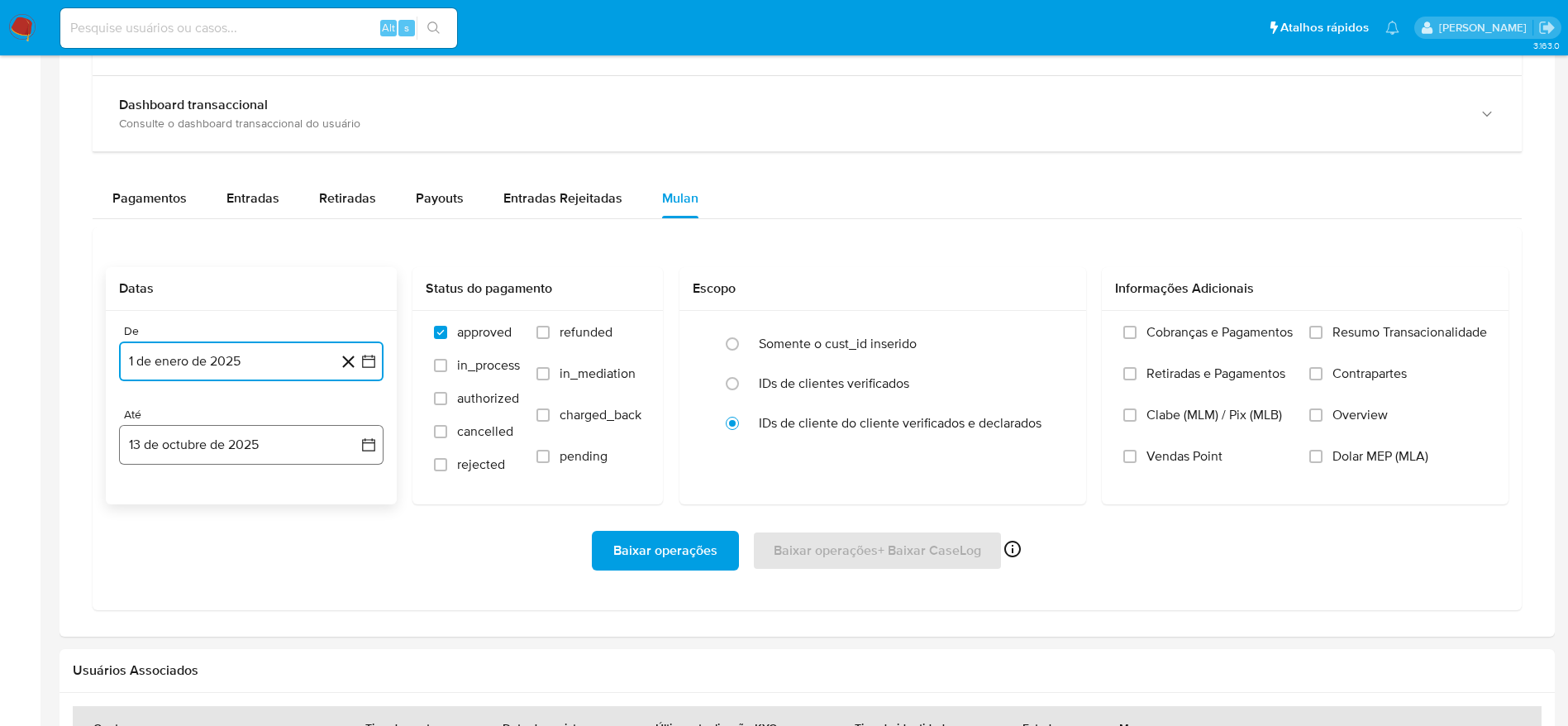
click at [255, 452] on button "13 de octubre de 2025" at bounding box center [252, 444] width 265 height 40
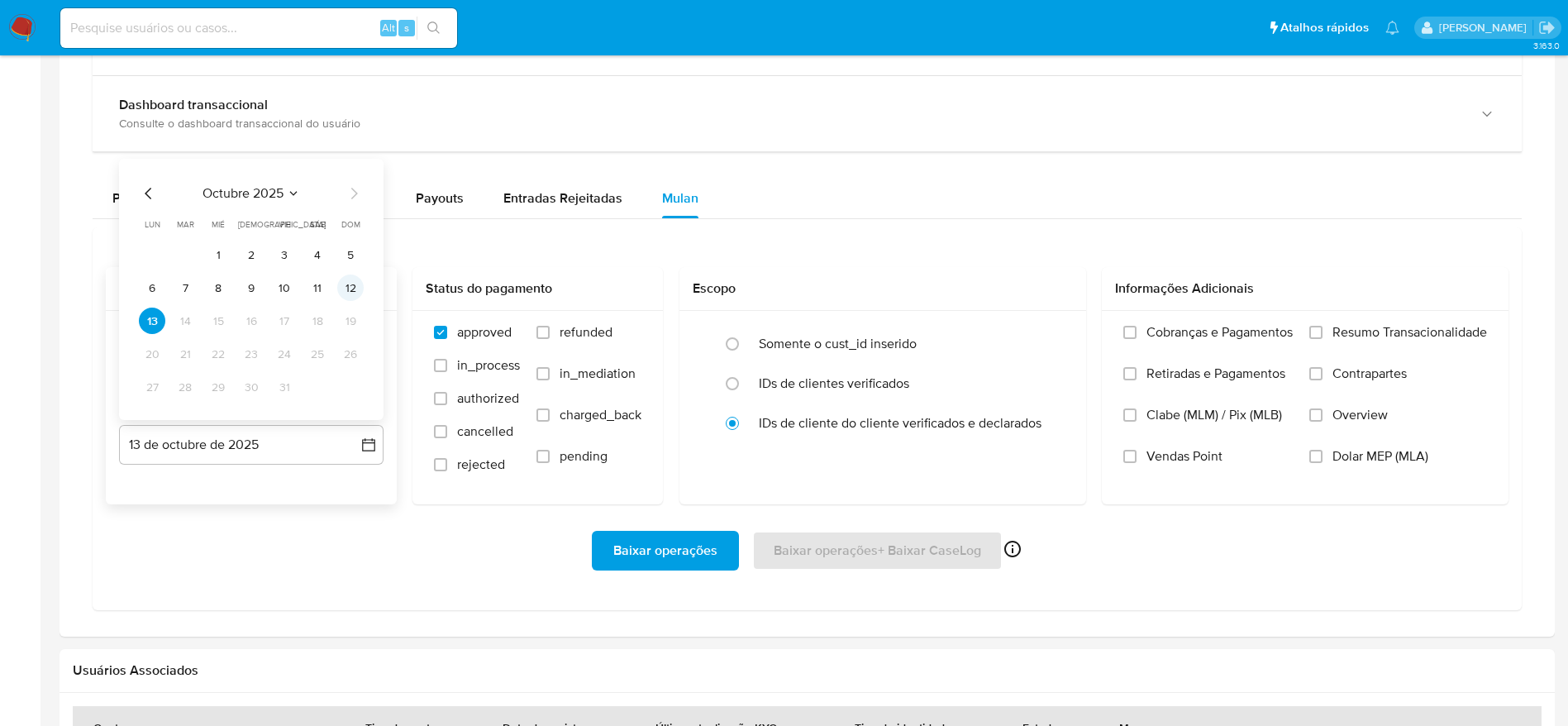
click at [348, 289] on button "12" at bounding box center [350, 288] width 27 height 27
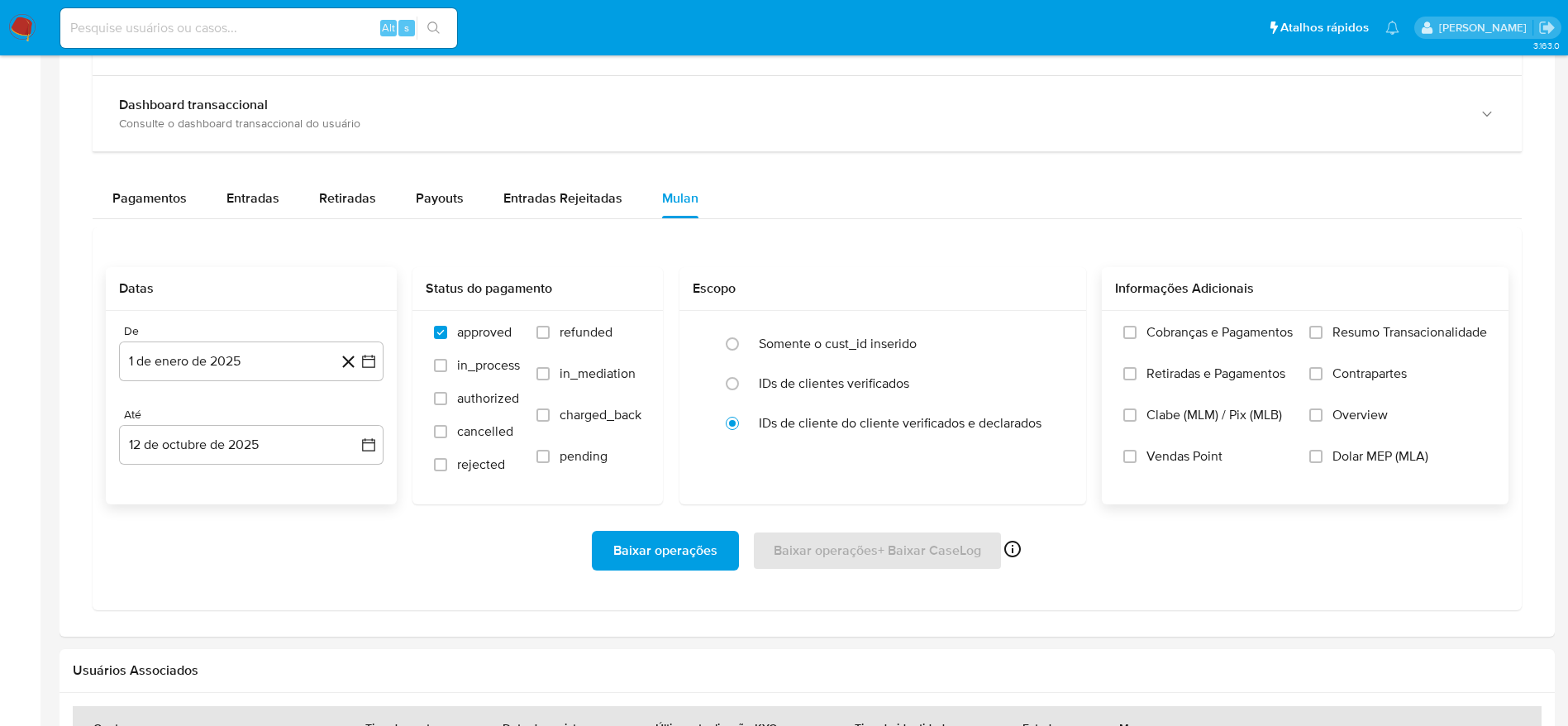
click at [1337, 330] on span "Resumo Transacionalidade" at bounding box center [1409, 333] width 154 height 17
click at [1322, 330] on input "Resumo Transacionalidade" at bounding box center [1315, 332] width 13 height 13
click at [664, 541] on span "Baixar operações" at bounding box center [665, 550] width 104 height 37
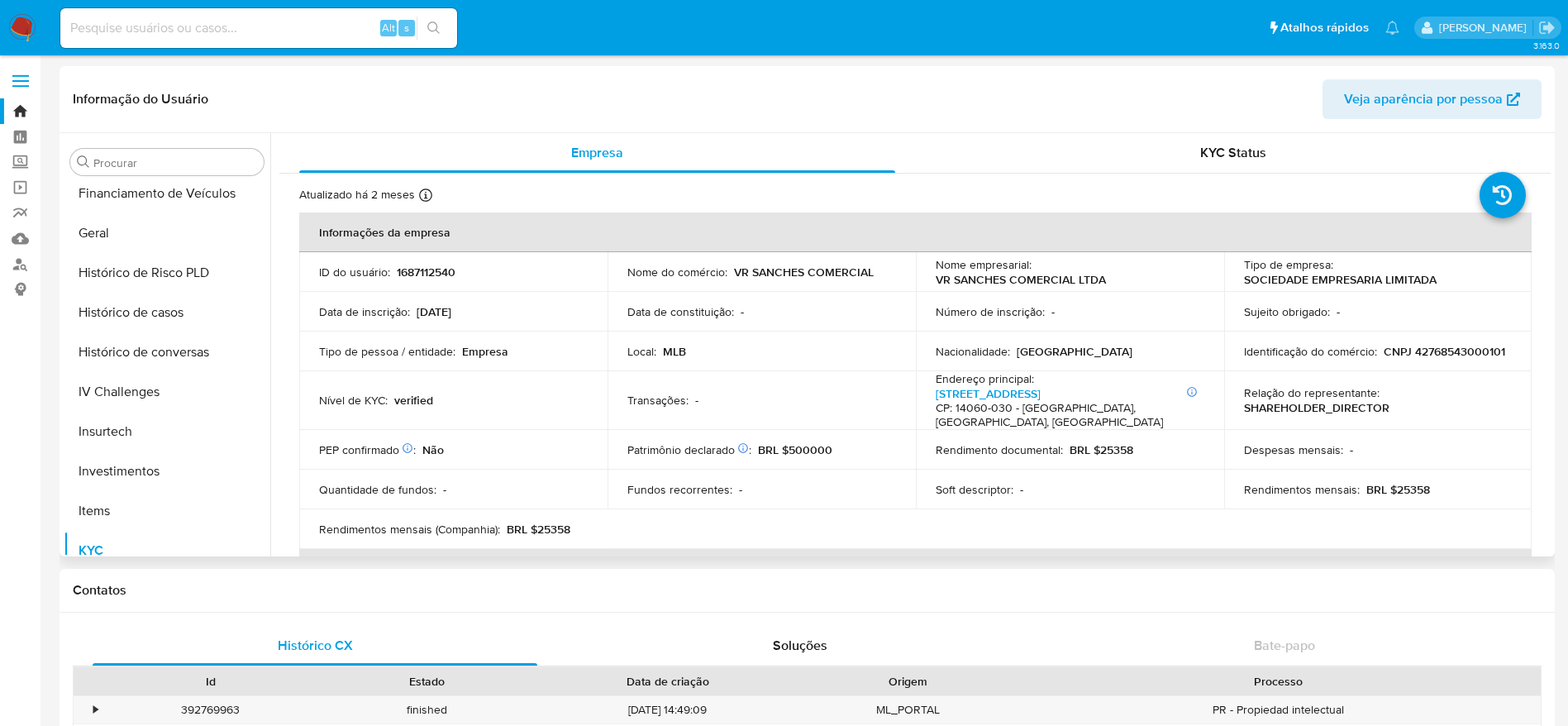
scroll to position [525, 0]
click at [161, 359] on button "Histórico de casos" at bounding box center [160, 351] width 194 height 40
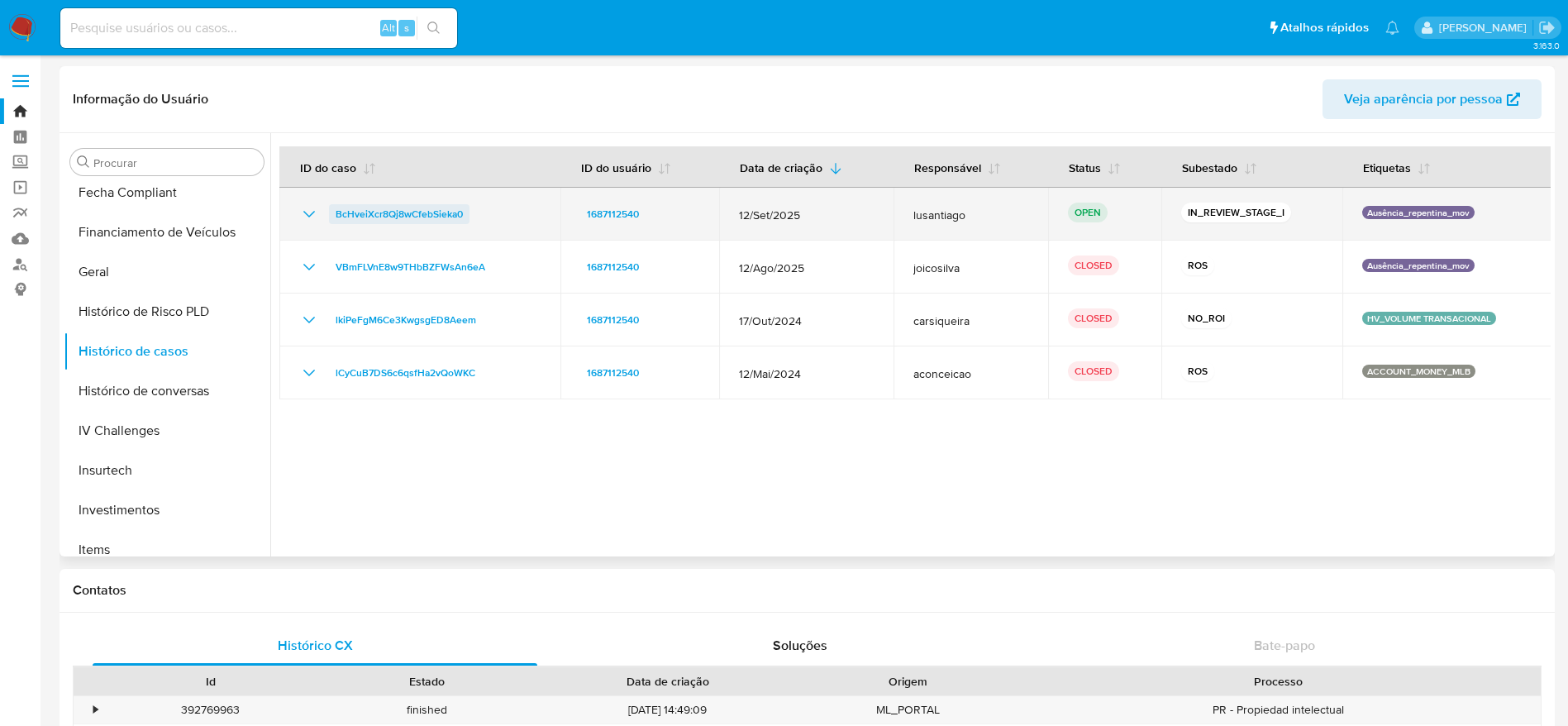
click at [359, 212] on span "BcHveiXcr8Qj8wCfebSieka0" at bounding box center [399, 214] width 128 height 20
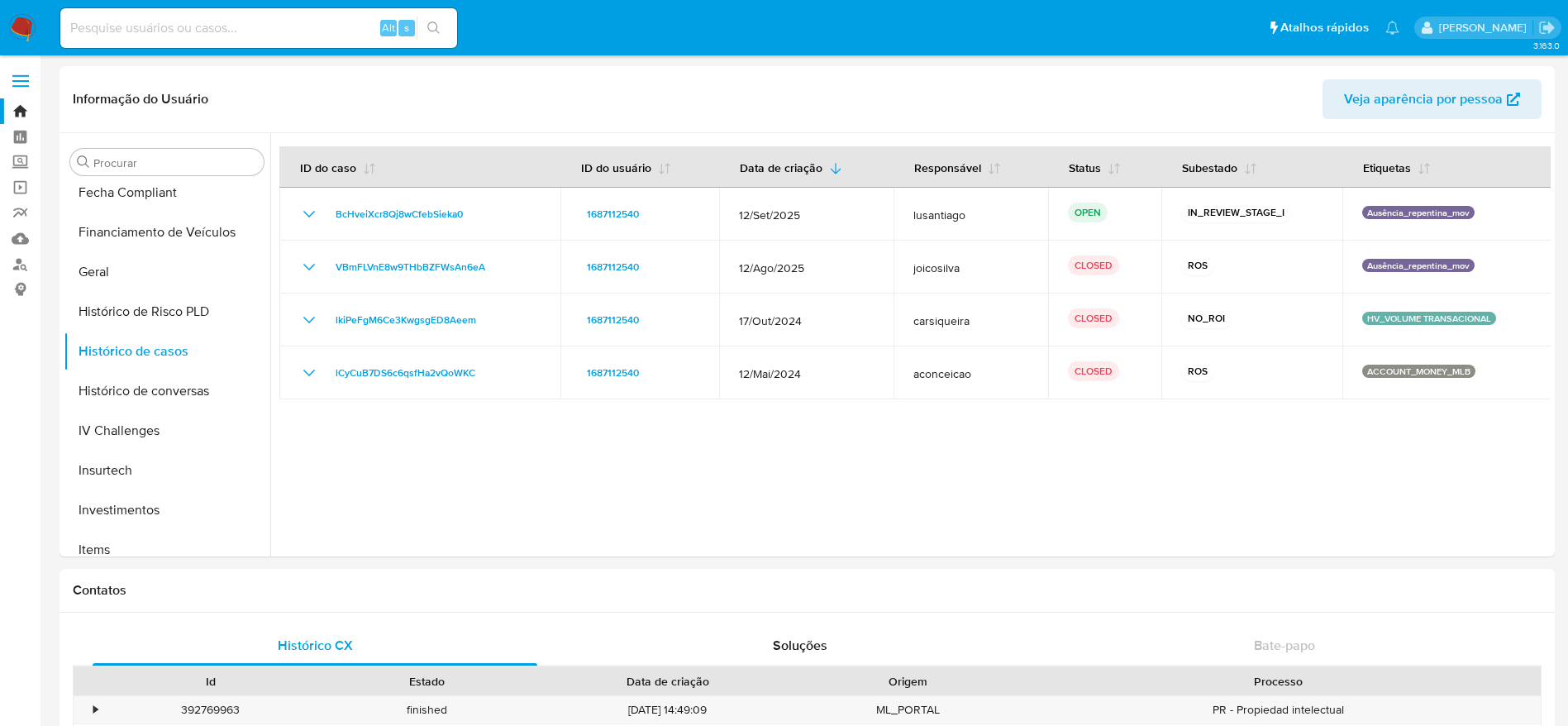
click at [276, 20] on input at bounding box center [259, 28] width 397 height 21
paste input "438228250"
type input "438228250"
click at [442, 32] on button "search-icon" at bounding box center [433, 28] width 34 height 23
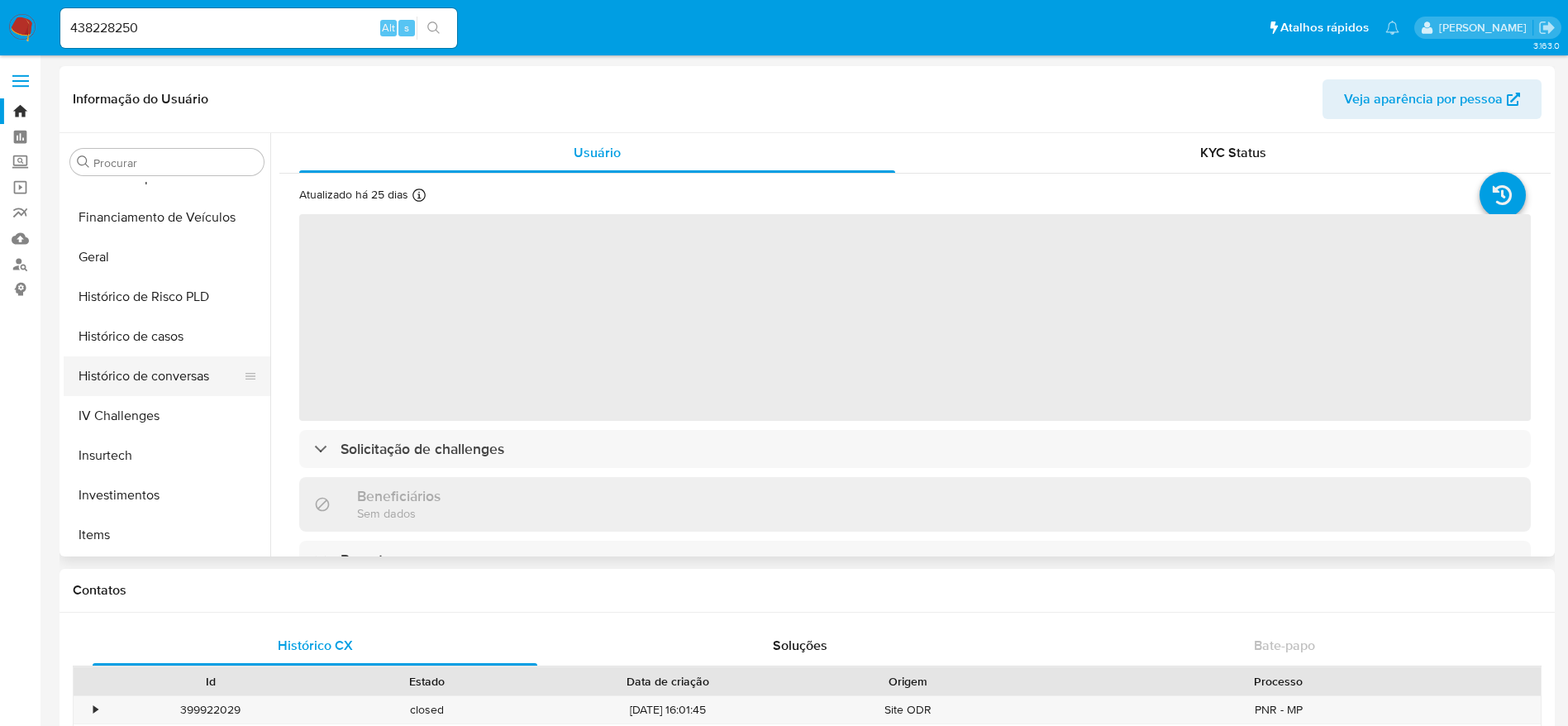
scroll to position [525, 0]
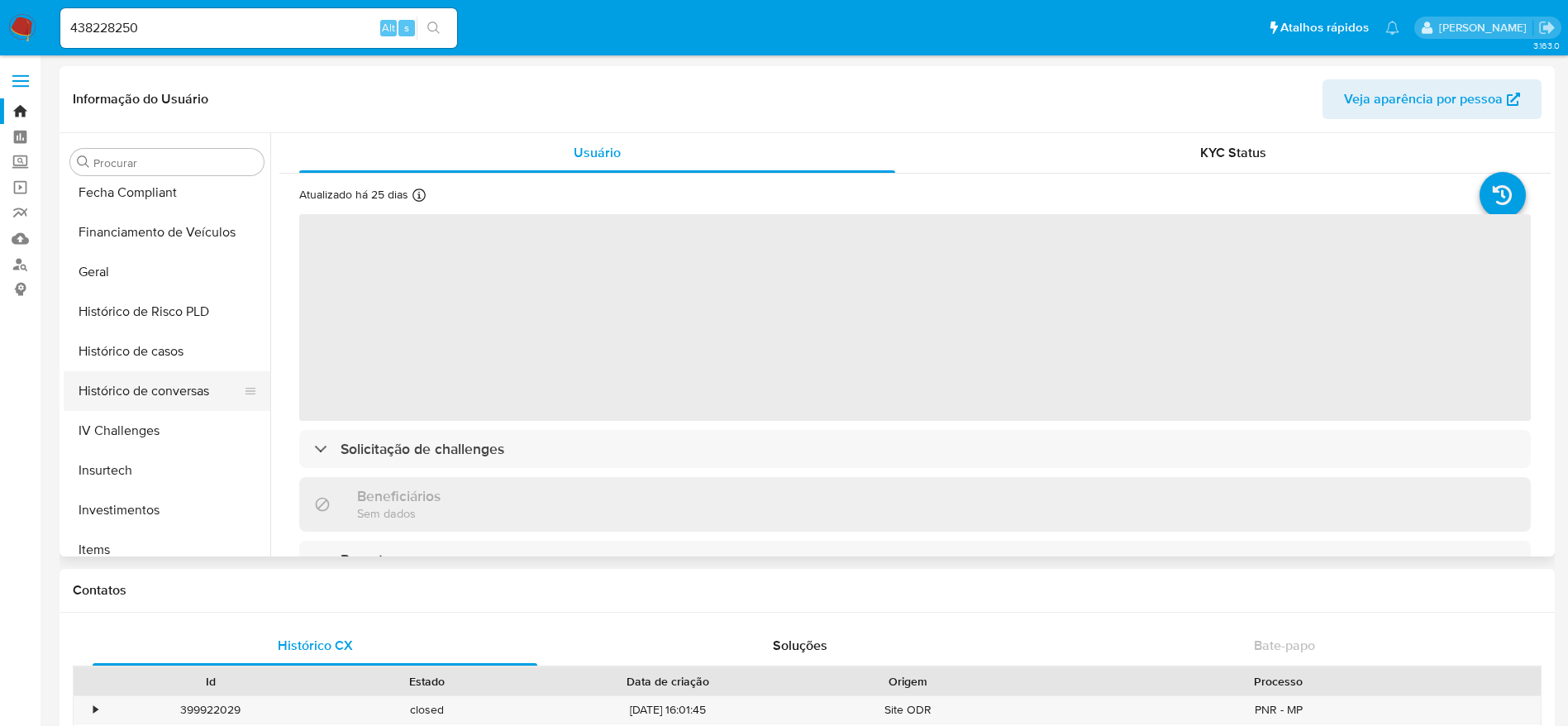
select select "10"
click at [126, 374] on button "Histórico de conversas" at bounding box center [160, 391] width 194 height 40
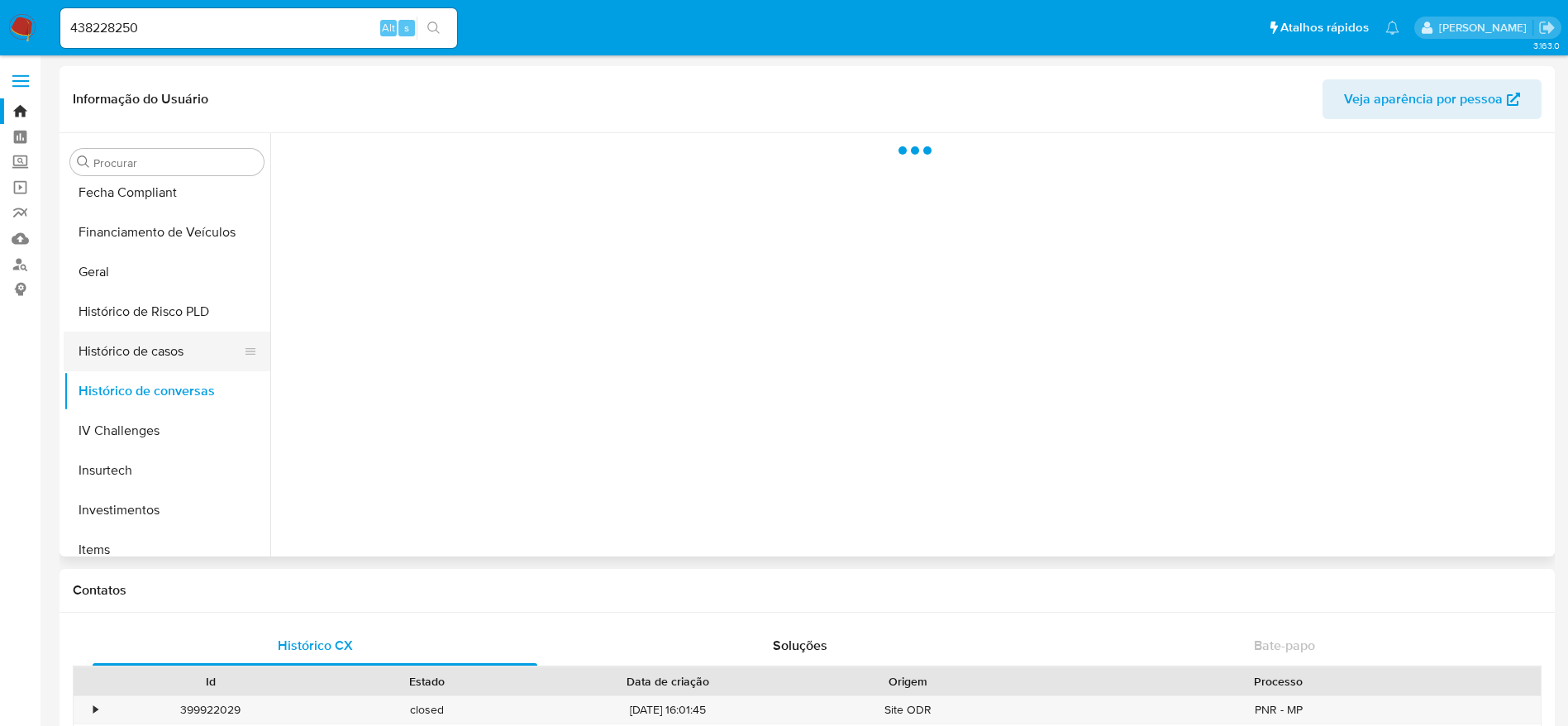
click at [127, 361] on button "Histórico de casos" at bounding box center [160, 351] width 194 height 40
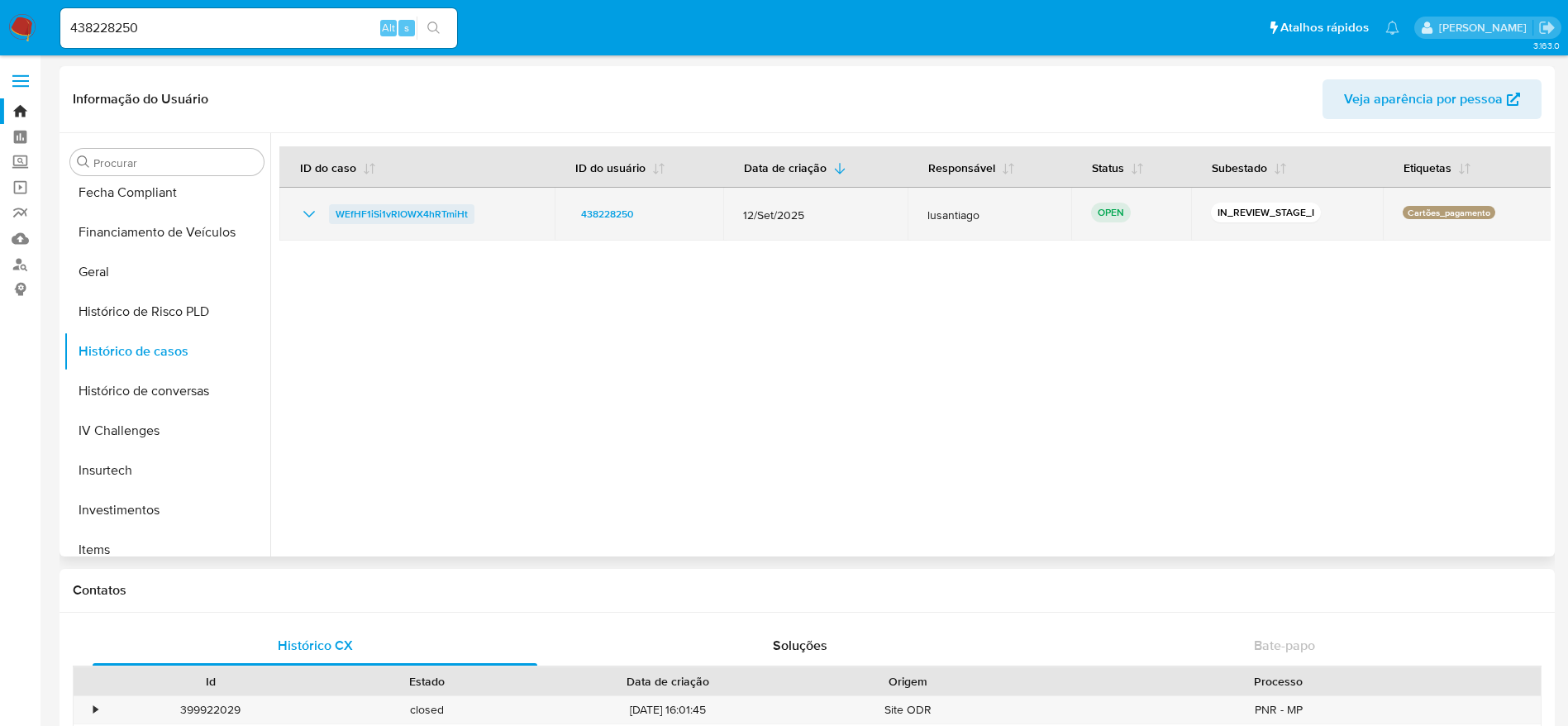
click at [399, 217] on span "WEfHF1iSi1vRIOWX4hRTmiHt" at bounding box center [401, 214] width 132 height 20
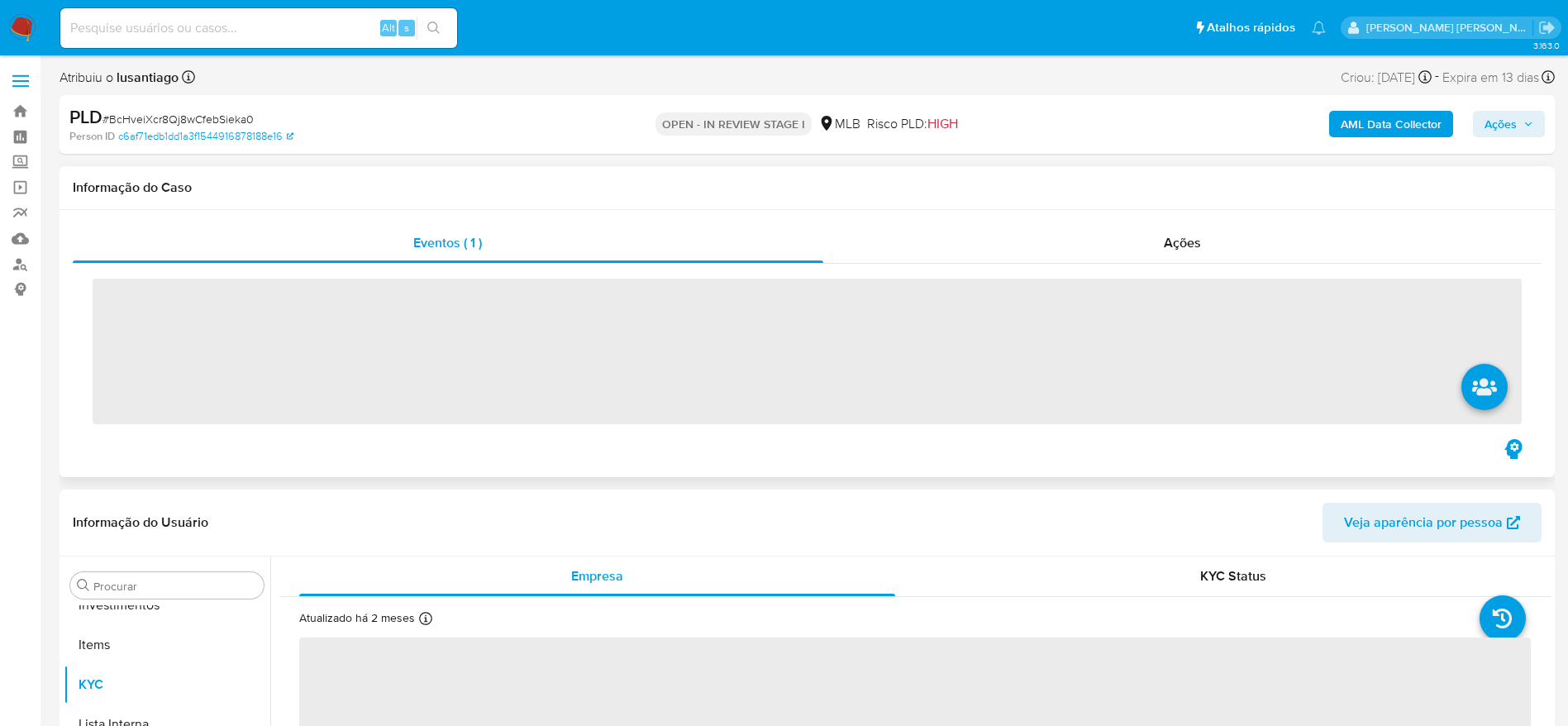
scroll to position [897, 0]
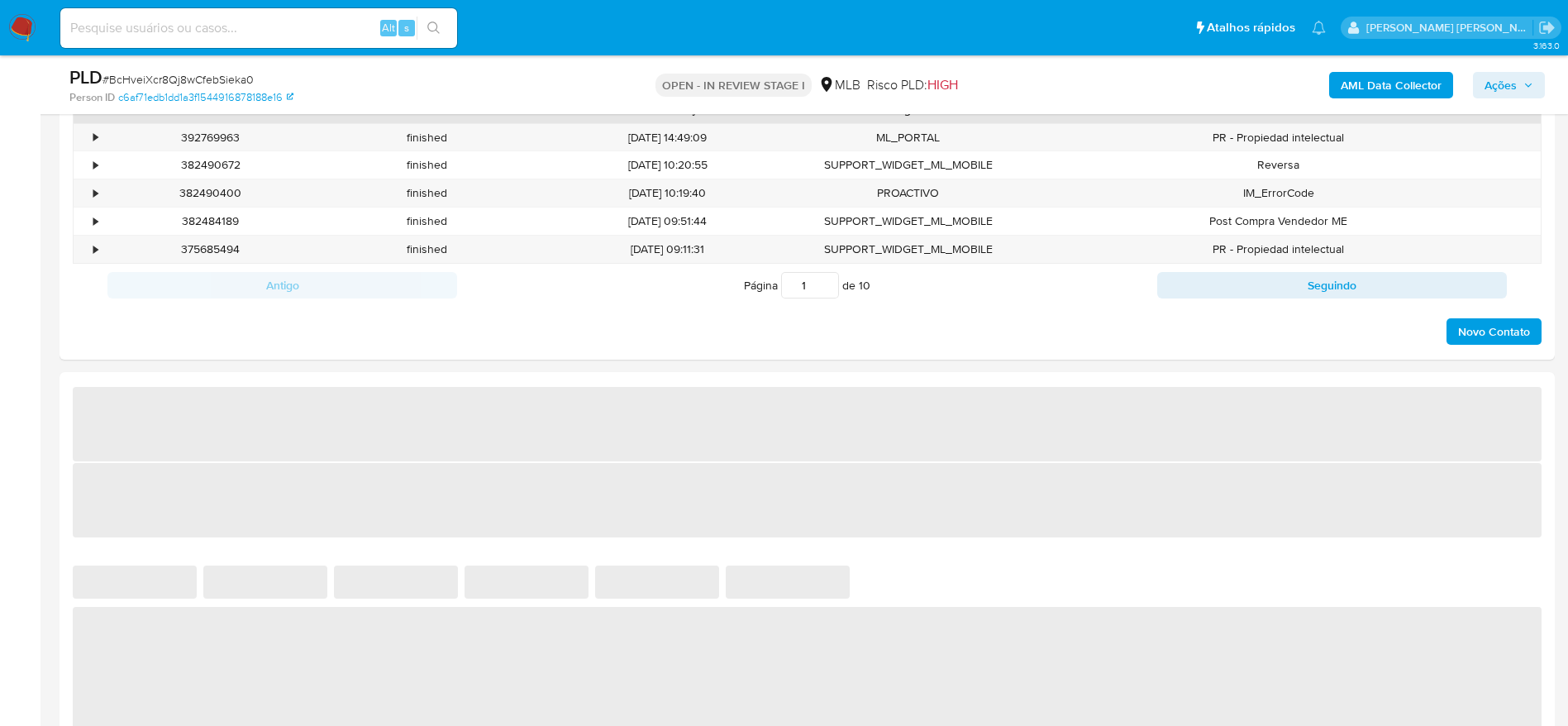
select select "10"
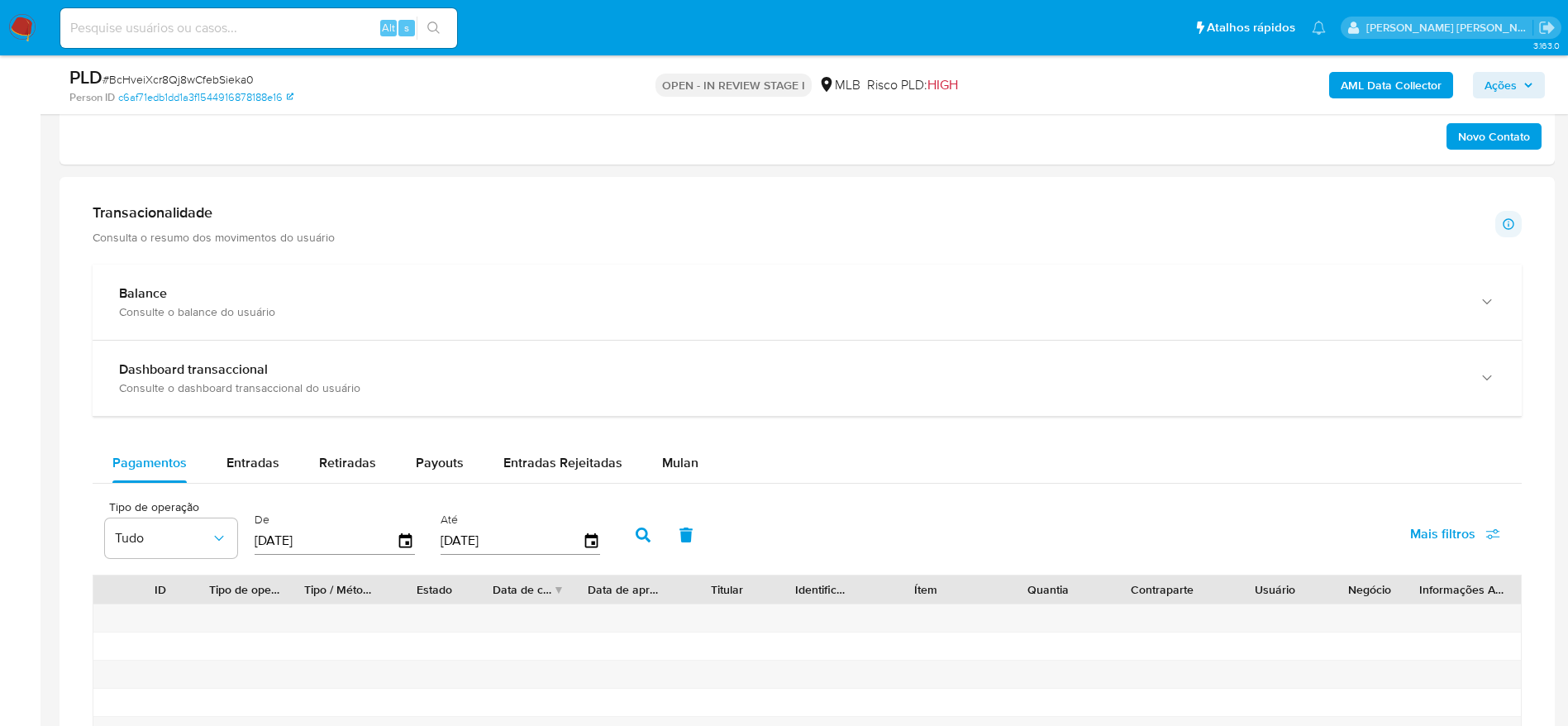
scroll to position [1241, 0]
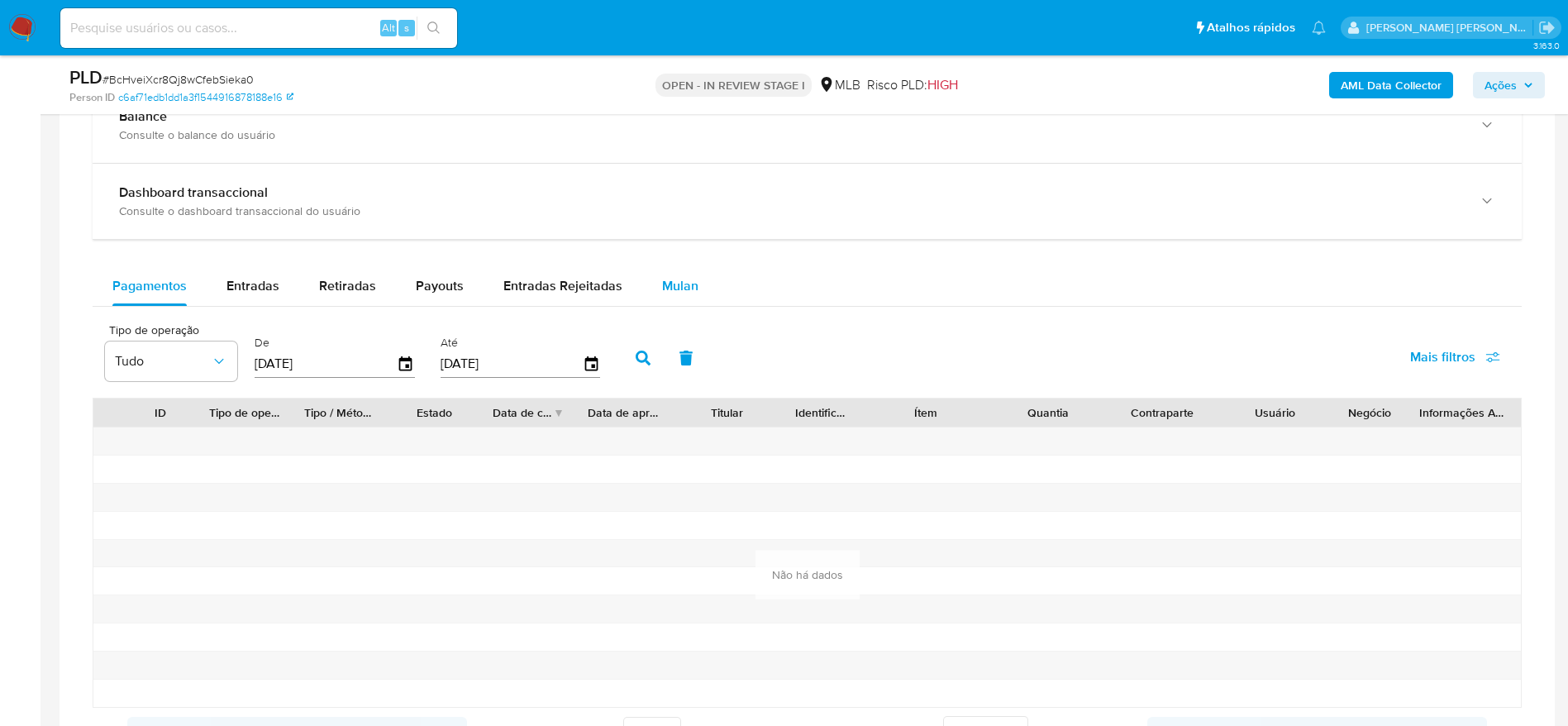
click at [688, 274] on div "Mulan" at bounding box center [681, 286] width 37 height 40
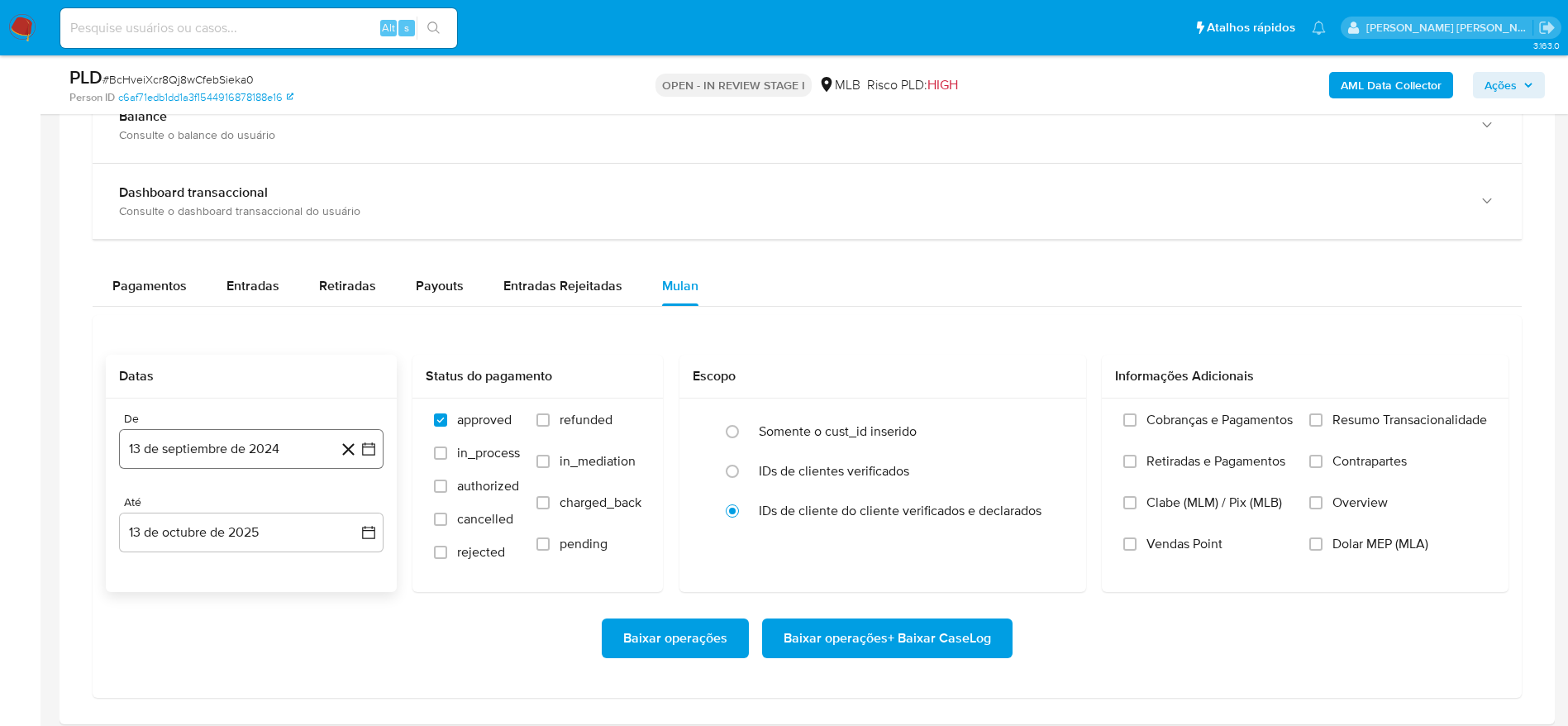
drag, startPoint x: 139, startPoint y: 441, endPoint x: 168, endPoint y: 442, distance: 29.0
click at [141, 441] on button "13 de septiembre de 2024" at bounding box center [252, 448] width 265 height 40
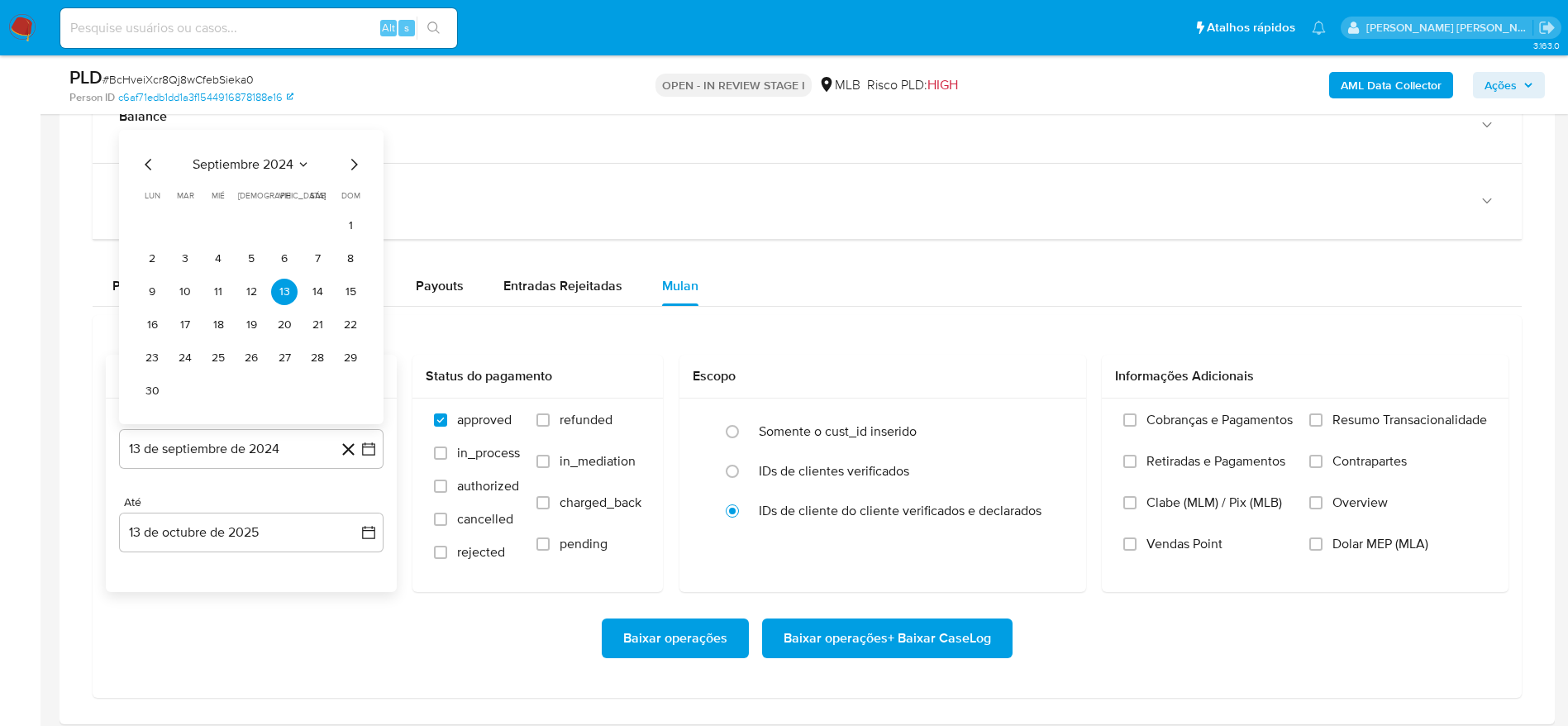
click at [262, 165] on span "septiembre 2024" at bounding box center [243, 164] width 101 height 17
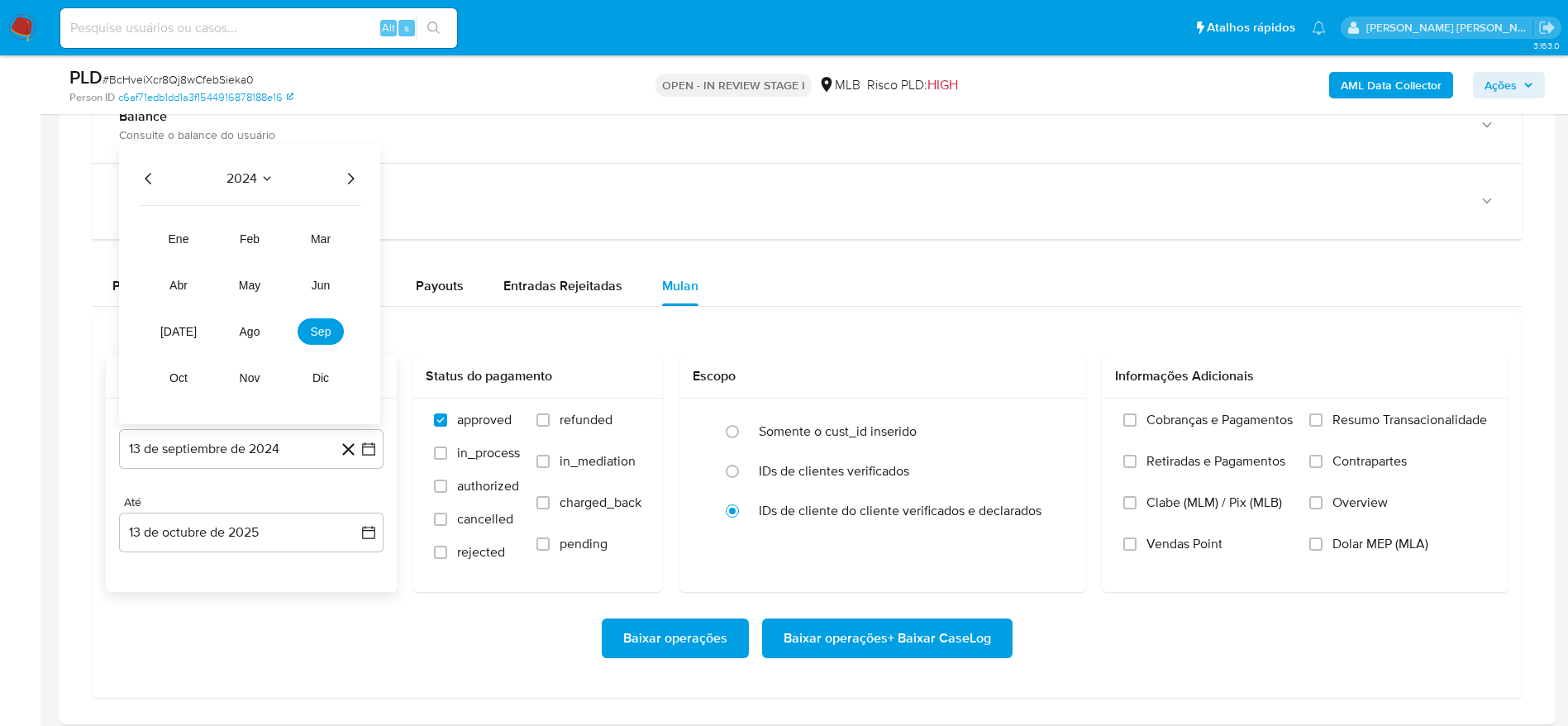
drag, startPoint x: 351, startPoint y: 181, endPoint x: 352, endPoint y: 222, distance: 41.0
click at [351, 182] on icon "Año siguiente" at bounding box center [351, 179] width 20 height 20
click at [193, 241] on button "ene" at bounding box center [178, 239] width 46 height 27
drag, startPoint x: 222, startPoint y: 262, endPoint x: 243, endPoint y: 357, distance: 97.3
click at [224, 264] on button "1" at bounding box center [218, 258] width 27 height 27
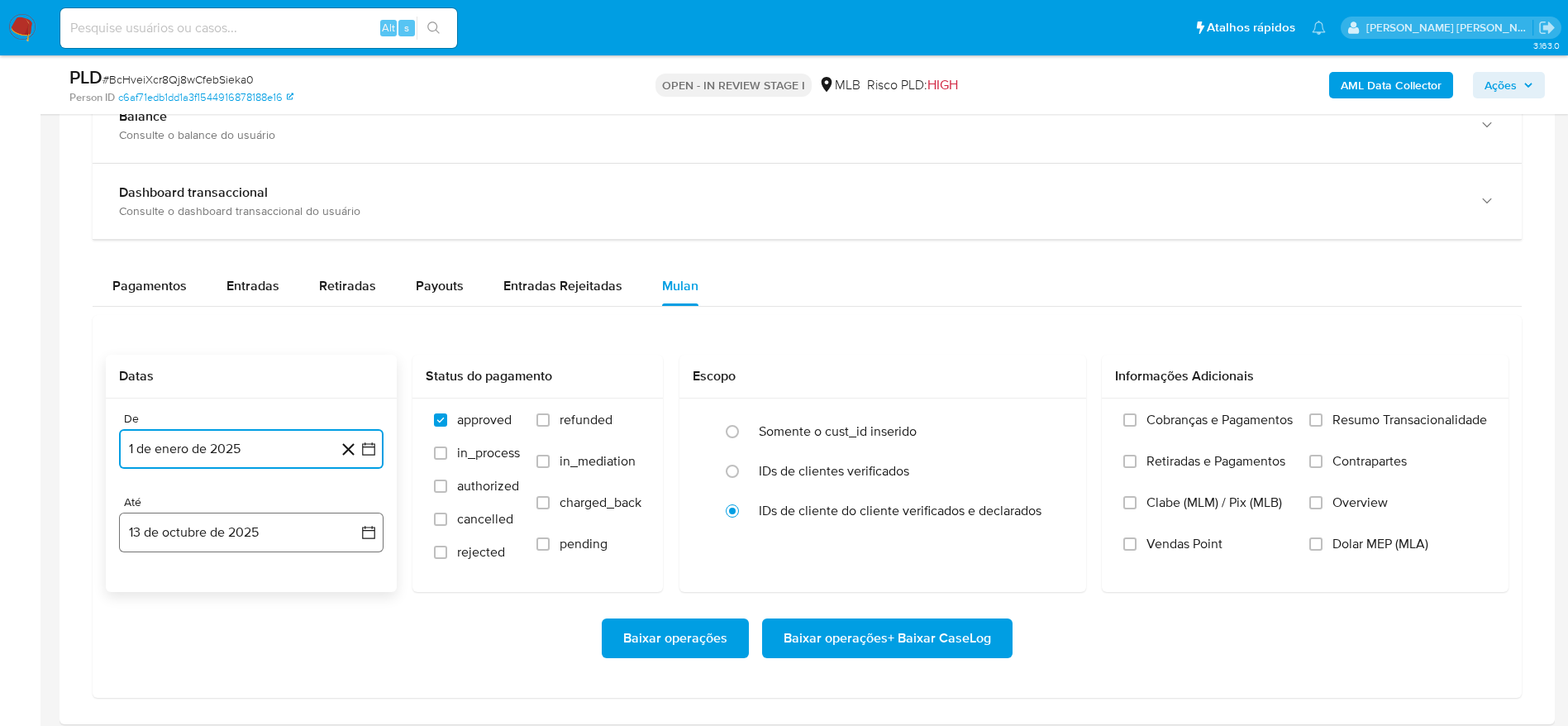
click at [235, 535] on button "13 de octubre de 2025" at bounding box center [252, 532] width 265 height 40
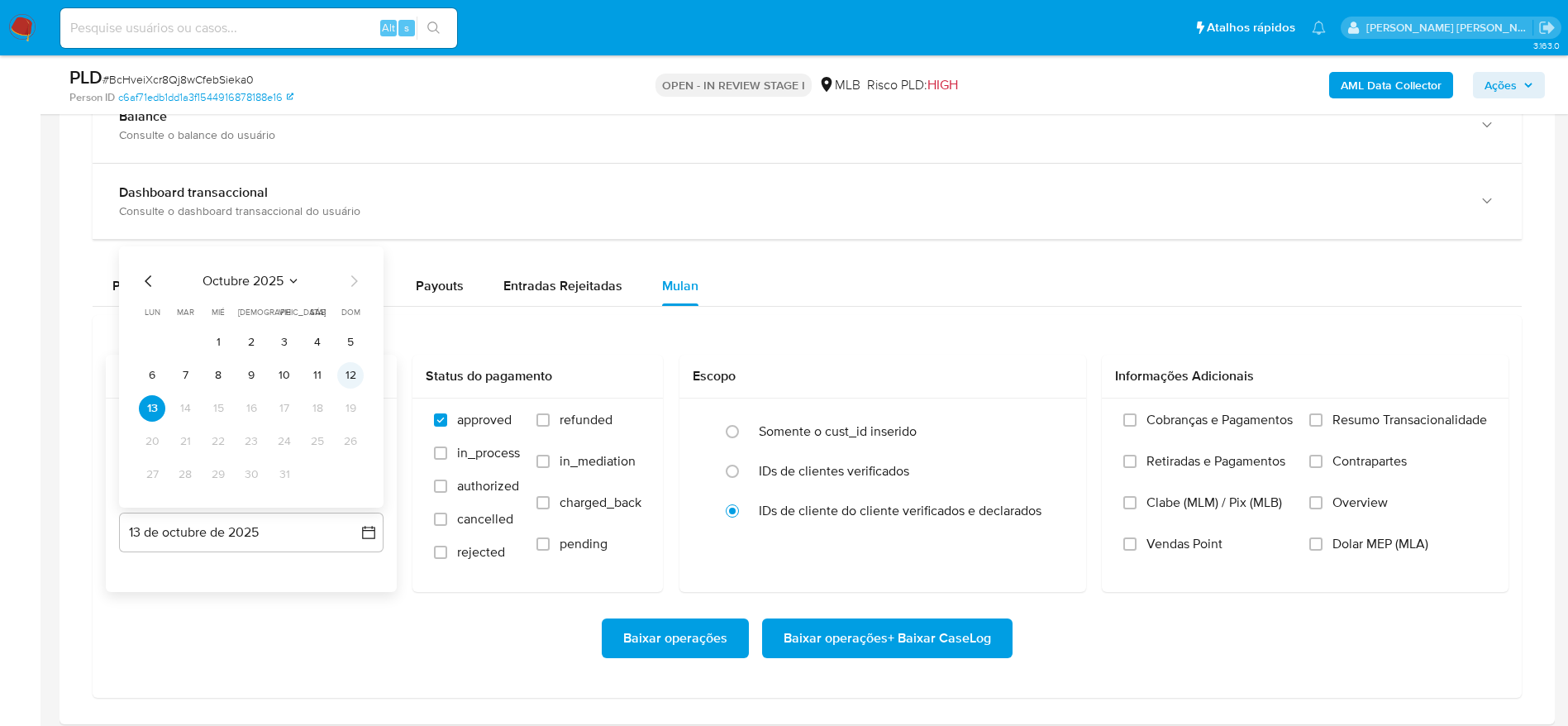
click at [350, 376] on button "12" at bounding box center [350, 375] width 27 height 27
click at [1360, 416] on span "Resumo Transacionalidade" at bounding box center [1409, 420] width 154 height 17
click at [1322, 416] on input "Resumo Transacionalidade" at bounding box center [1315, 420] width 13 height 13
click at [983, 642] on span "Baixar operações + Baixar CaseLog" at bounding box center [887, 639] width 208 height 37
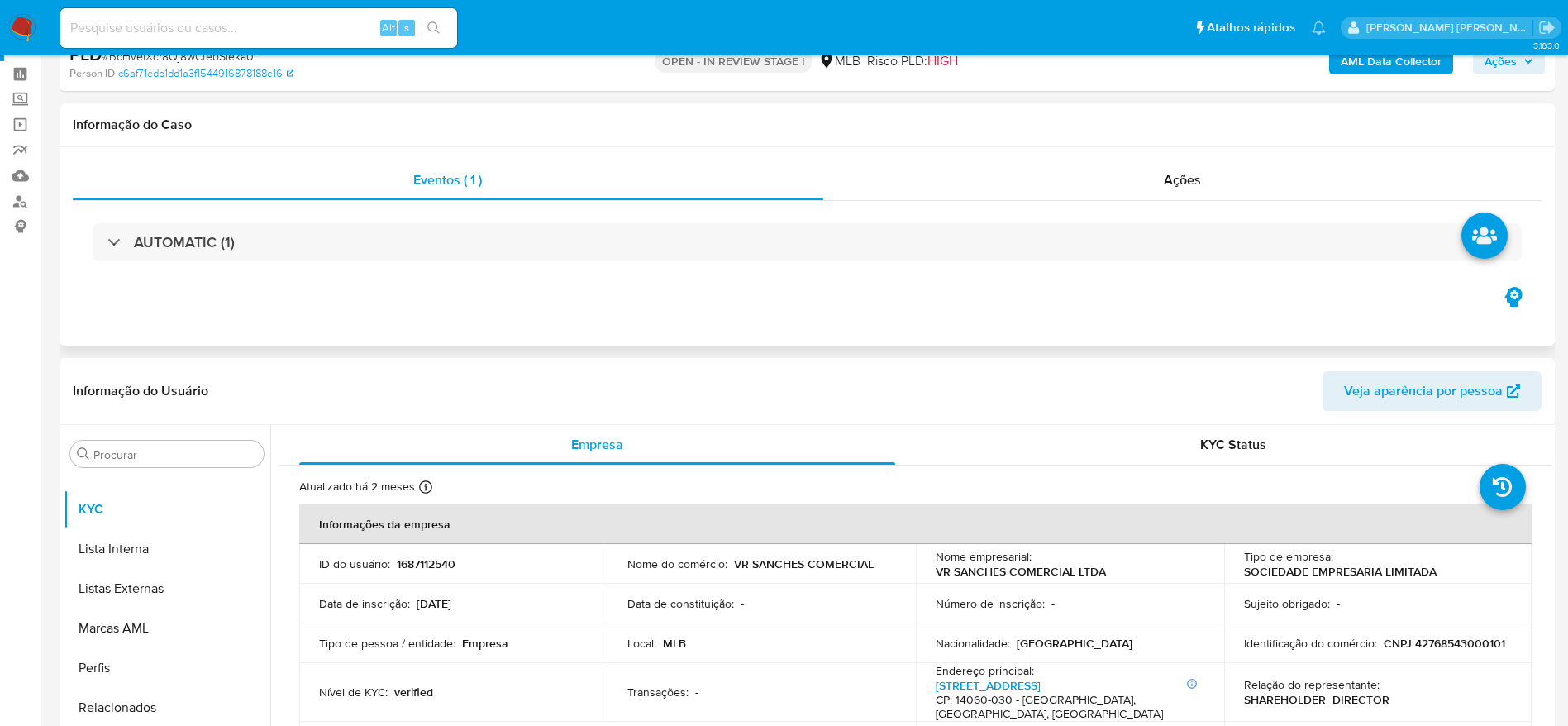
scroll to position [0, 0]
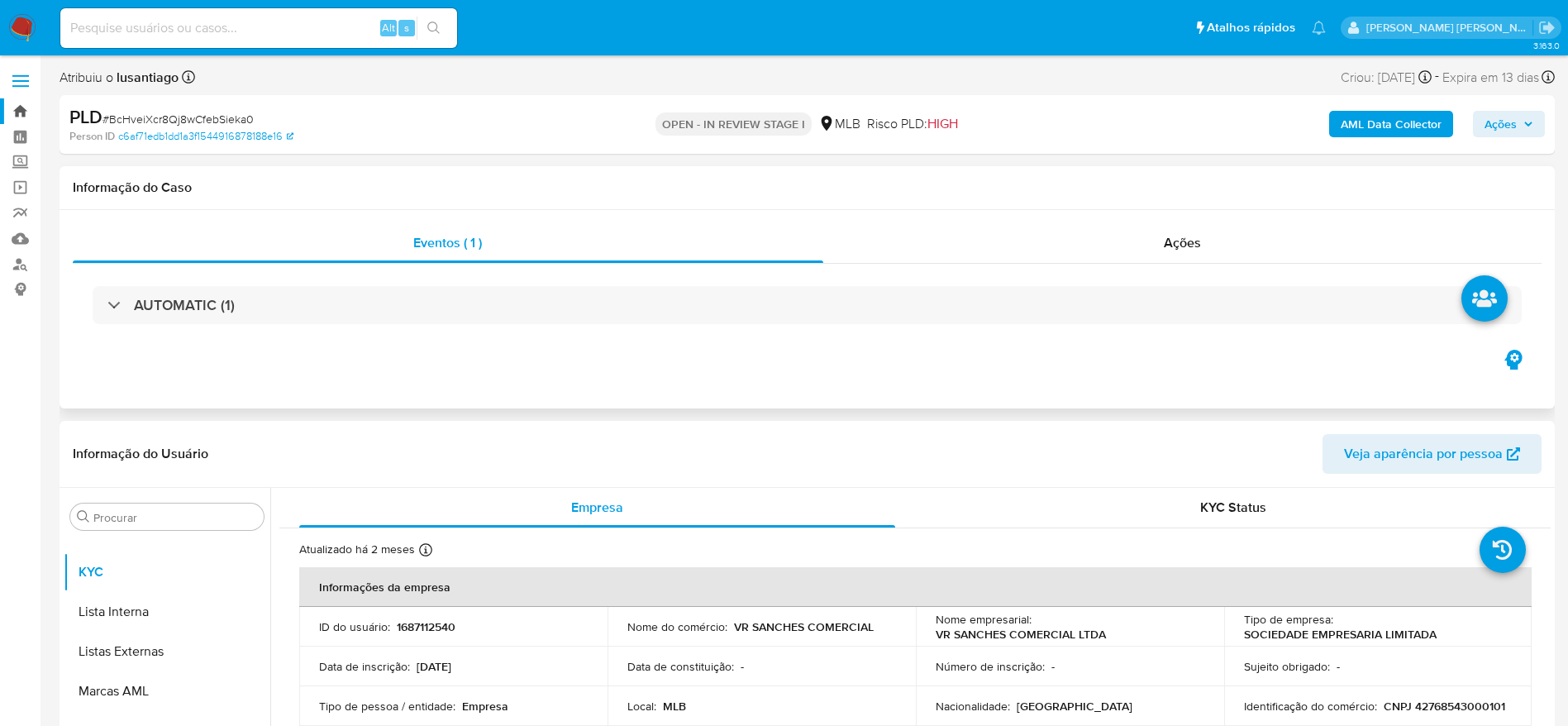
click at [9, 110] on link "Bandeja" at bounding box center [98, 111] width 197 height 26
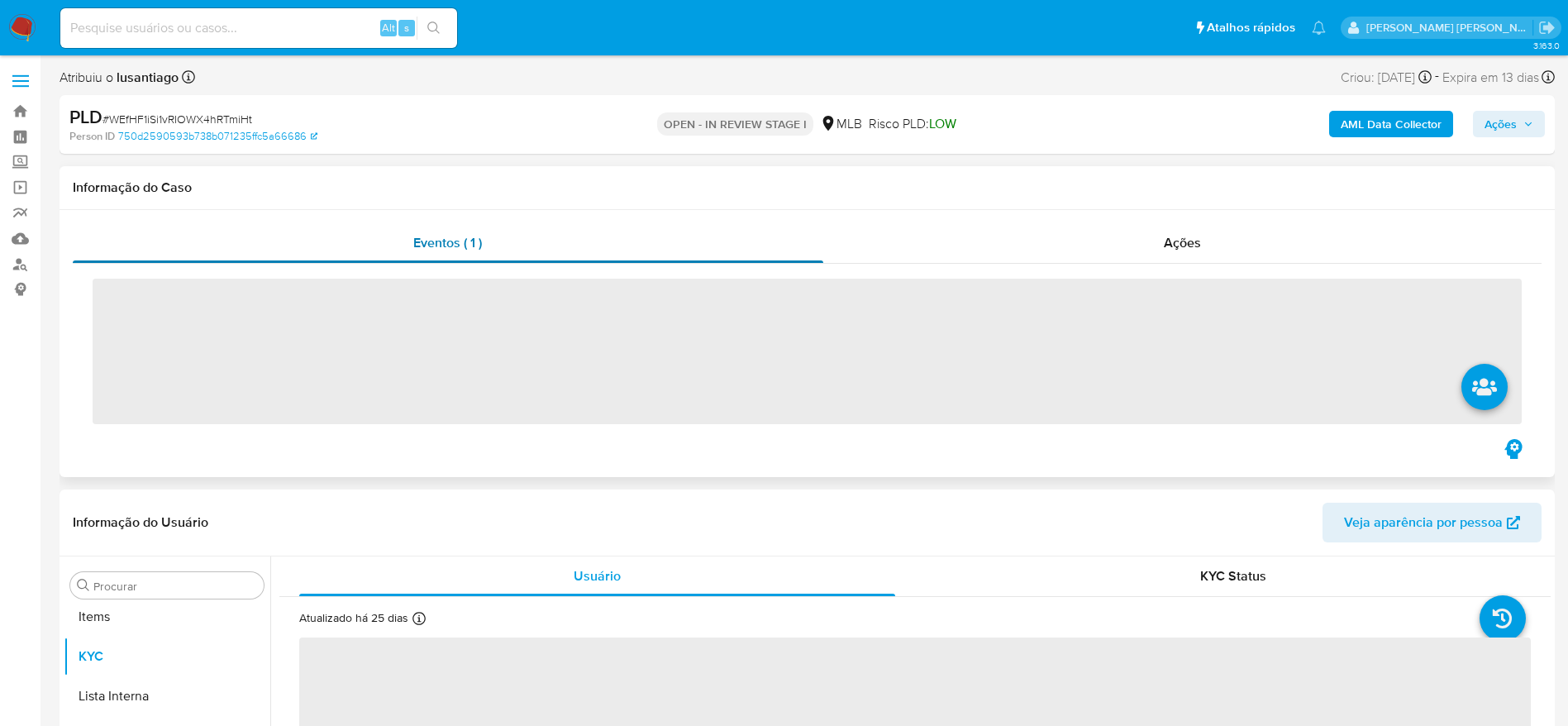
scroll to position [897, 0]
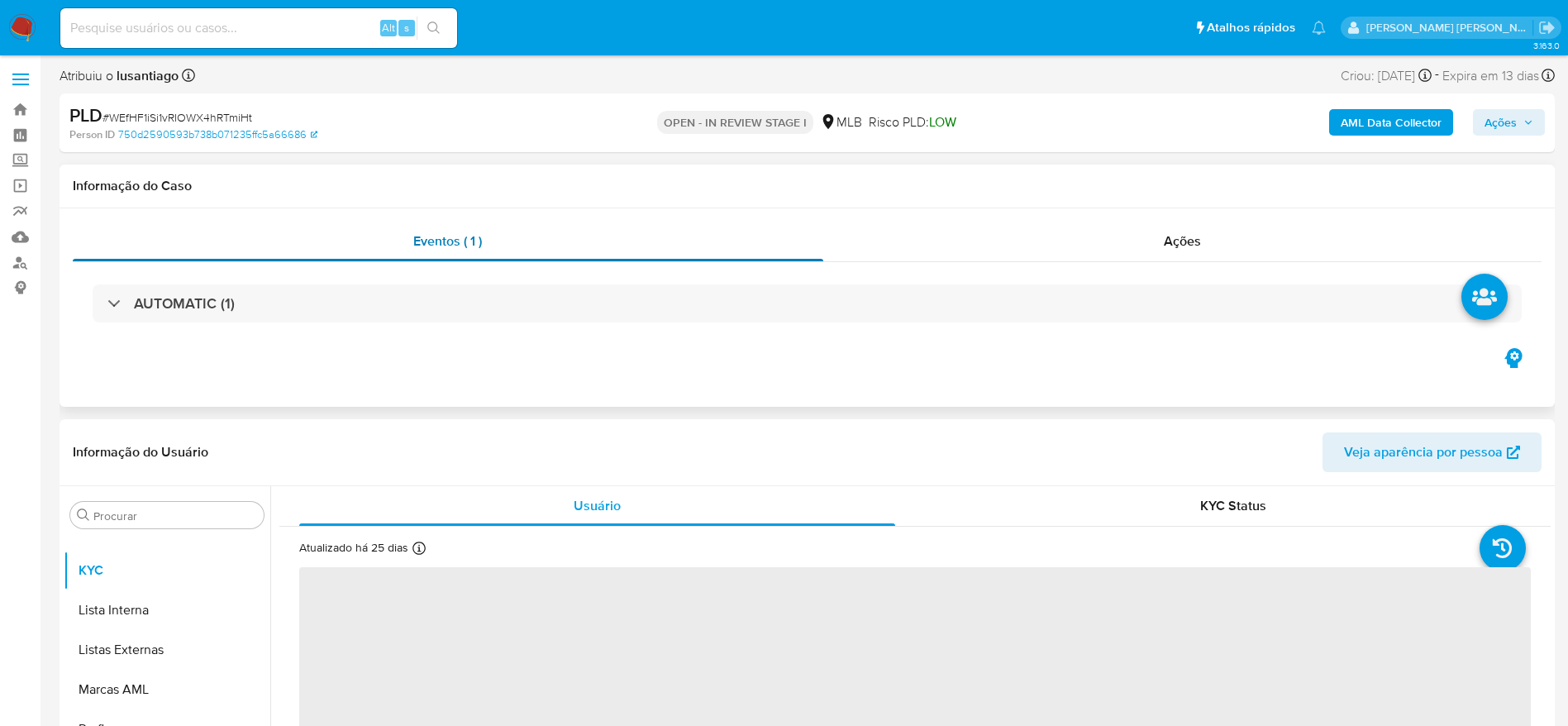
select select "10"
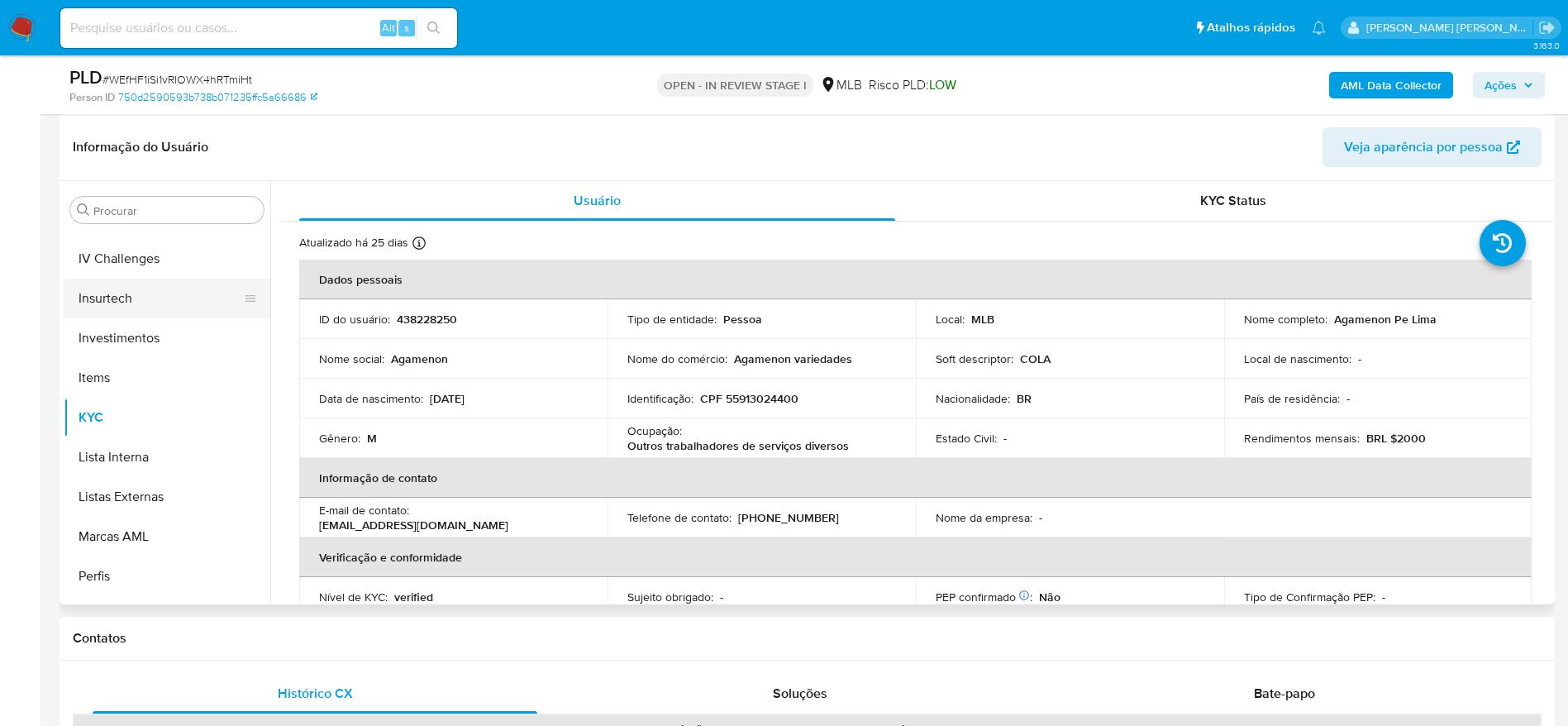
scroll to position [649, 0]
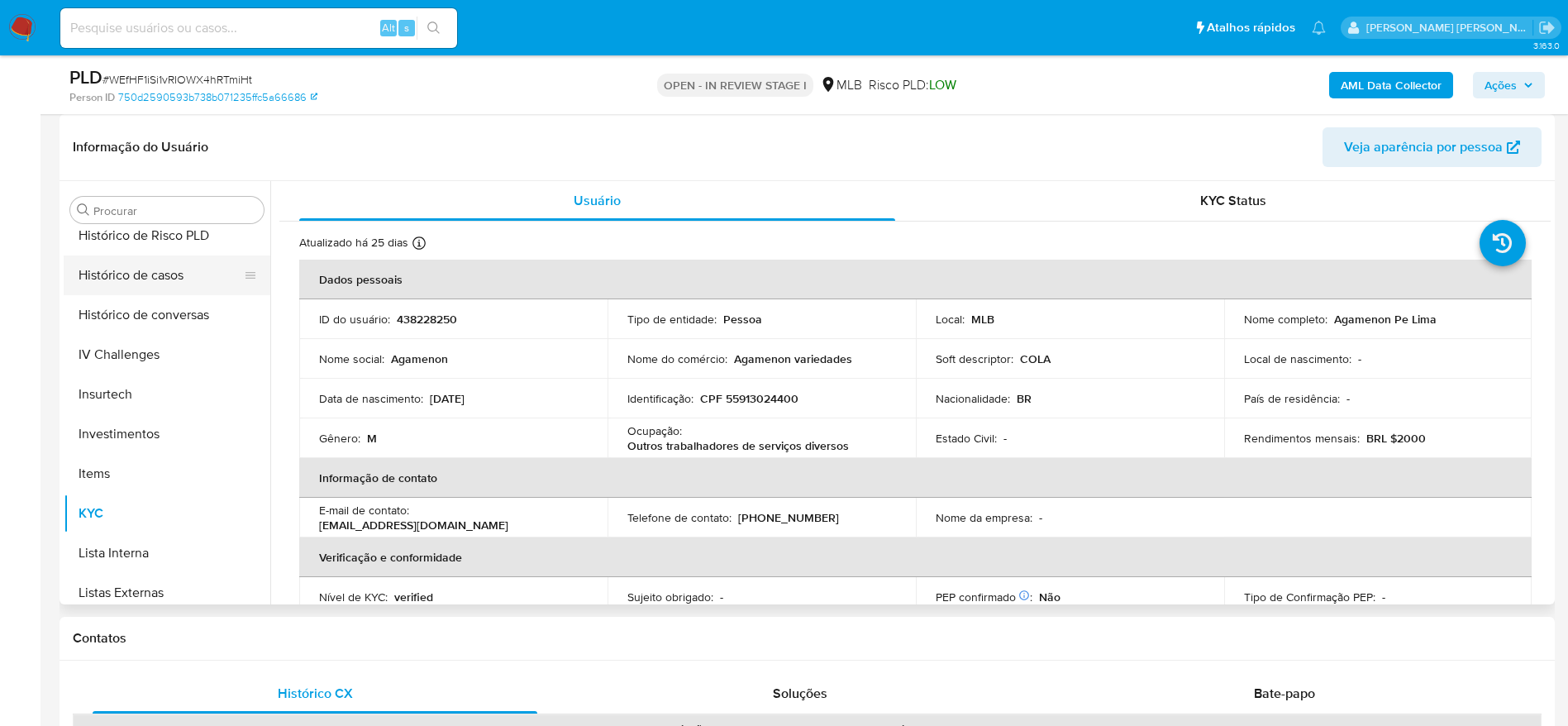
click at [161, 267] on button "Histórico de casos" at bounding box center [160, 275] width 194 height 40
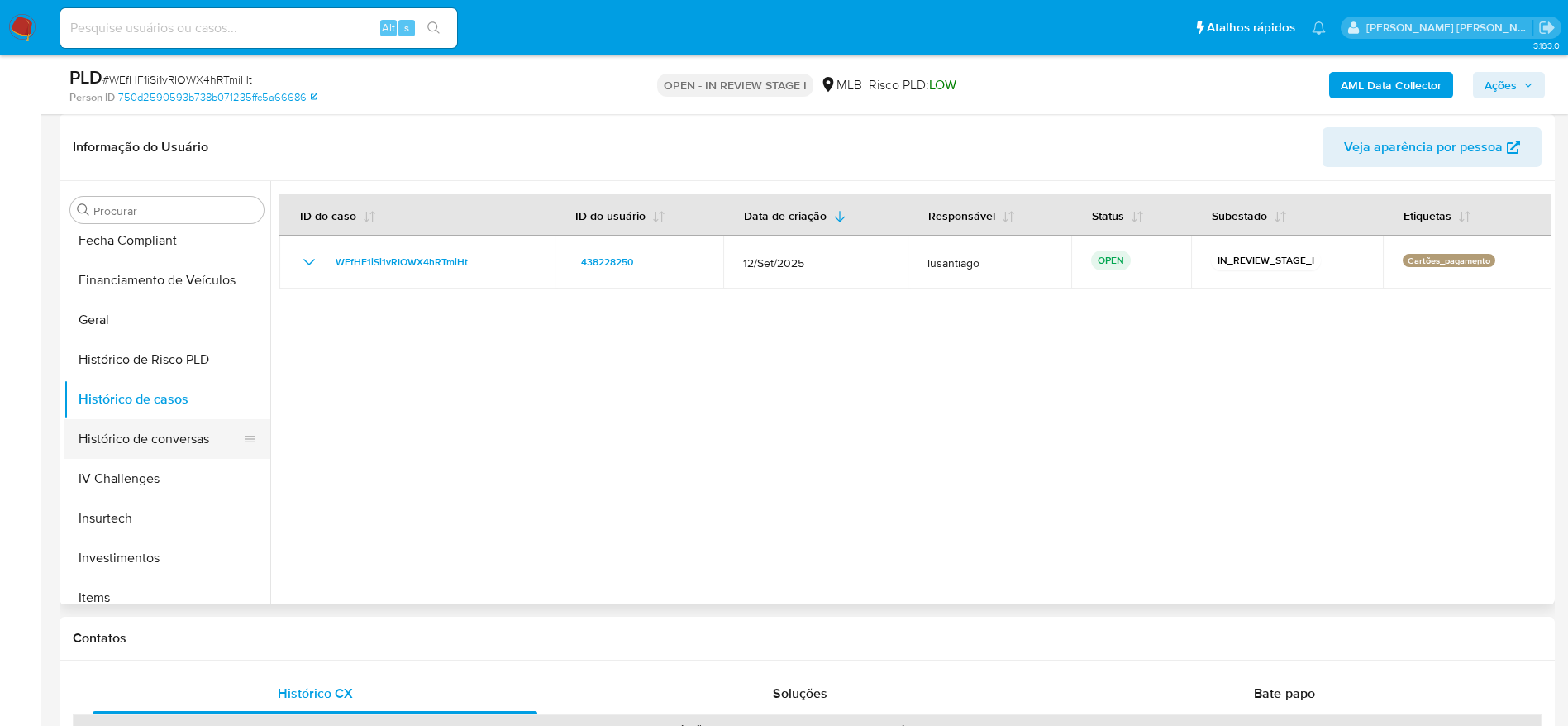
scroll to position [401, 0]
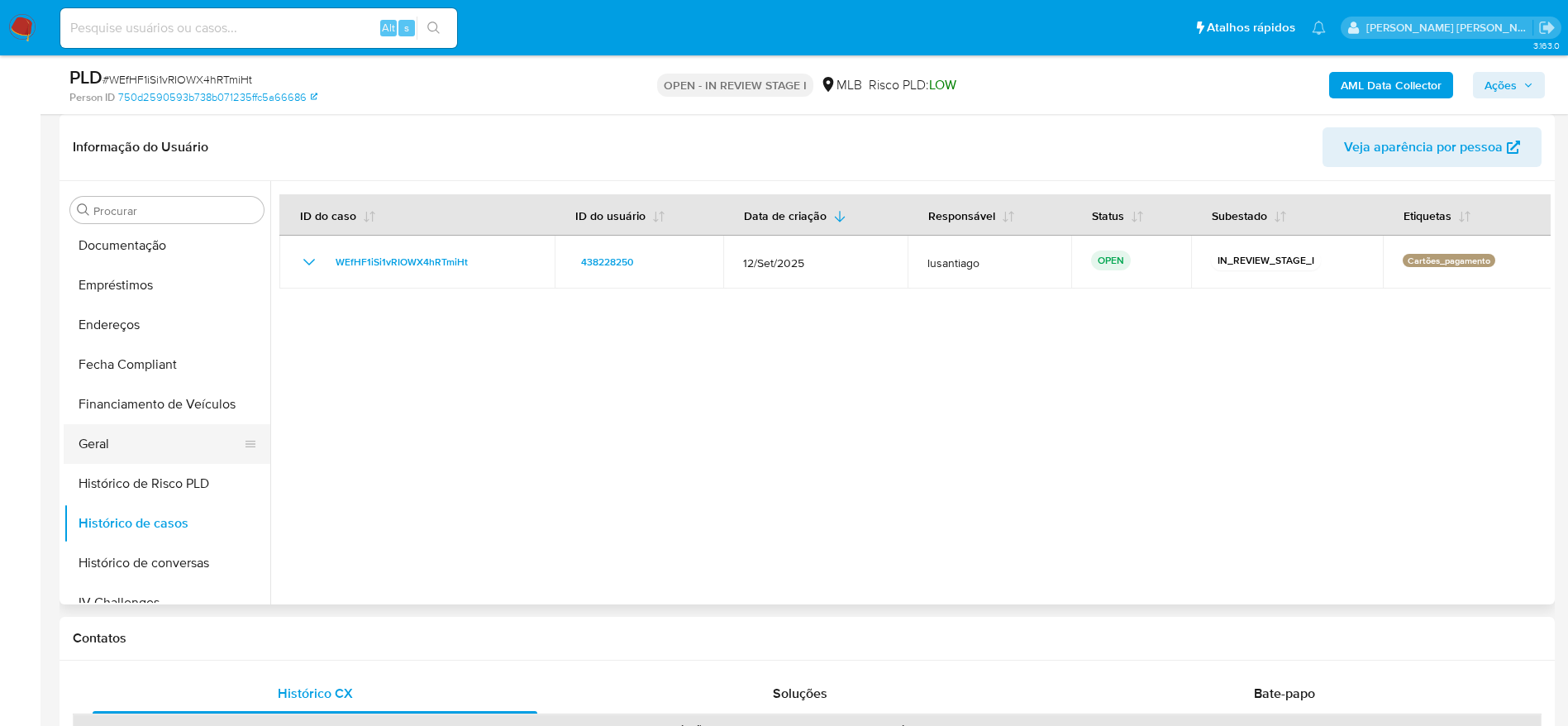
click at [125, 452] on button "Geral" at bounding box center [160, 444] width 194 height 40
